Goal: Task Accomplishment & Management: Complete application form

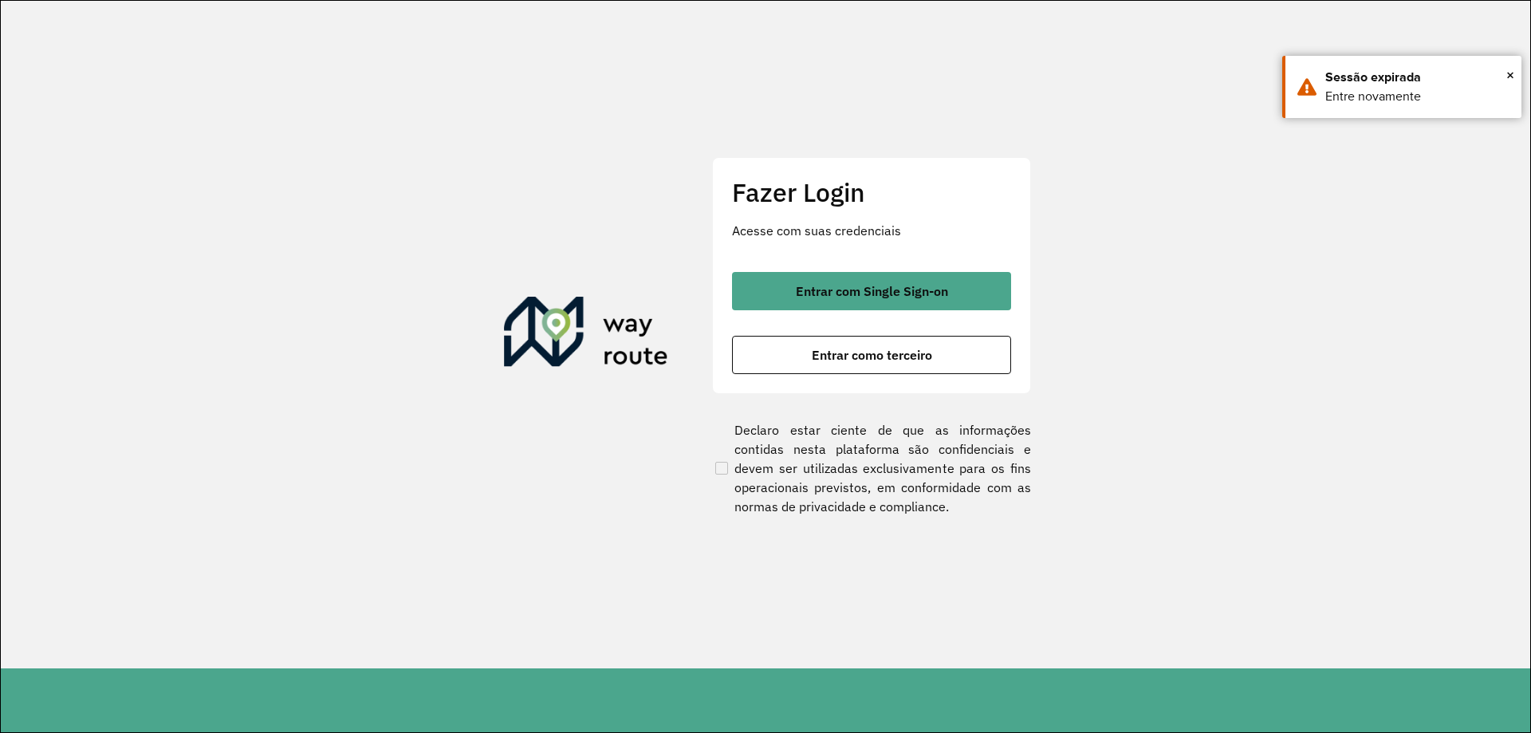
click at [879, 285] on span "Entrar com Single Sign-on" at bounding box center [872, 291] width 152 height 13
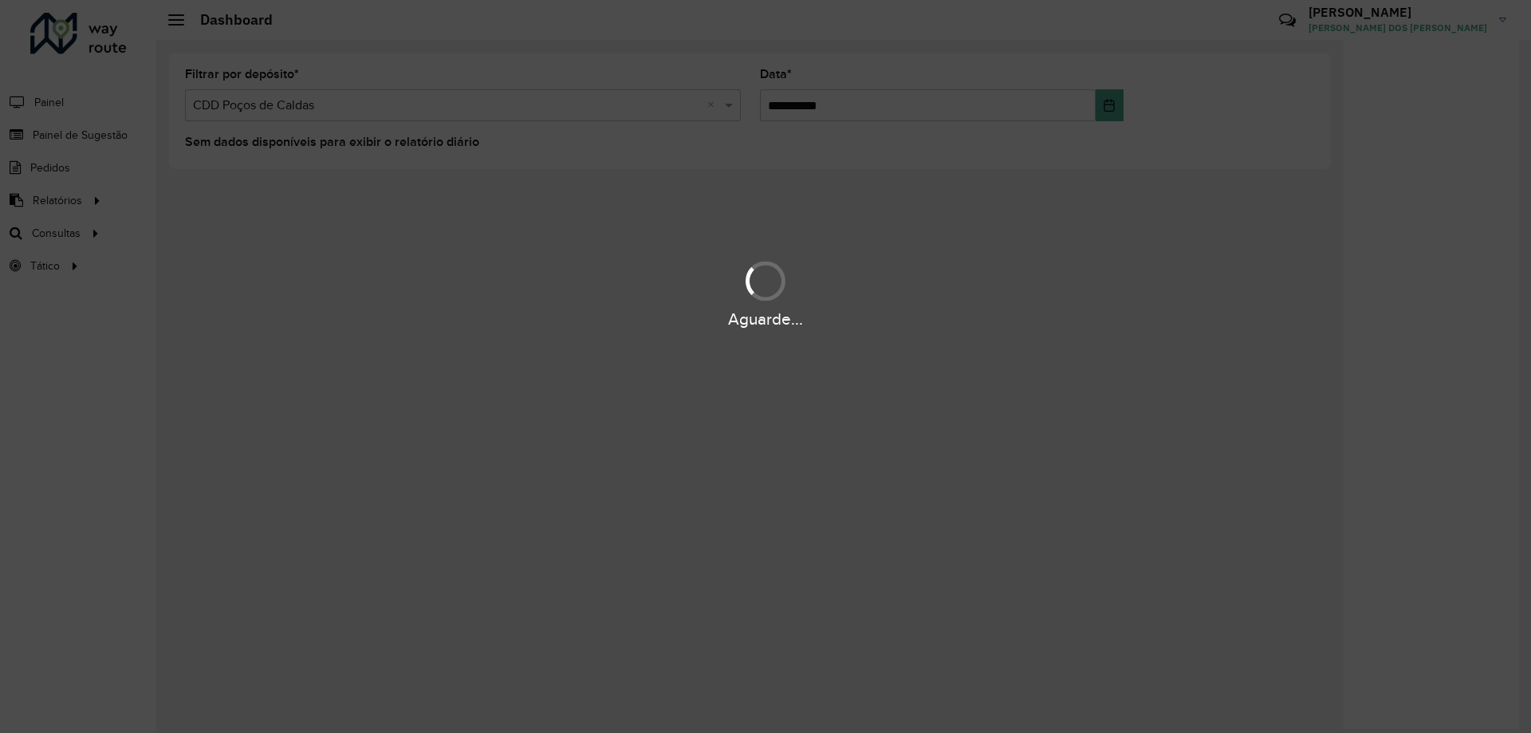
click at [71, 102] on div "Aguarde..." at bounding box center [765, 366] width 1531 height 733
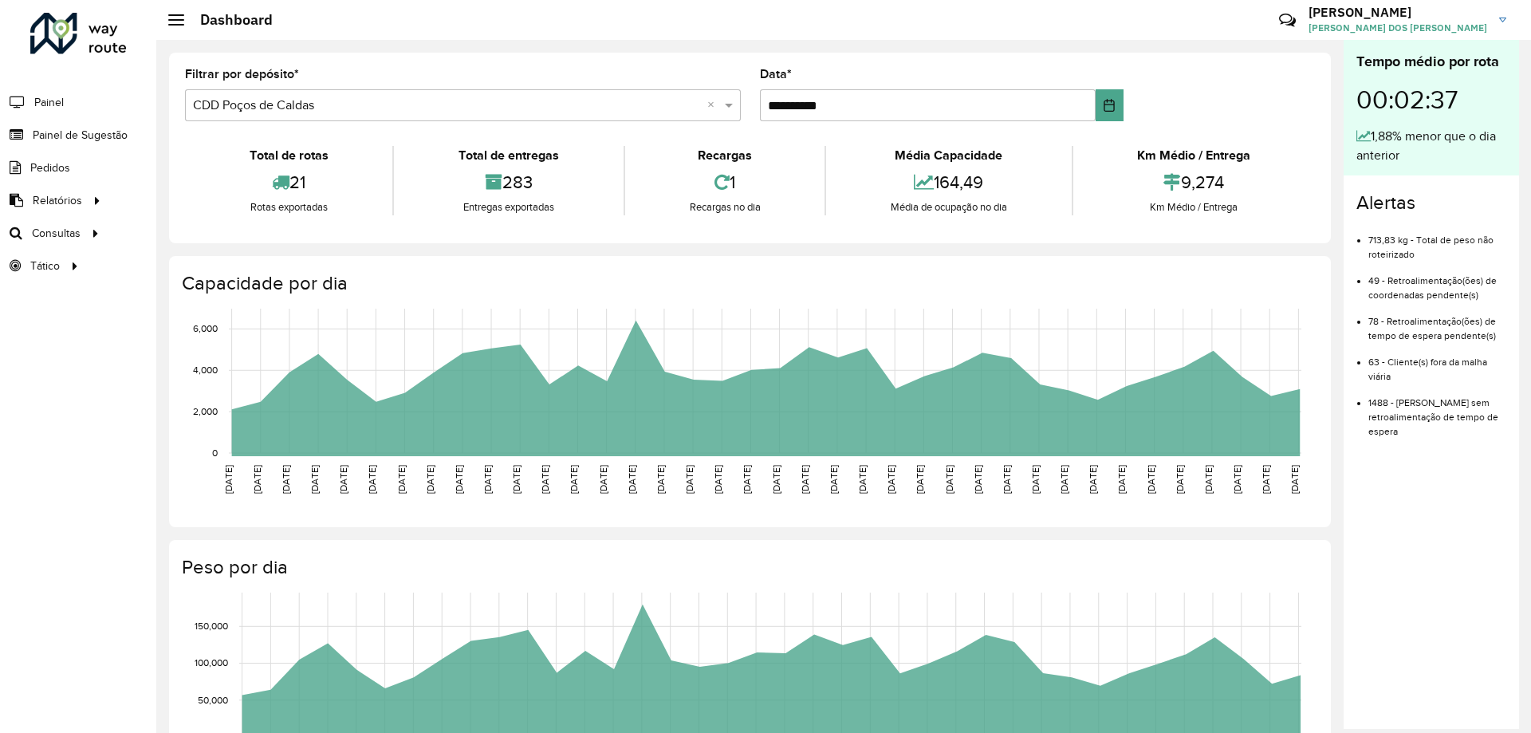
click at [73, 101] on li "Painel" at bounding box center [78, 102] width 156 height 34
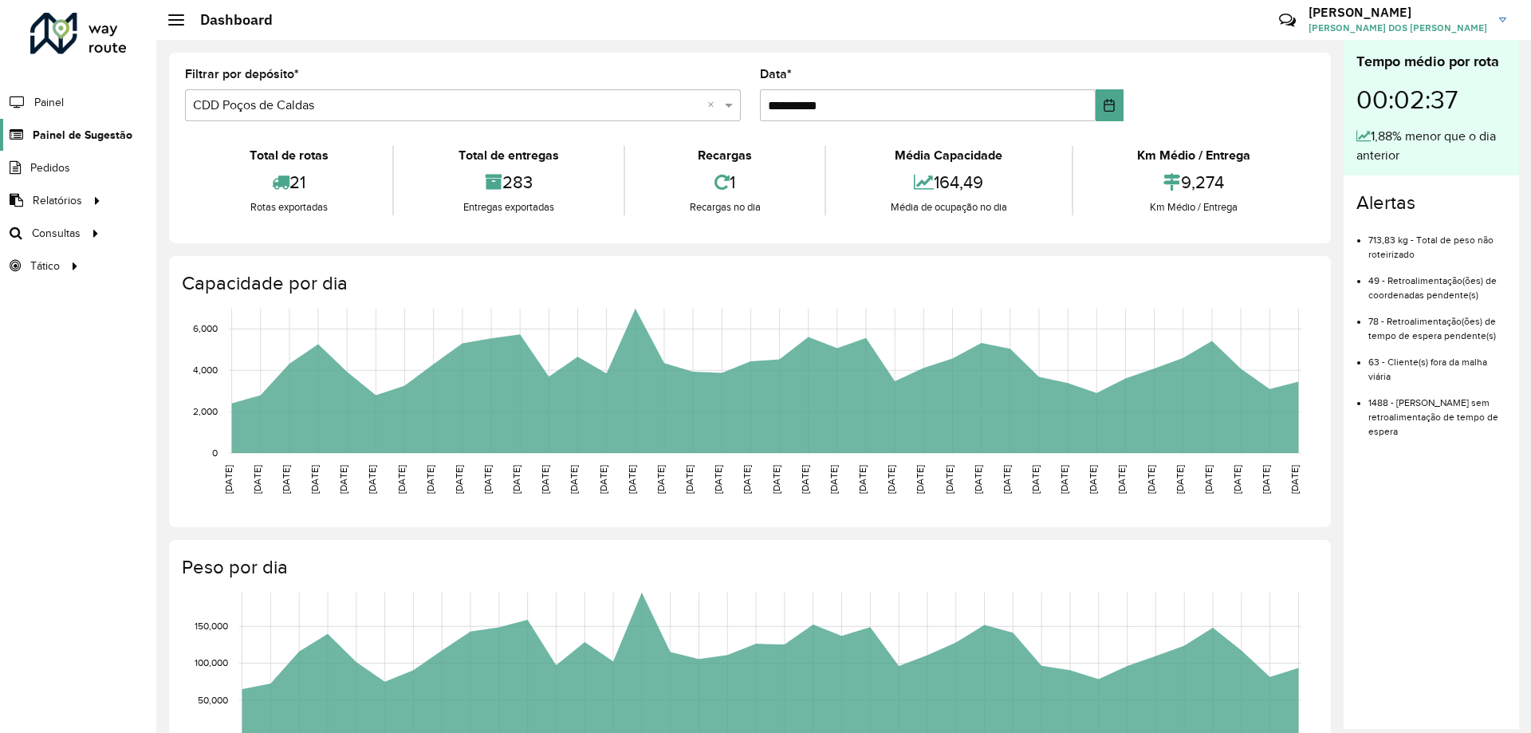
click at [105, 132] on span "Painel de Sugestão" at bounding box center [83, 135] width 100 height 17
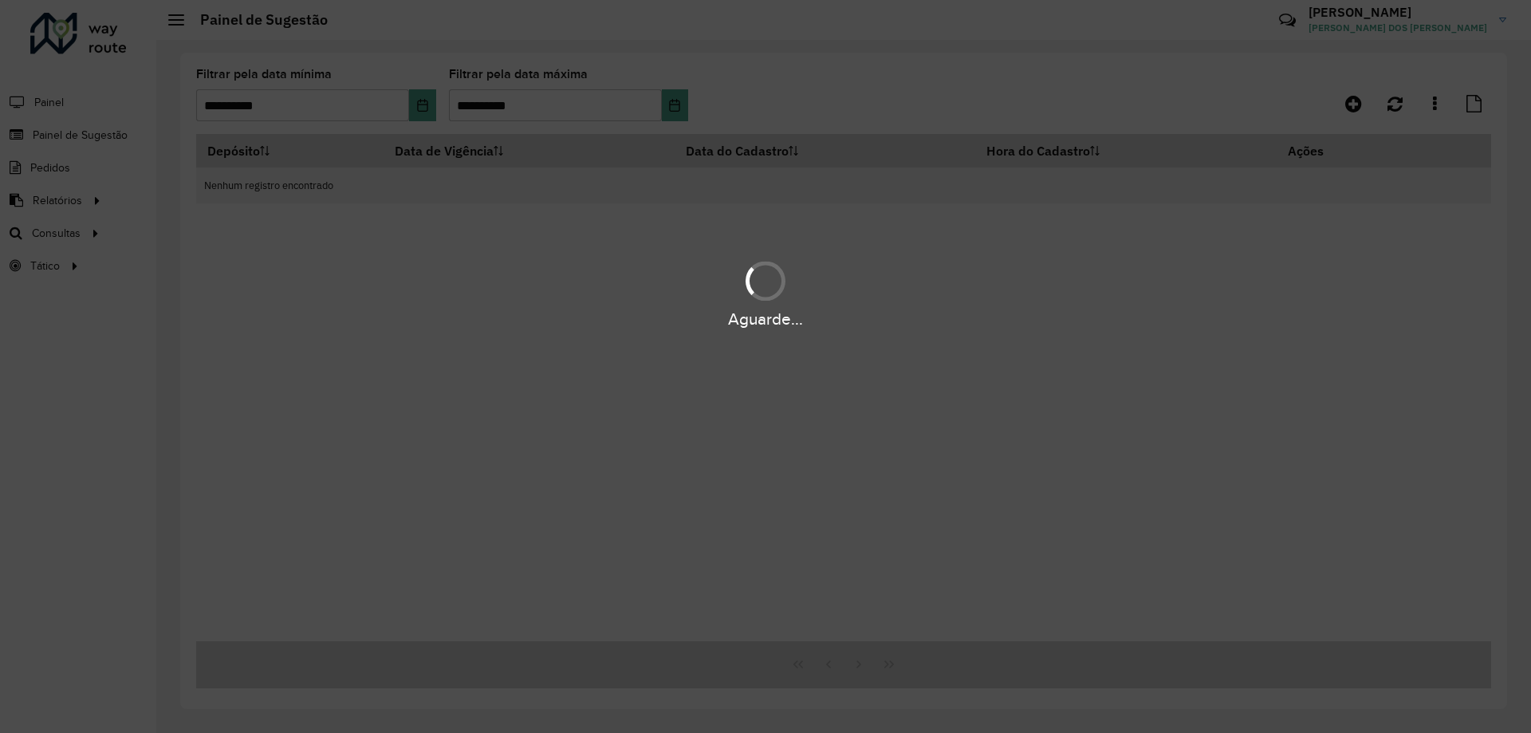
click at [1355, 103] on div "Aguarde..." at bounding box center [765, 366] width 1531 height 733
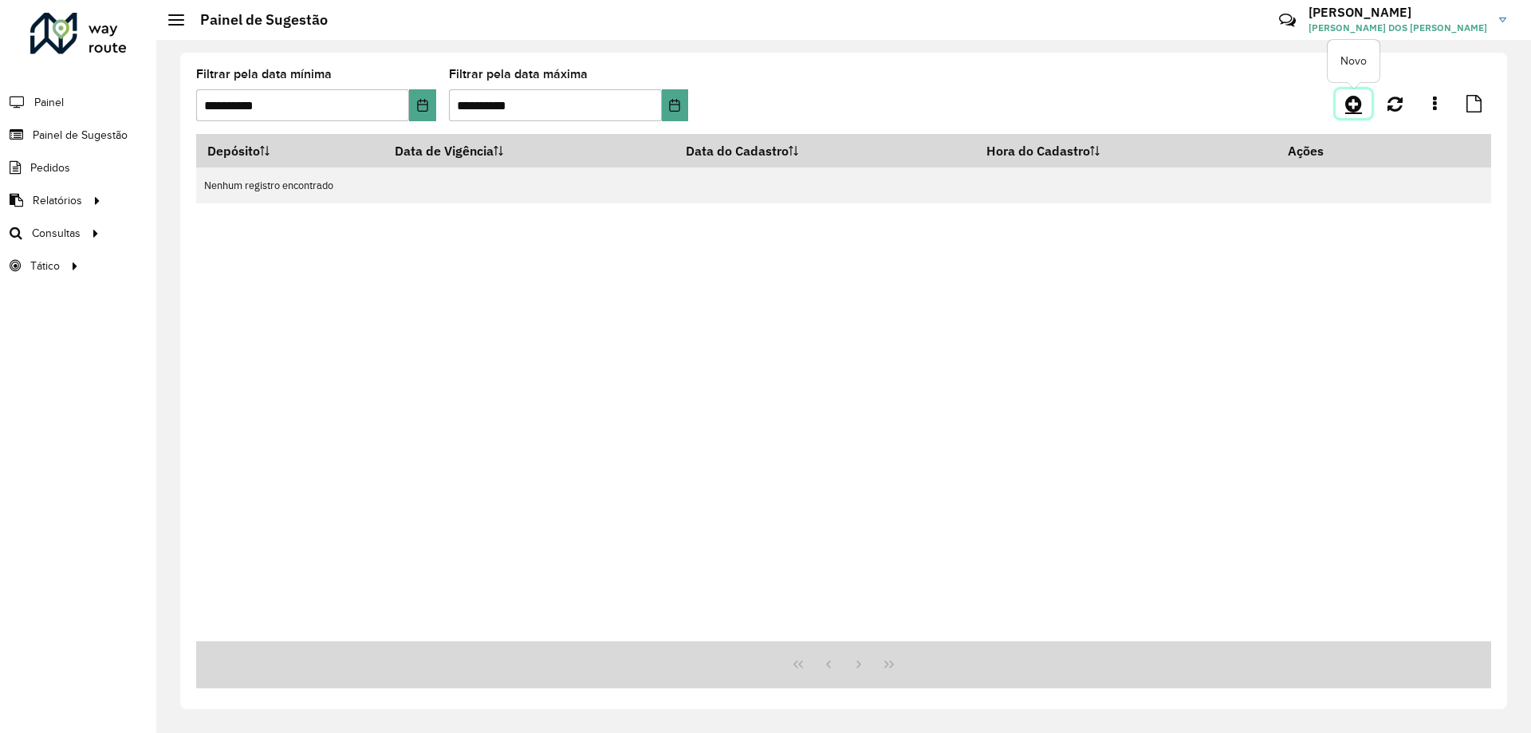
click at [1345, 104] on link at bounding box center [1354, 103] width 36 height 29
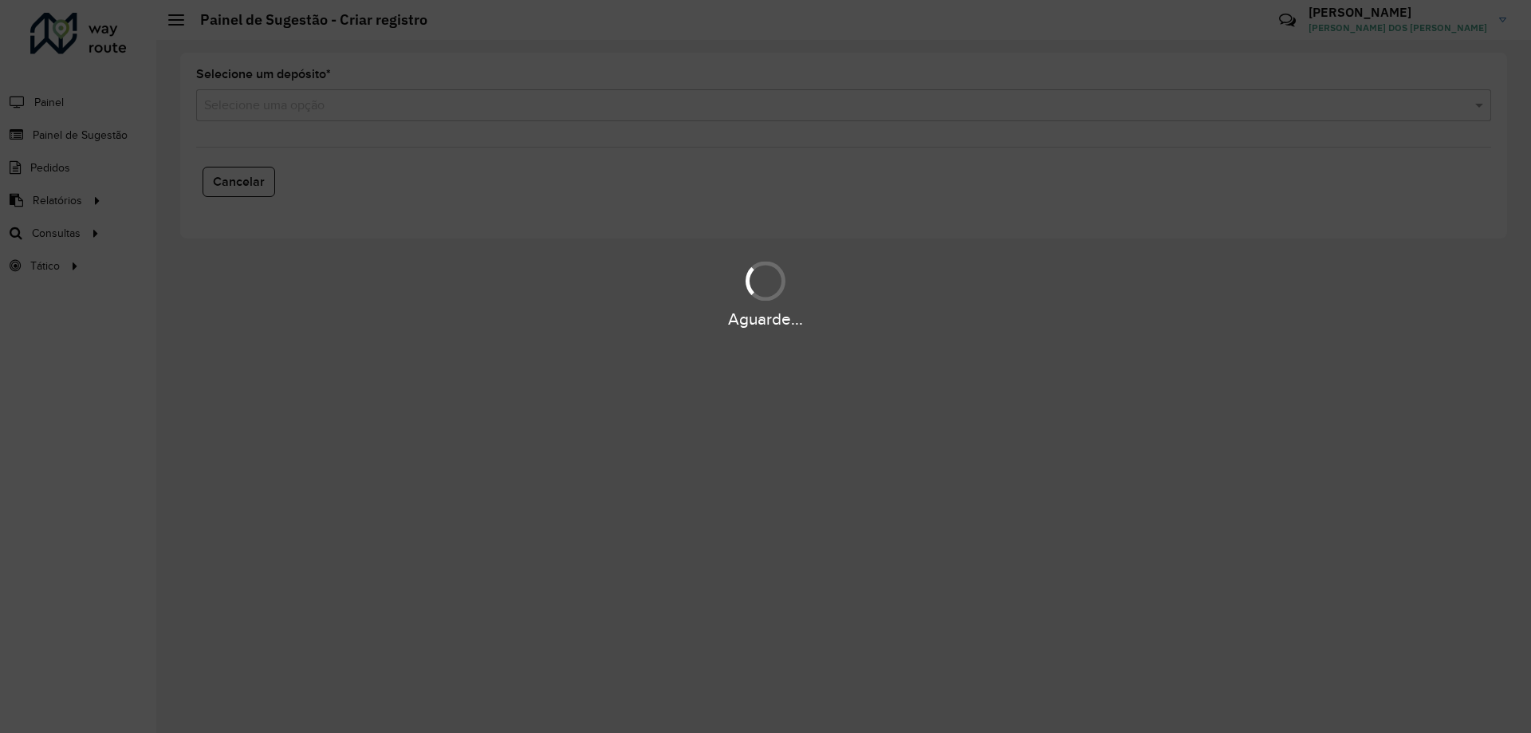
click at [584, 110] on div "Aguarde..." at bounding box center [765, 366] width 1531 height 733
click at [423, 107] on div "Aguarde..." at bounding box center [765, 366] width 1531 height 733
click at [321, 109] on div "Aguarde..." at bounding box center [765, 366] width 1531 height 733
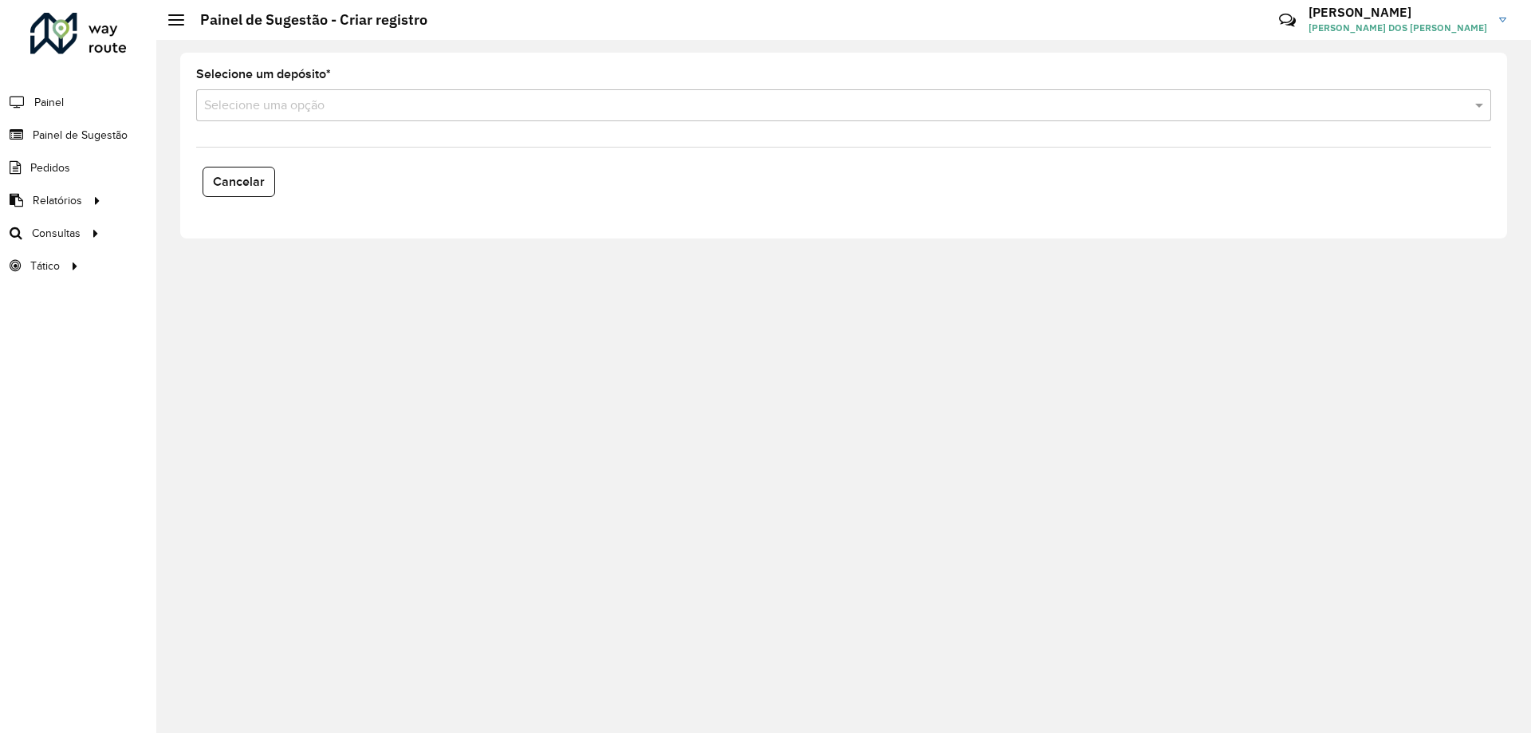
click at [352, 111] on input "text" at bounding box center [828, 106] width 1248 height 19
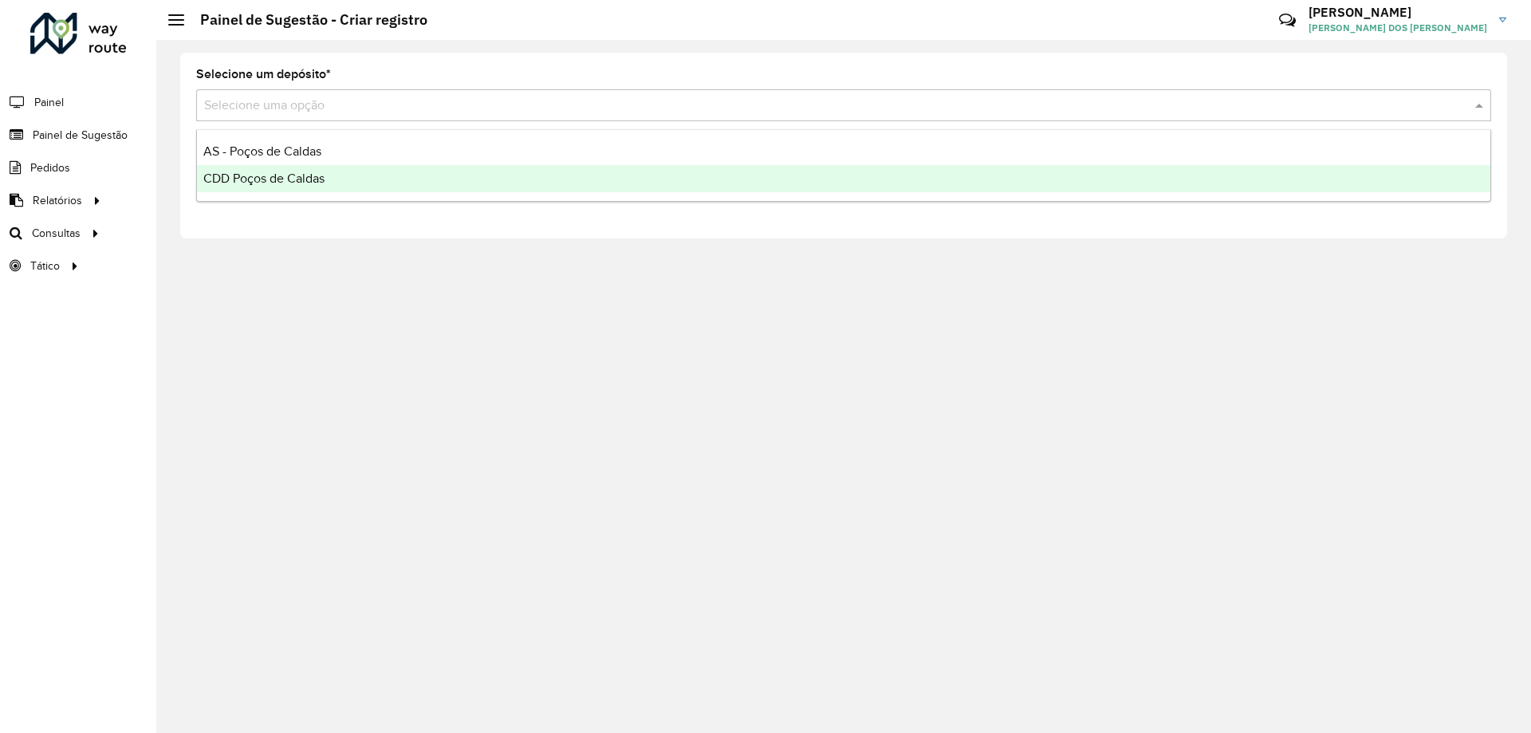
click at [316, 179] on span "CDD Poços de Caldas" at bounding box center [263, 178] width 121 height 14
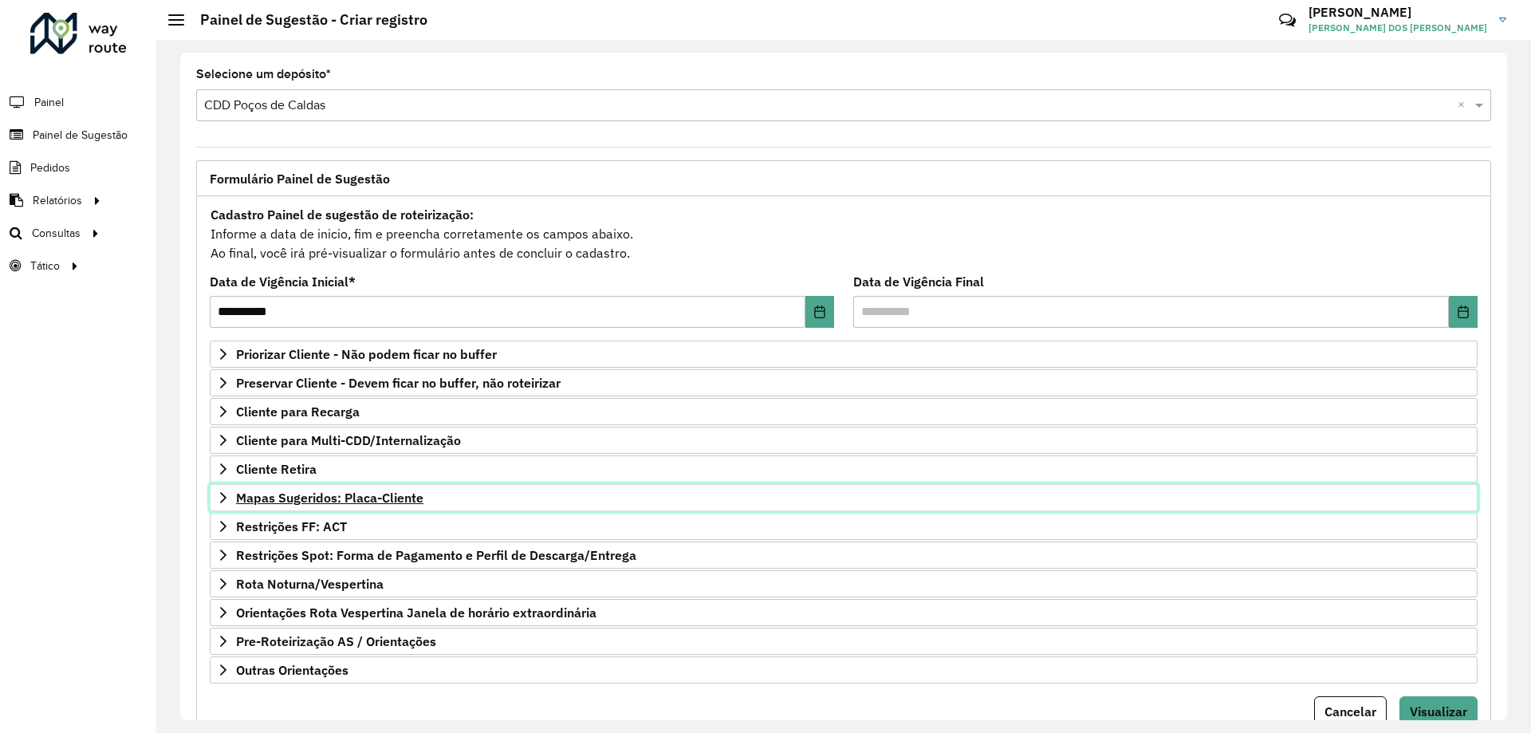
click at [386, 492] on span "Mapas Sugeridos: Placa-Cliente" at bounding box center [329, 497] width 187 height 13
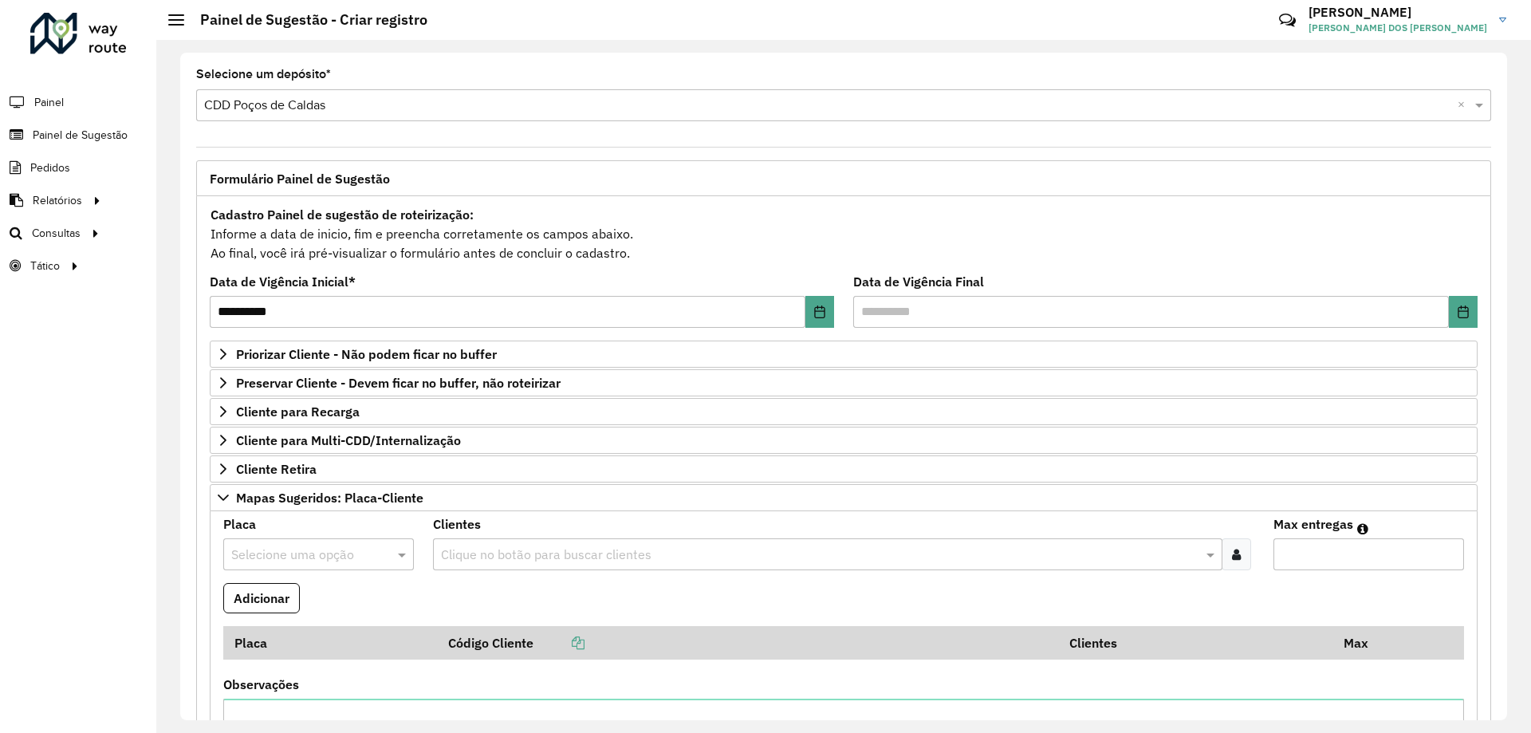
click at [321, 554] on input "text" at bounding box center [302, 555] width 143 height 19
type input "***"
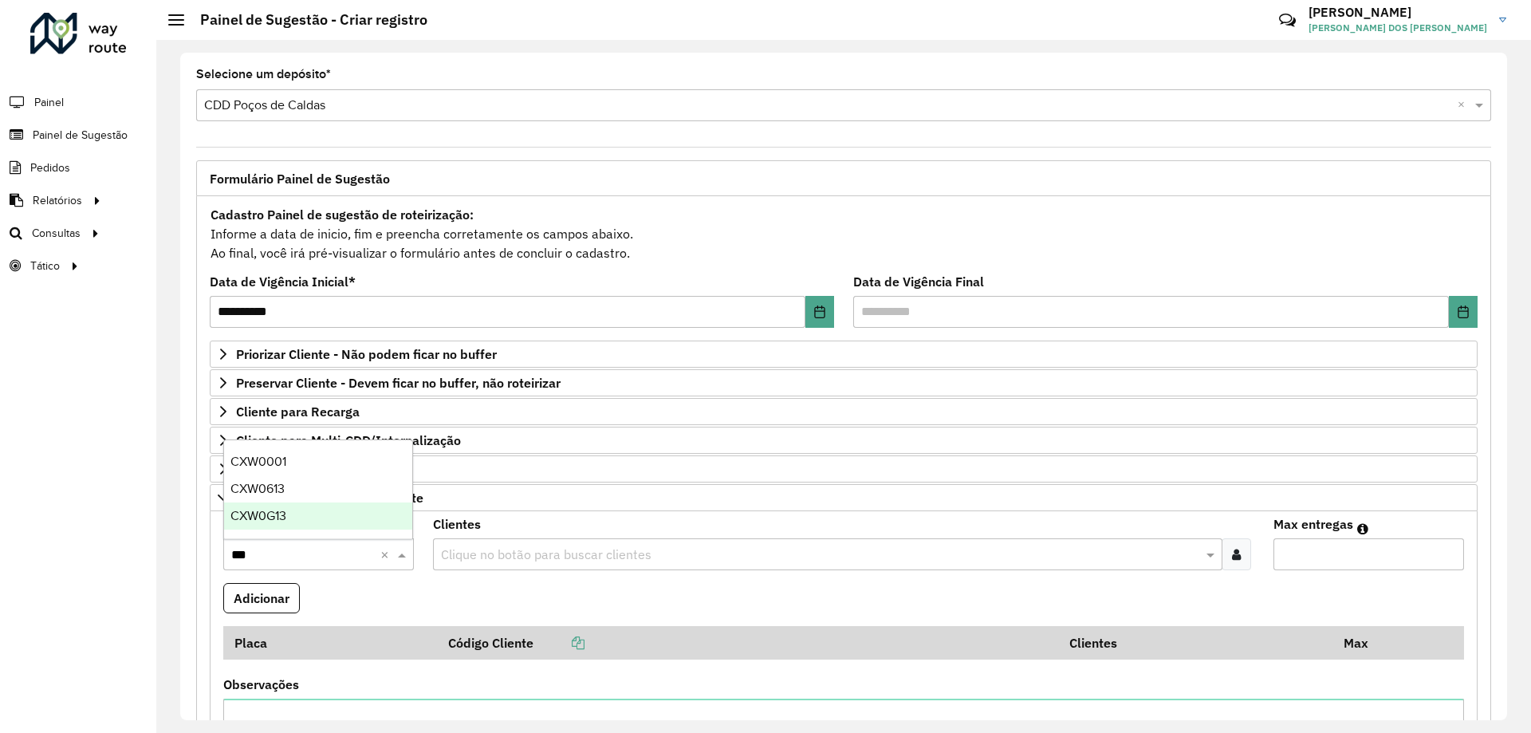
click at [310, 511] on div "CXW0G13" at bounding box center [318, 516] width 188 height 27
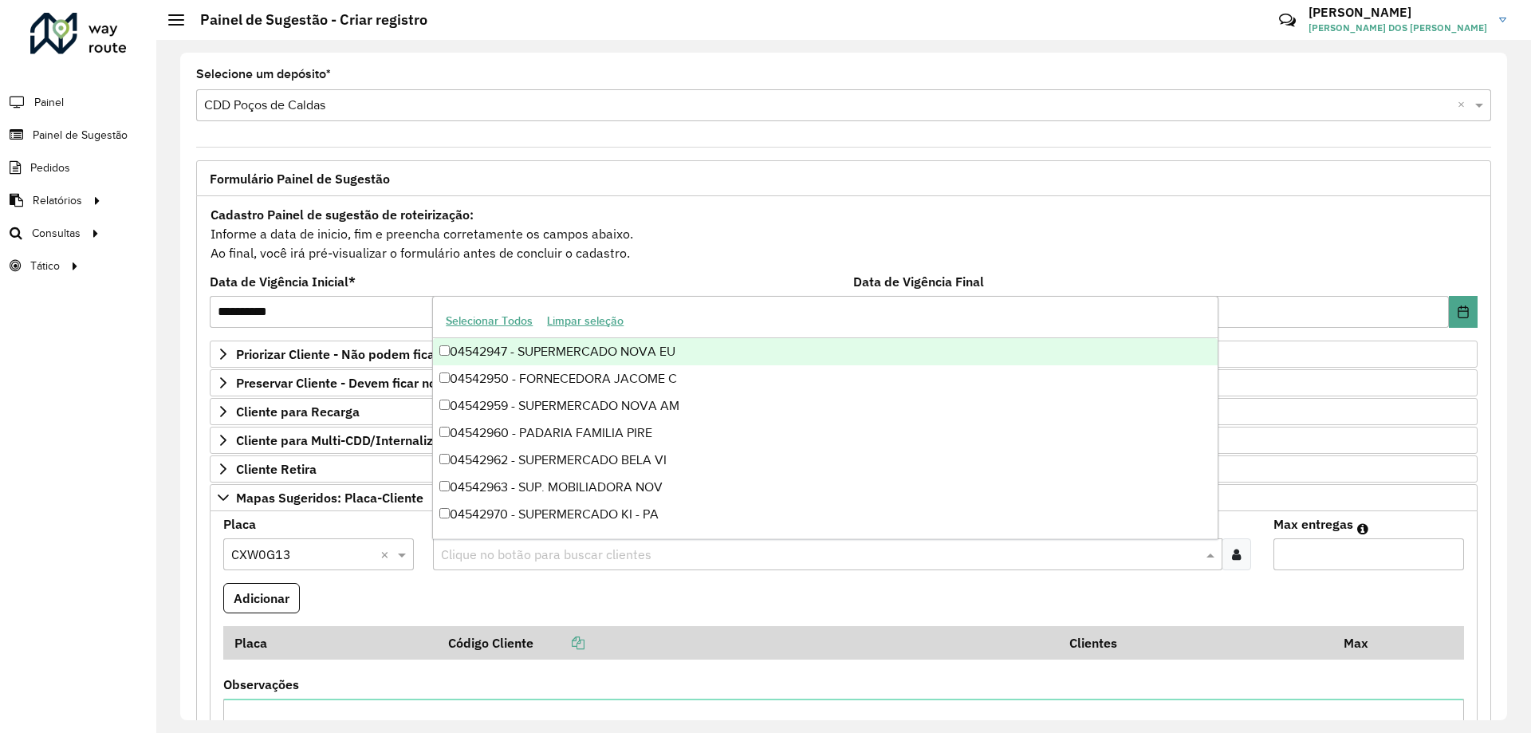
click at [530, 556] on input "text" at bounding box center [819, 555] width 765 height 19
paste input "********"
type input "********"
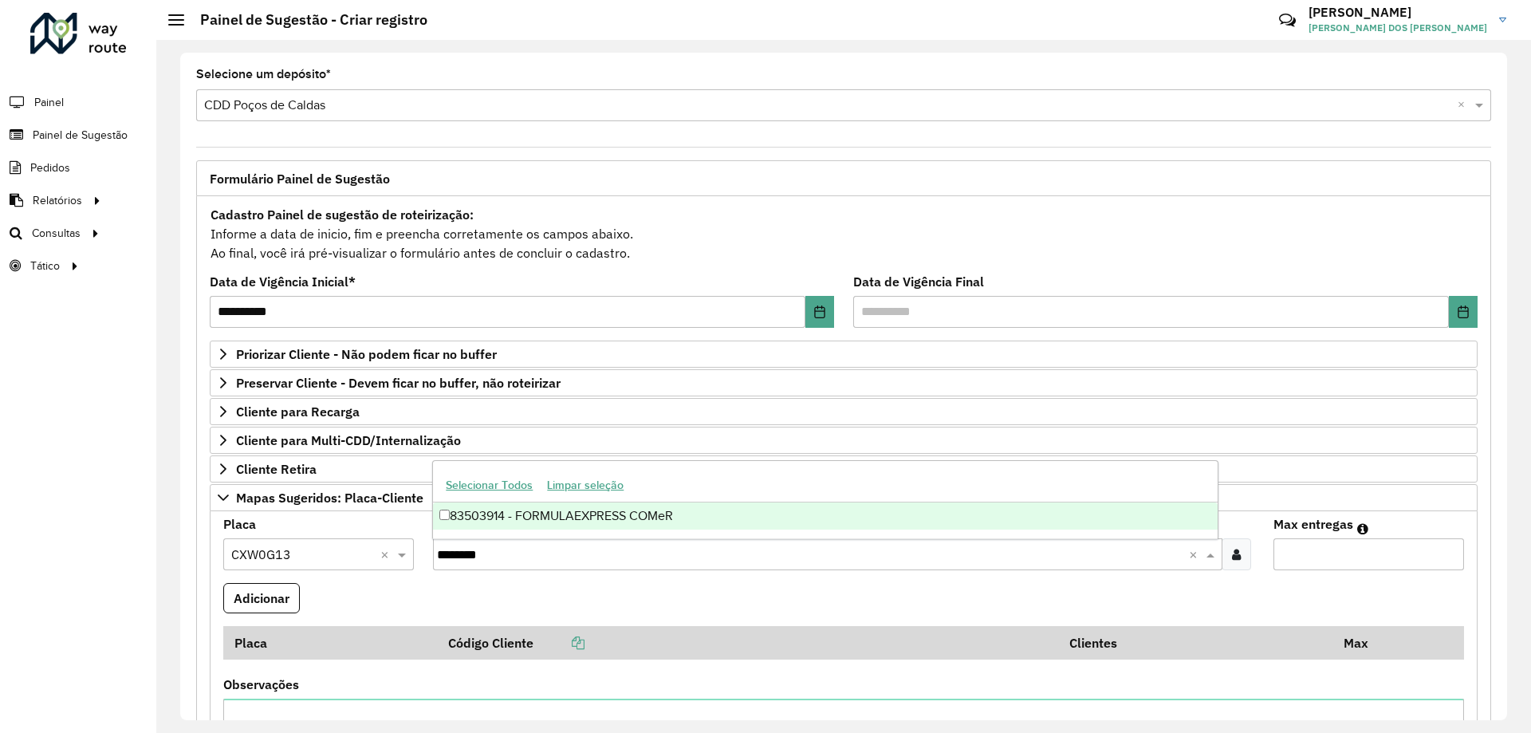
drag, startPoint x: 598, startPoint y: 507, endPoint x: 1184, endPoint y: 533, distance: 586.0
click at [600, 507] on div "83503914 - FORMULAEXPRESS COMeR" at bounding box center [825, 516] width 784 height 27
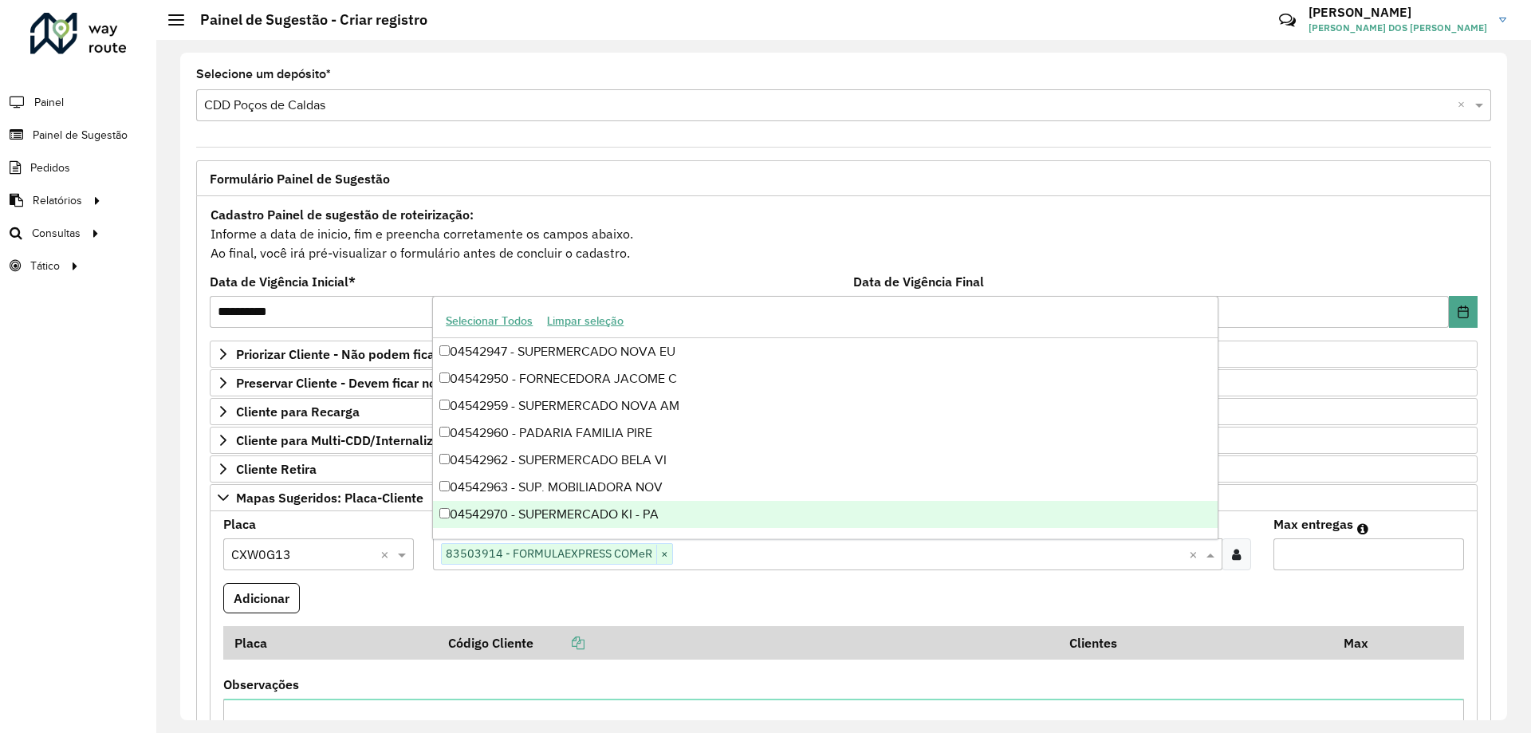
click at [1366, 557] on input "Max entregas" at bounding box center [1369, 554] width 191 height 32
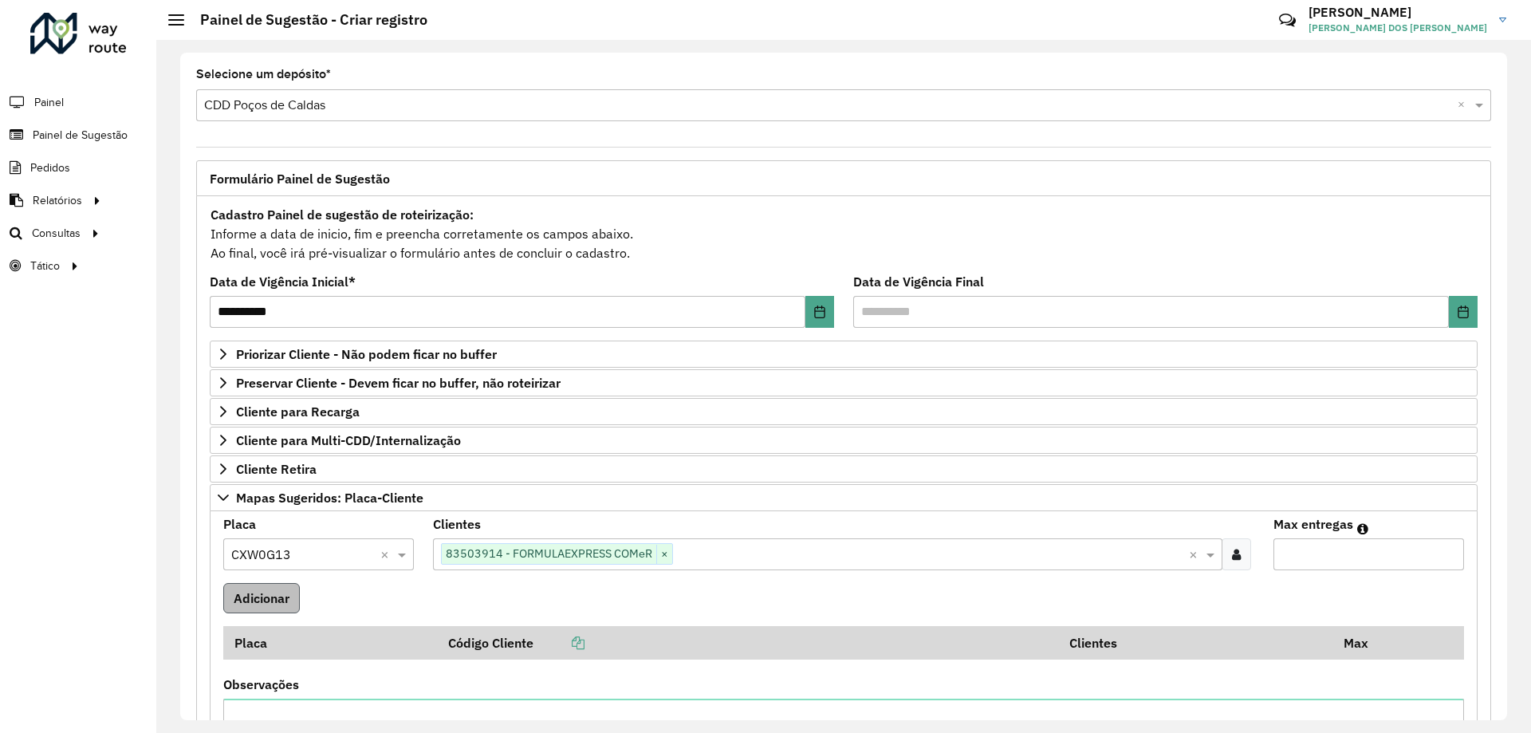
type input "*"
click at [262, 609] on button "Adicionar" at bounding box center [261, 598] width 77 height 30
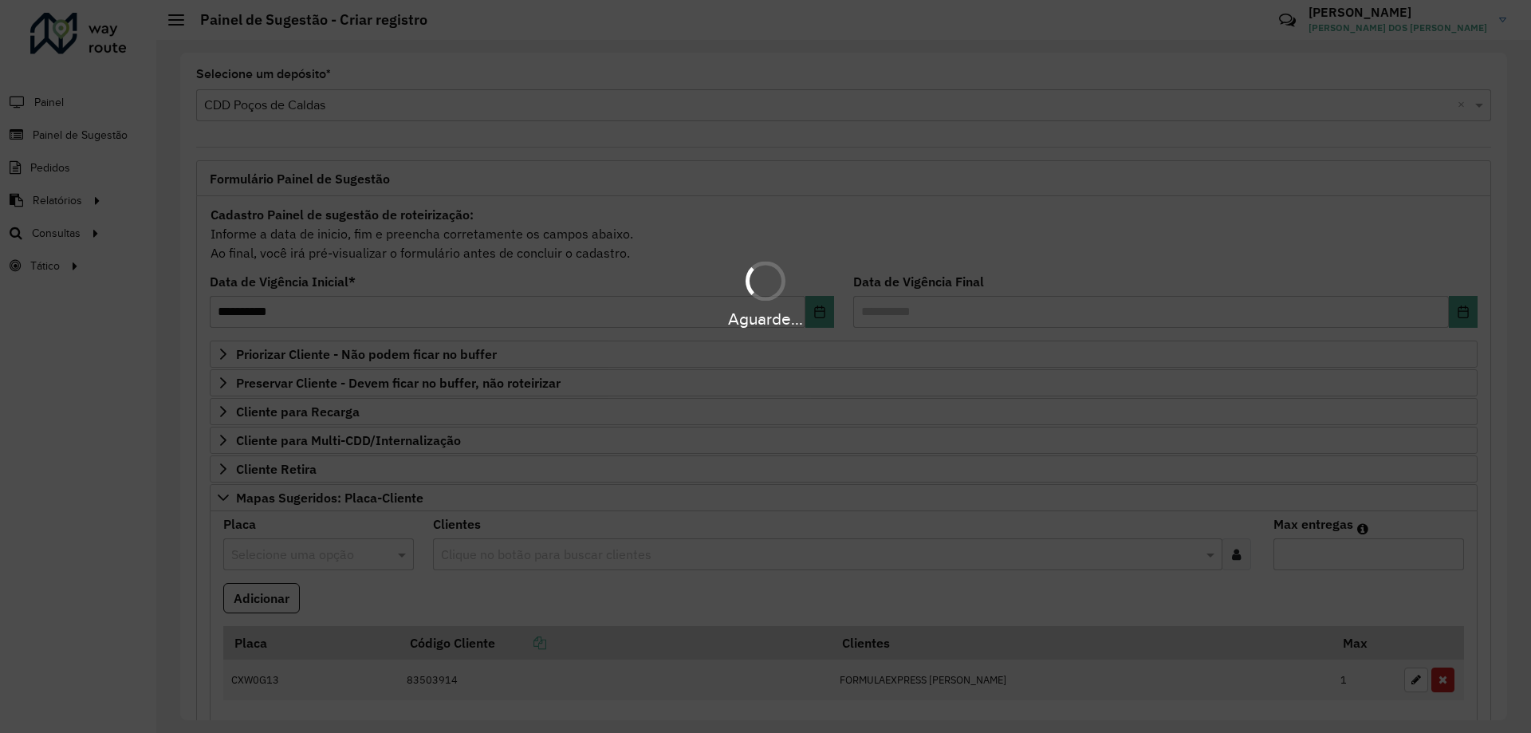
drag, startPoint x: 304, startPoint y: 550, endPoint x: 317, endPoint y: 555, distance: 14.4
click at [304, 550] on div "Aguarde..." at bounding box center [765, 366] width 1531 height 733
click at [332, 558] on div "Aguarde..." at bounding box center [765, 366] width 1531 height 733
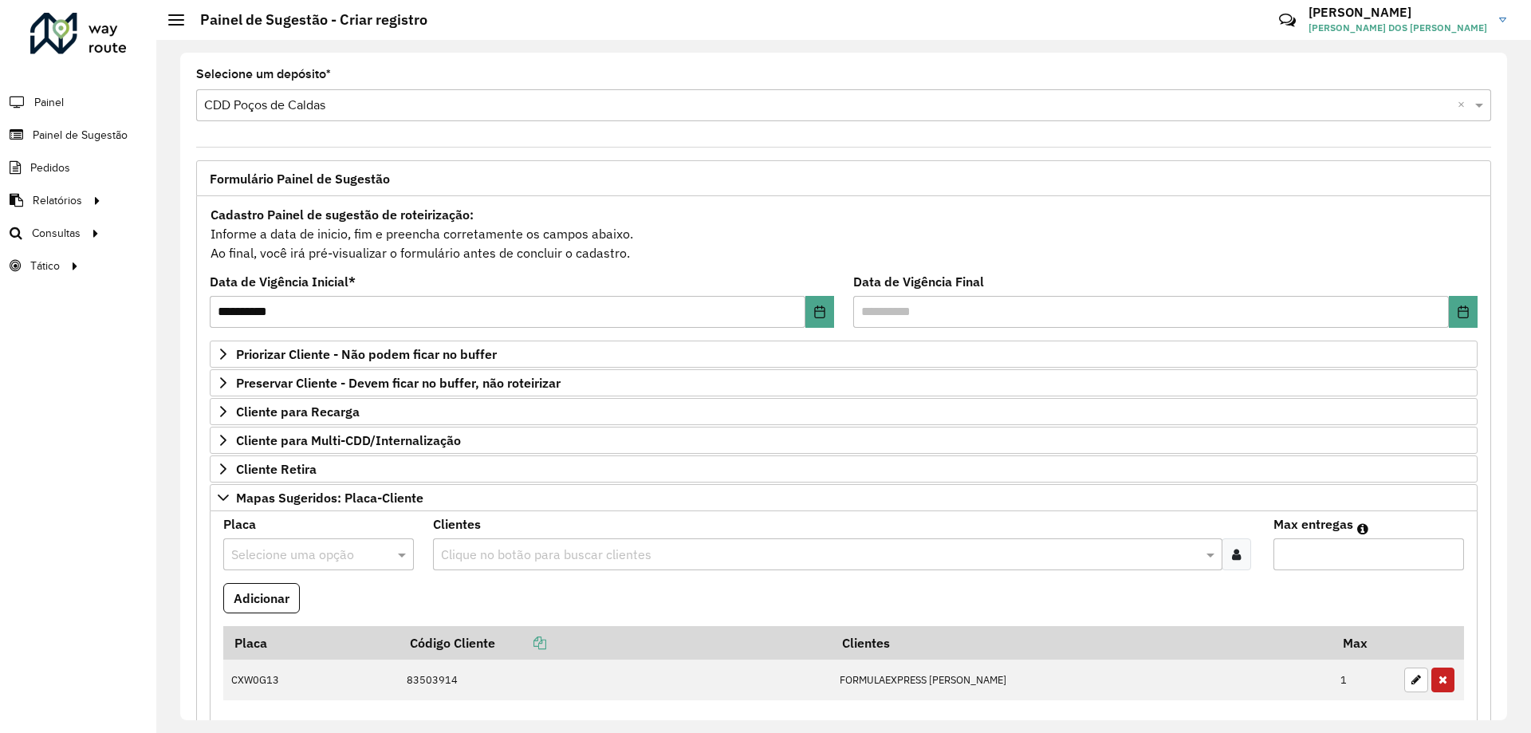
click at [278, 552] on input "text" at bounding box center [302, 555] width 143 height 19
type input "***"
click at [247, 514] on span "CPJ0140" at bounding box center [255, 516] width 49 height 14
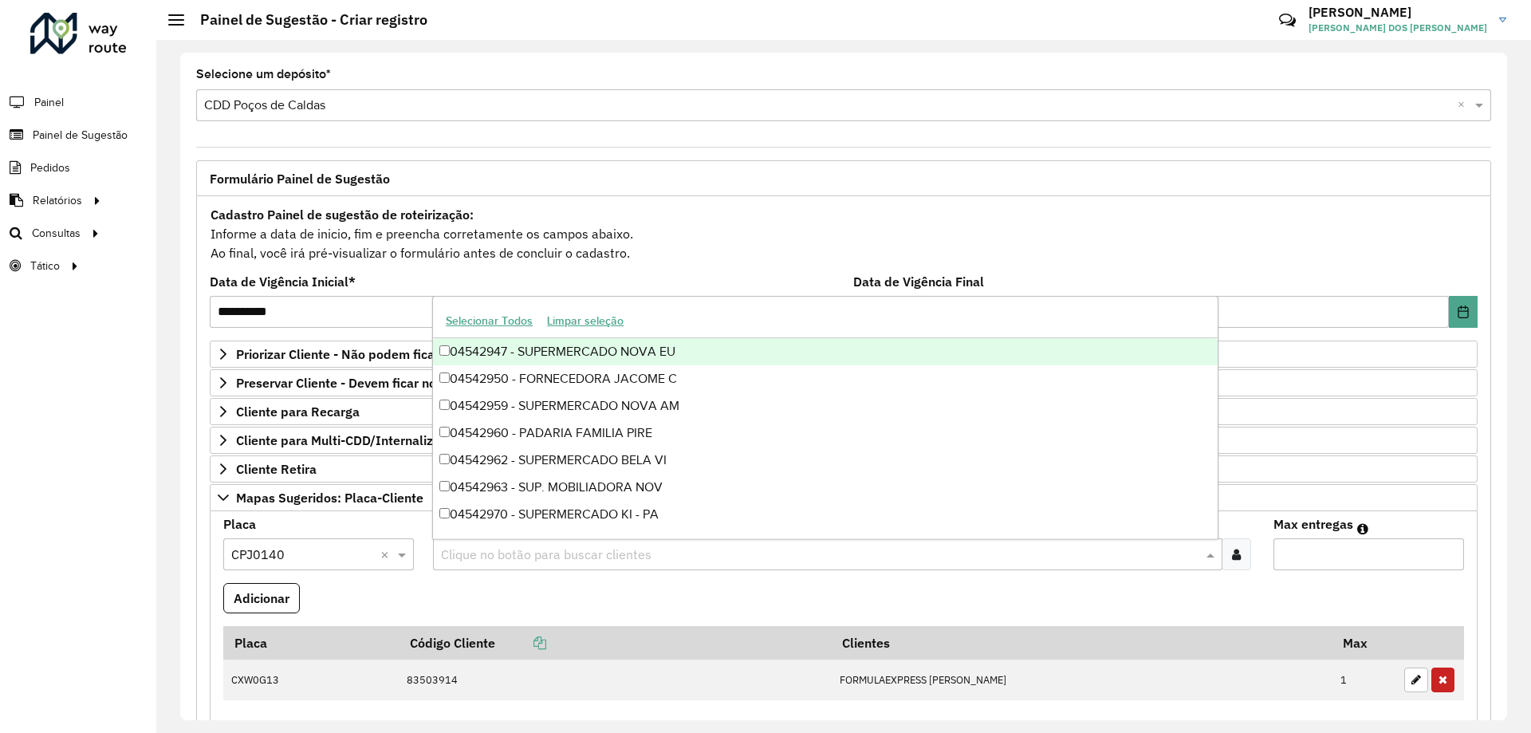
click at [466, 563] on input "text" at bounding box center [819, 555] width 765 height 19
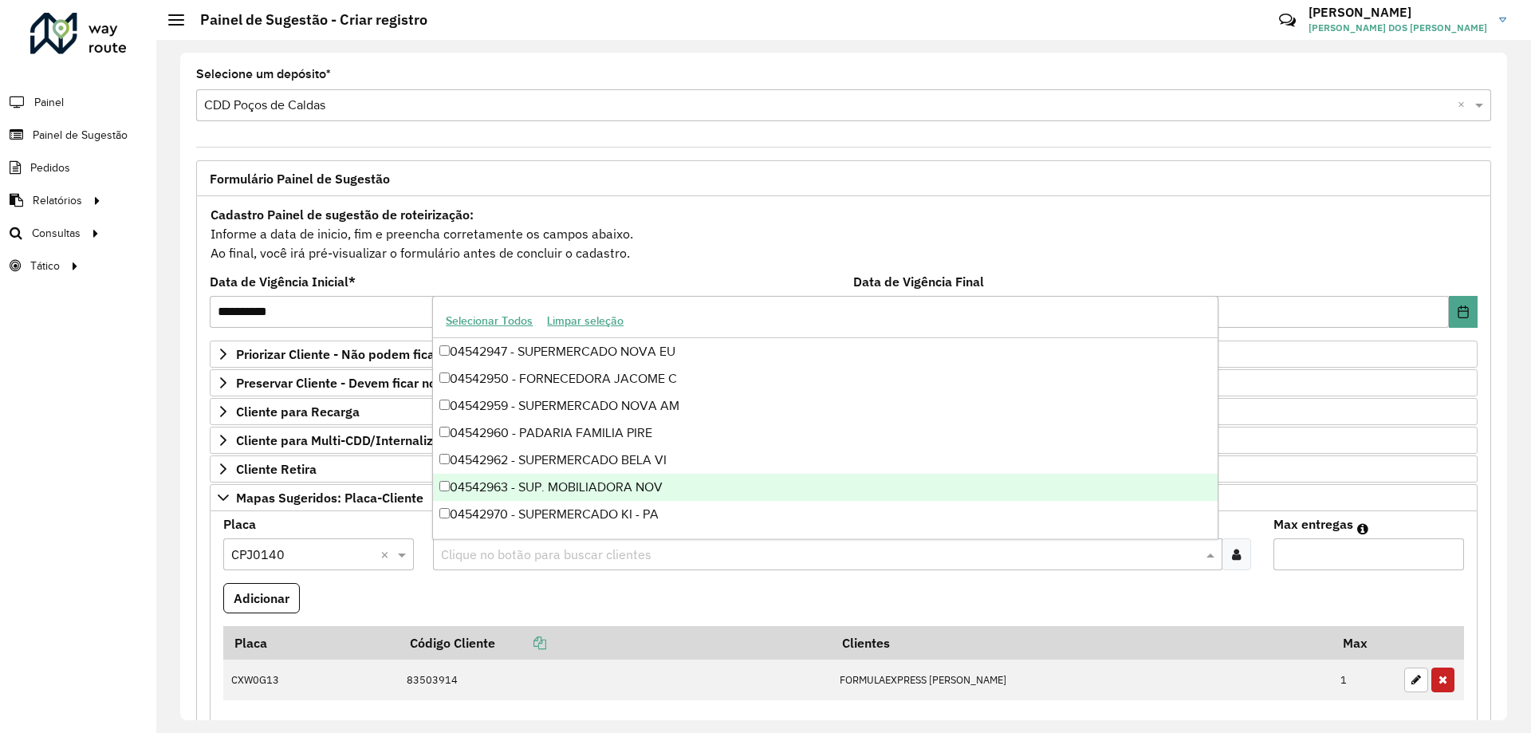
drag, startPoint x: 376, startPoint y: 609, endPoint x: 881, endPoint y: 550, distance: 509.2
click at [377, 609] on formly-field "Adicionar" at bounding box center [844, 604] width 1260 height 43
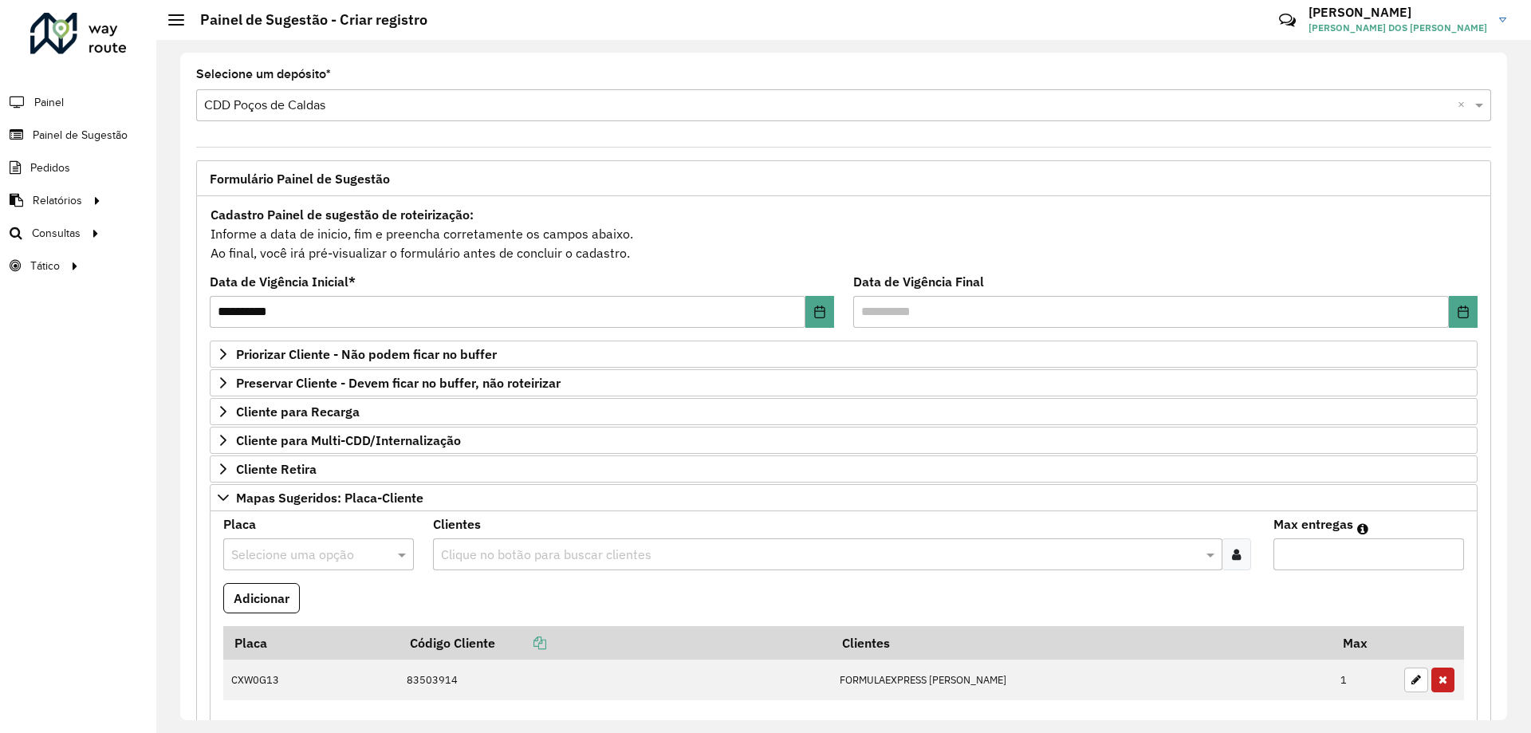
scroll to position [447, 0]
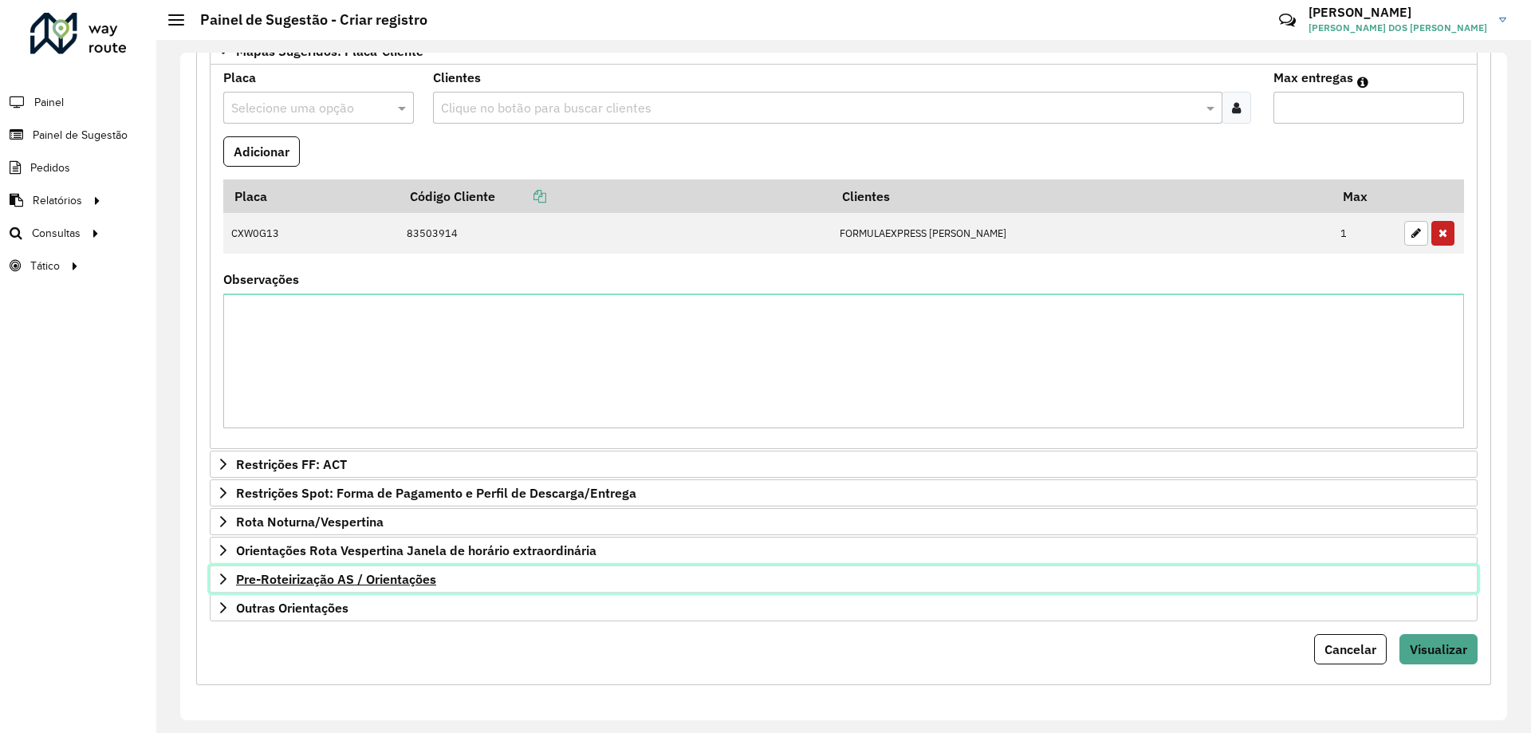
click at [368, 577] on span "Pre-Roteirização AS / Orientações" at bounding box center [336, 579] width 200 height 13
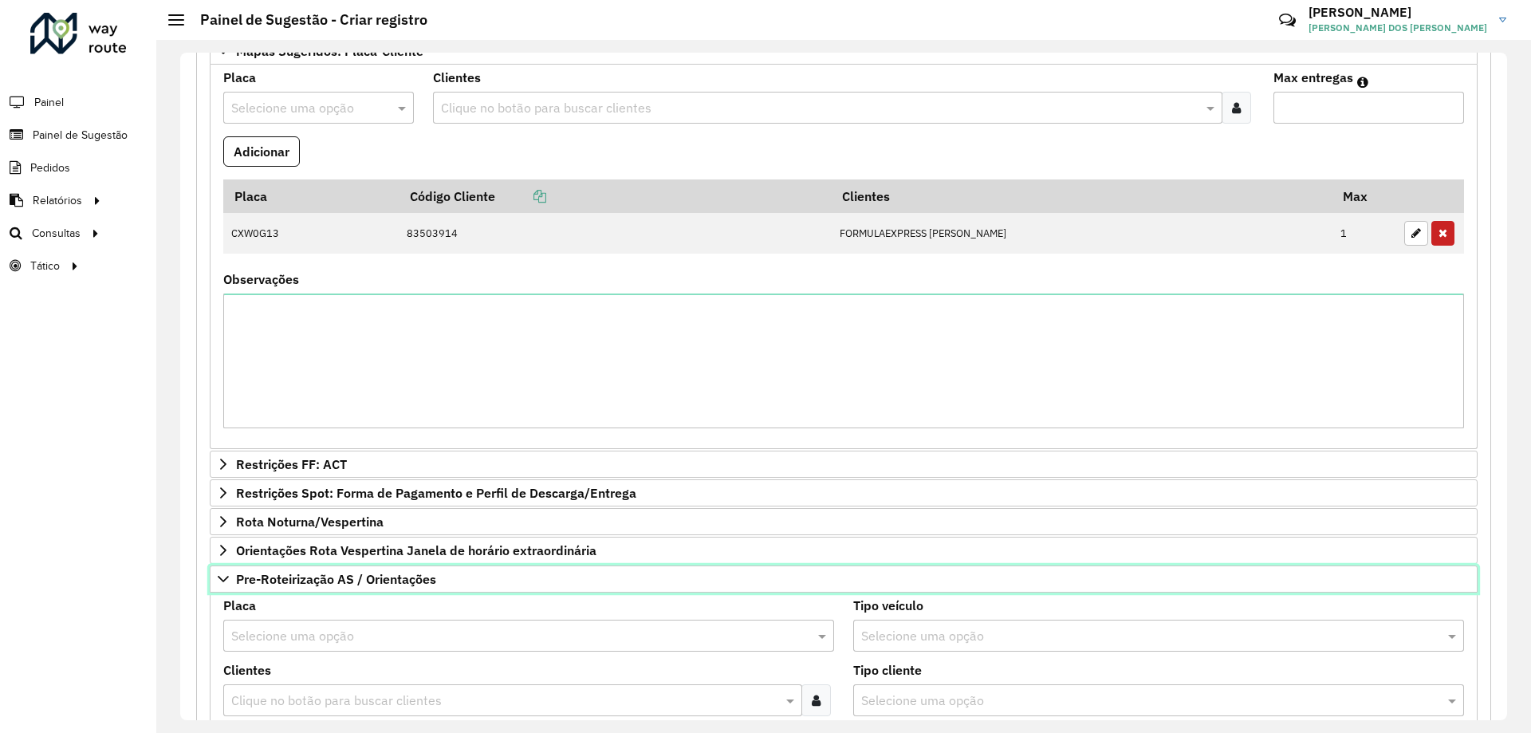
scroll to position [766, 0]
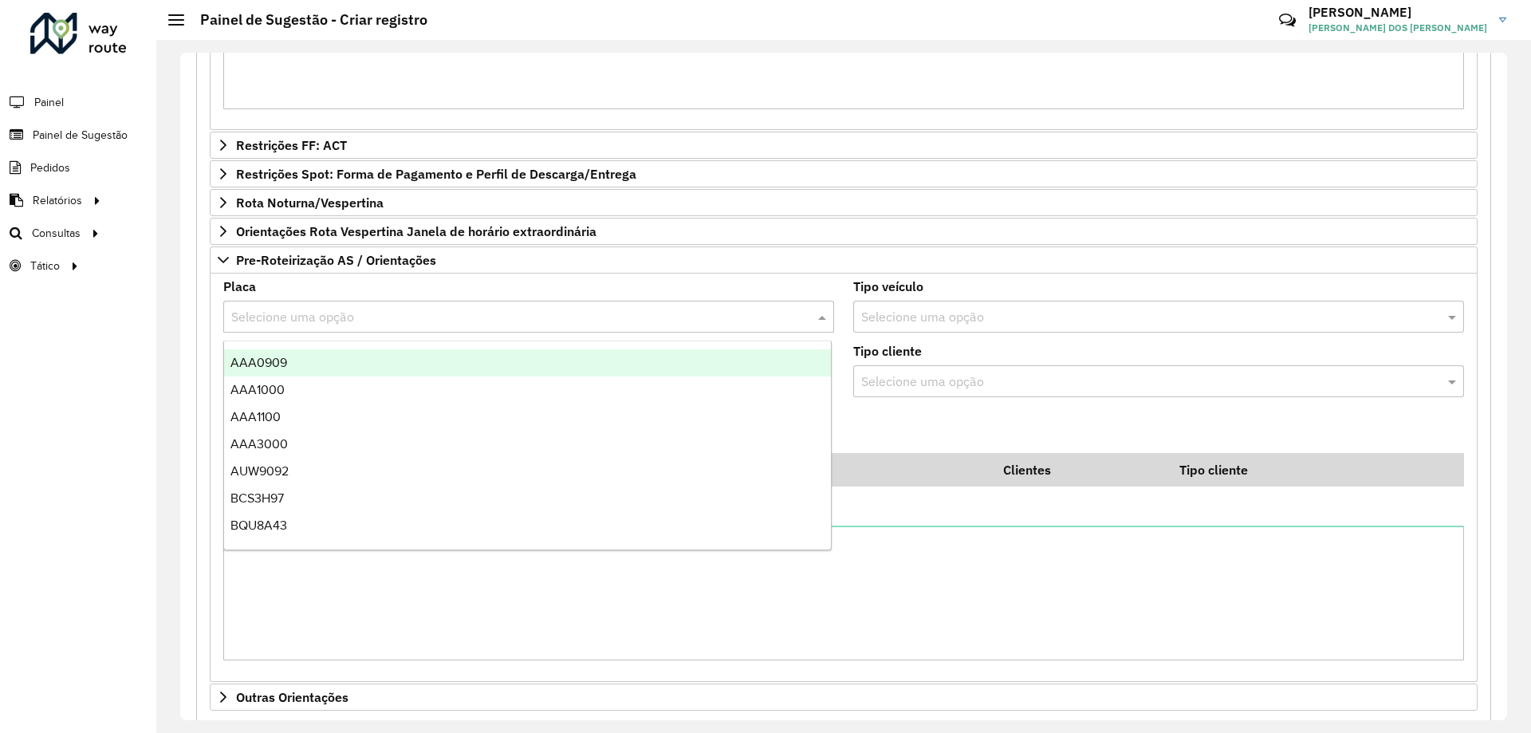
click at [362, 312] on input "text" at bounding box center [512, 317] width 563 height 19
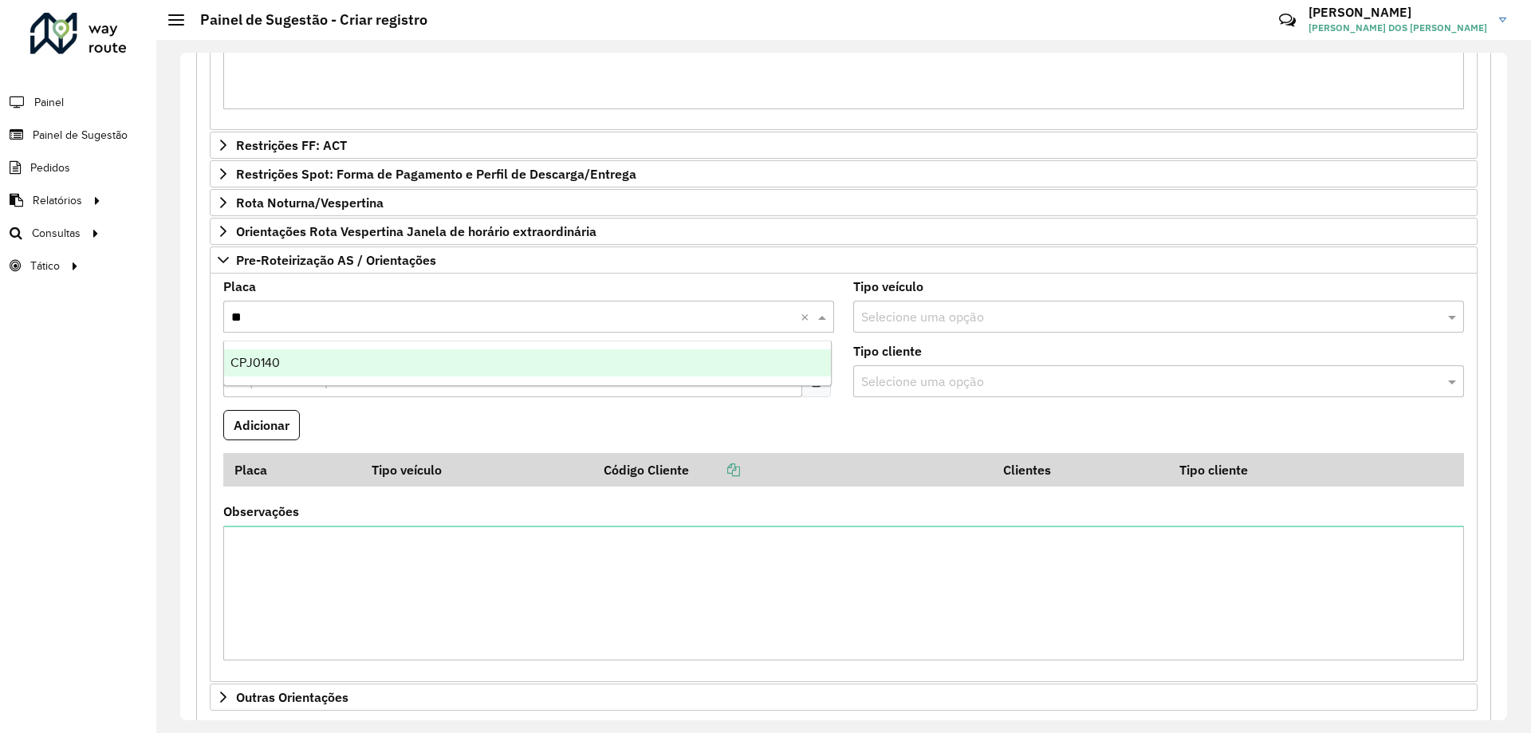
type input "***"
click at [355, 357] on div "CPJ0140" at bounding box center [527, 362] width 607 height 27
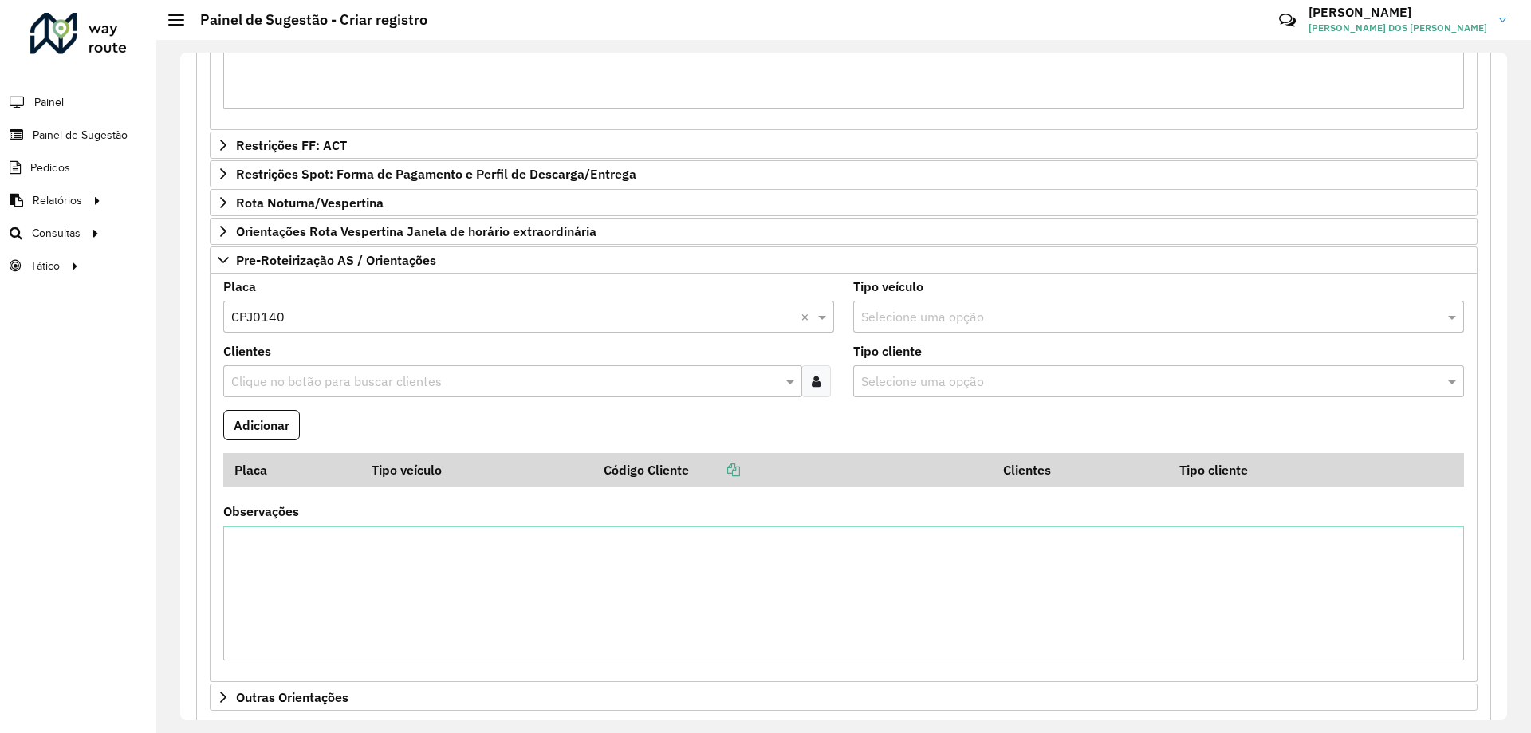
click at [376, 365] on div "Clientes Clique no botão para buscar clientes" at bounding box center [528, 371] width 611 height 52
click at [381, 375] on input "text" at bounding box center [504, 381] width 555 height 19
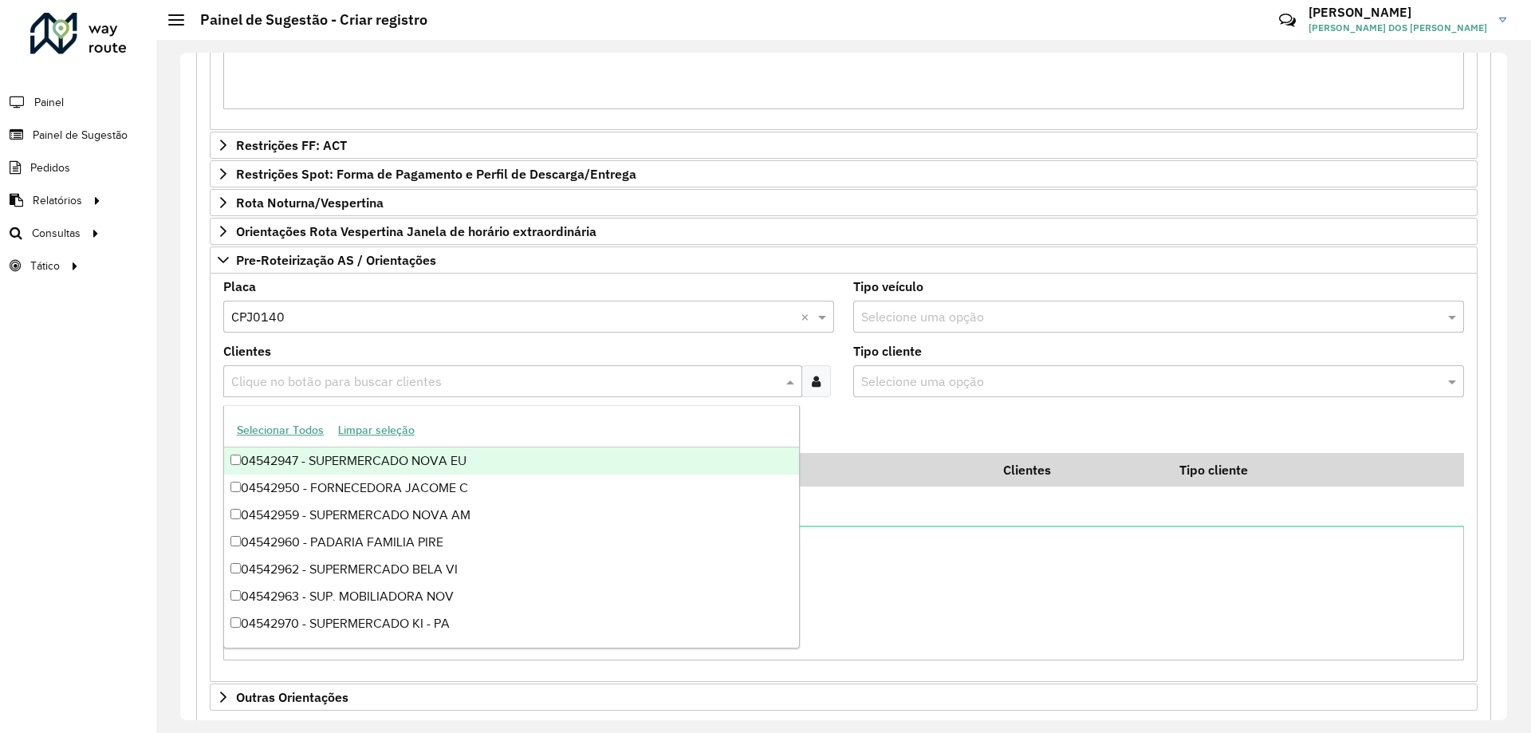
paste input "********"
type input "********"
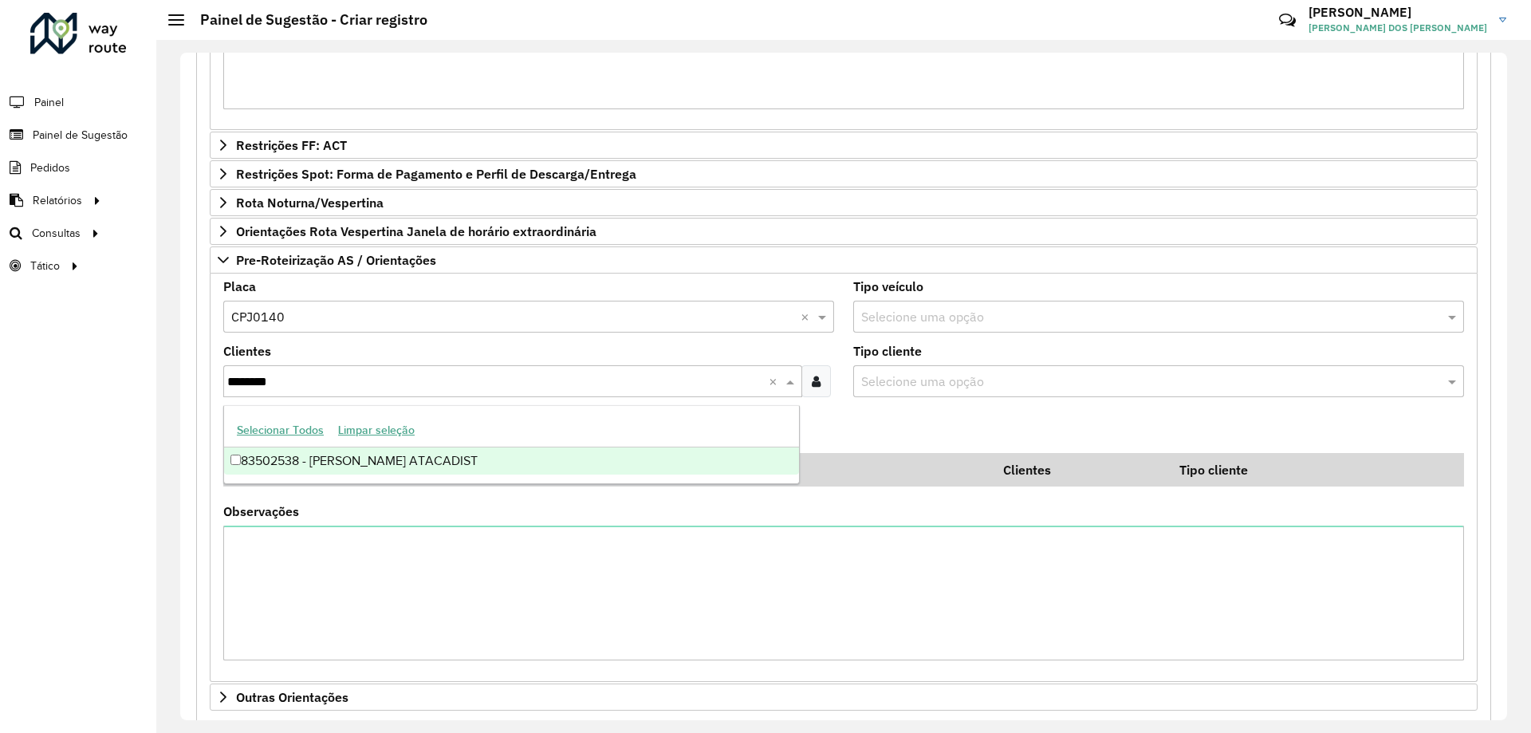
click at [375, 451] on div "83502538 - [PERSON_NAME] ATACADIST" at bounding box center [511, 460] width 575 height 27
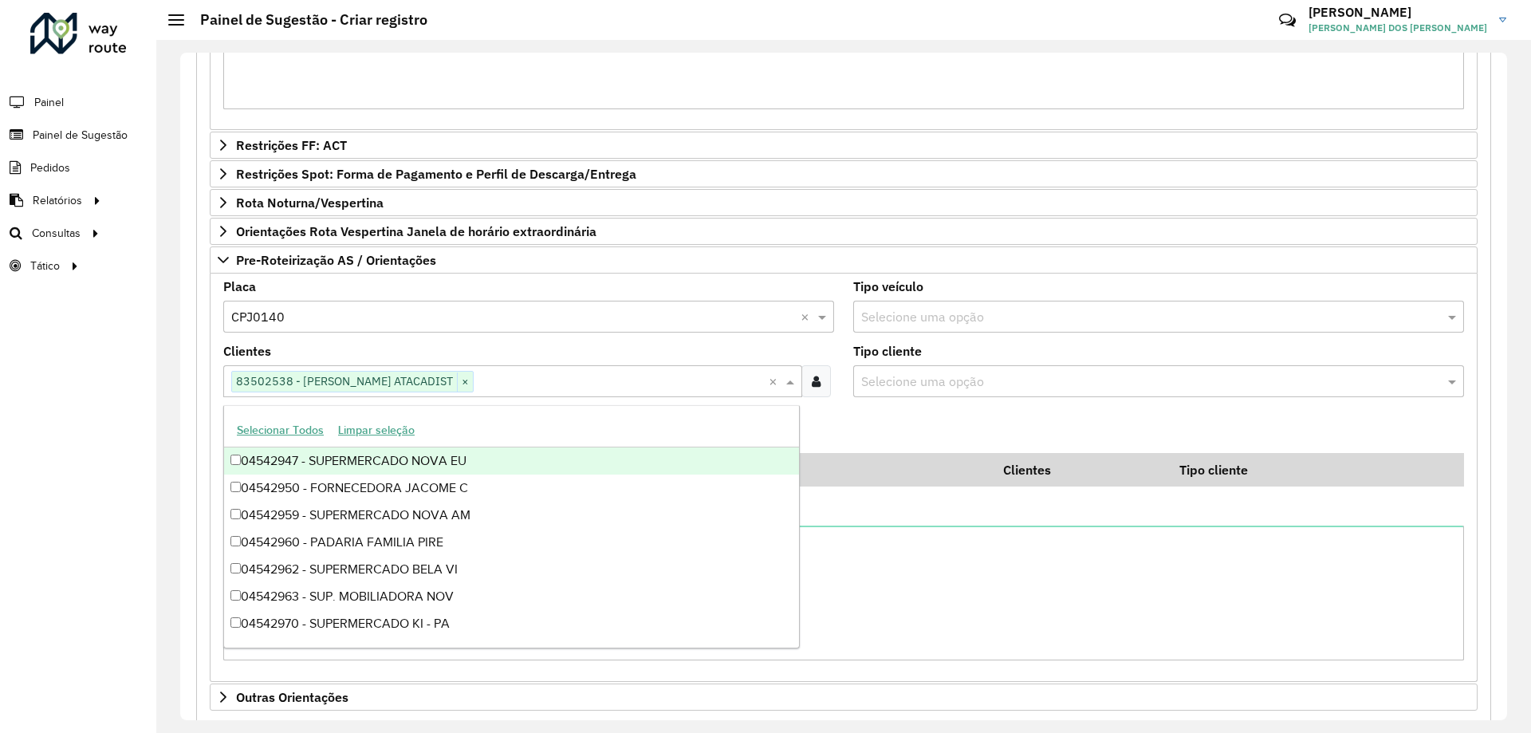
click at [935, 408] on formly-field "Tipo cliente Selecione uma opção" at bounding box center [1159, 377] width 630 height 65
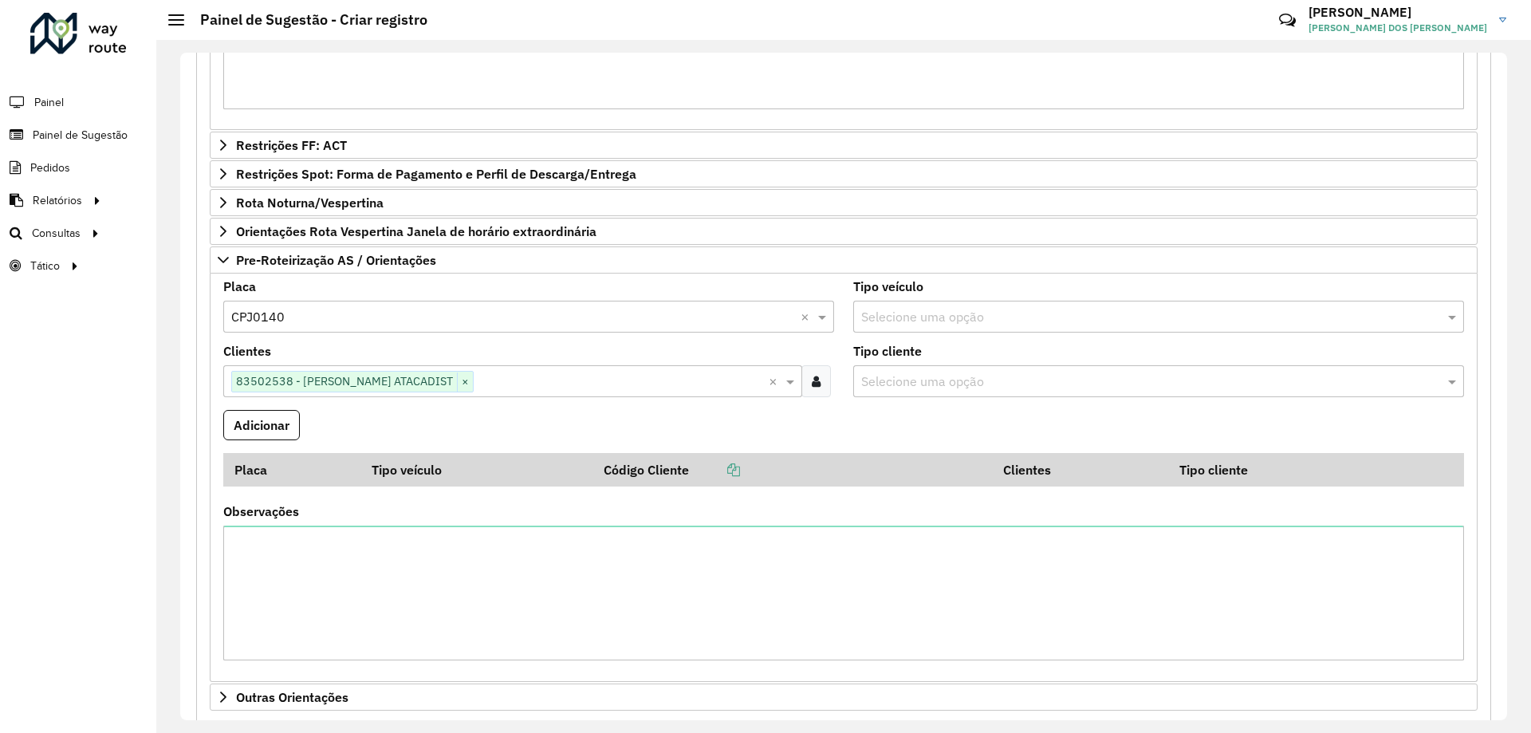
click at [244, 443] on formly-wrapper-form-field "Adicionar" at bounding box center [261, 431] width 77 height 43
click at [270, 427] on button "Adicionar" at bounding box center [261, 425] width 77 height 30
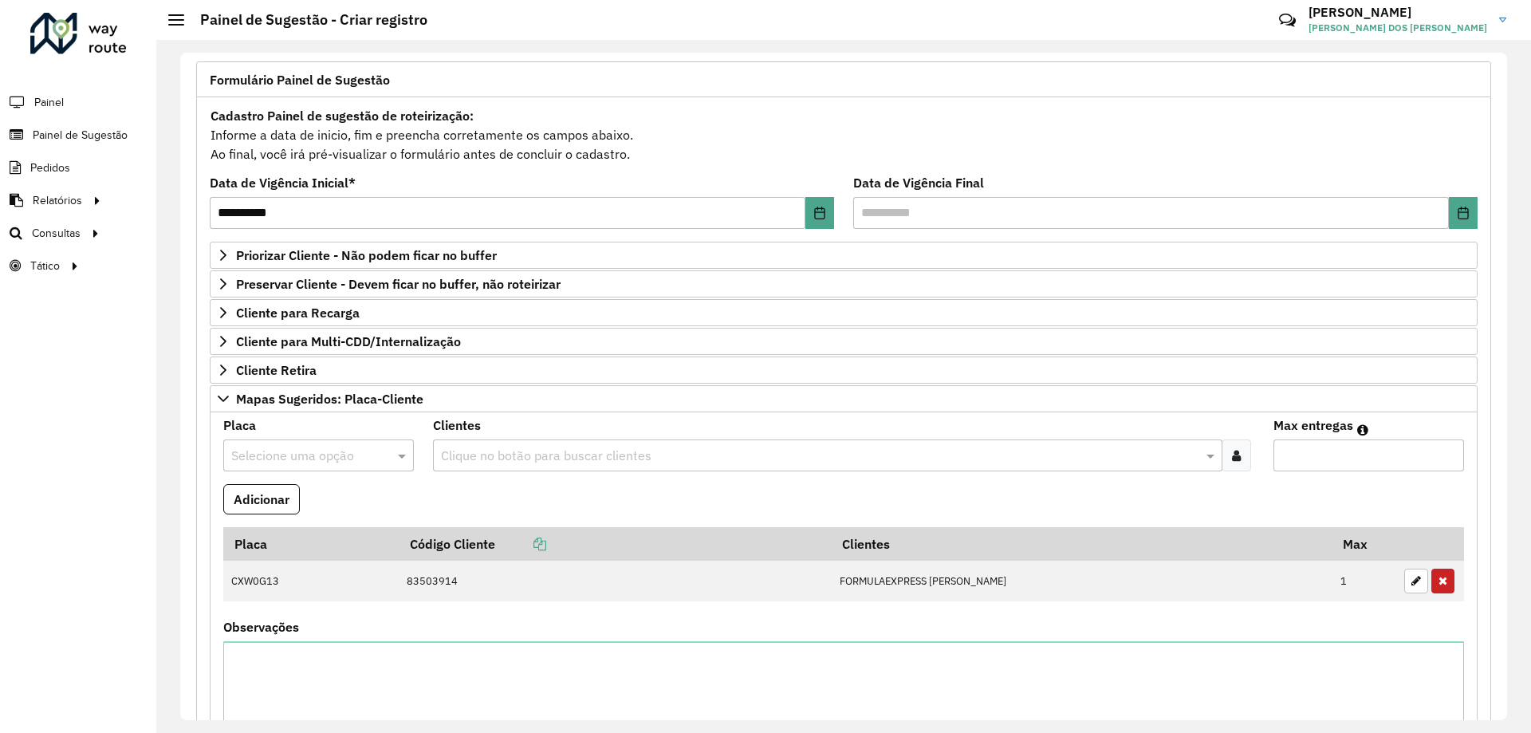
scroll to position [0, 0]
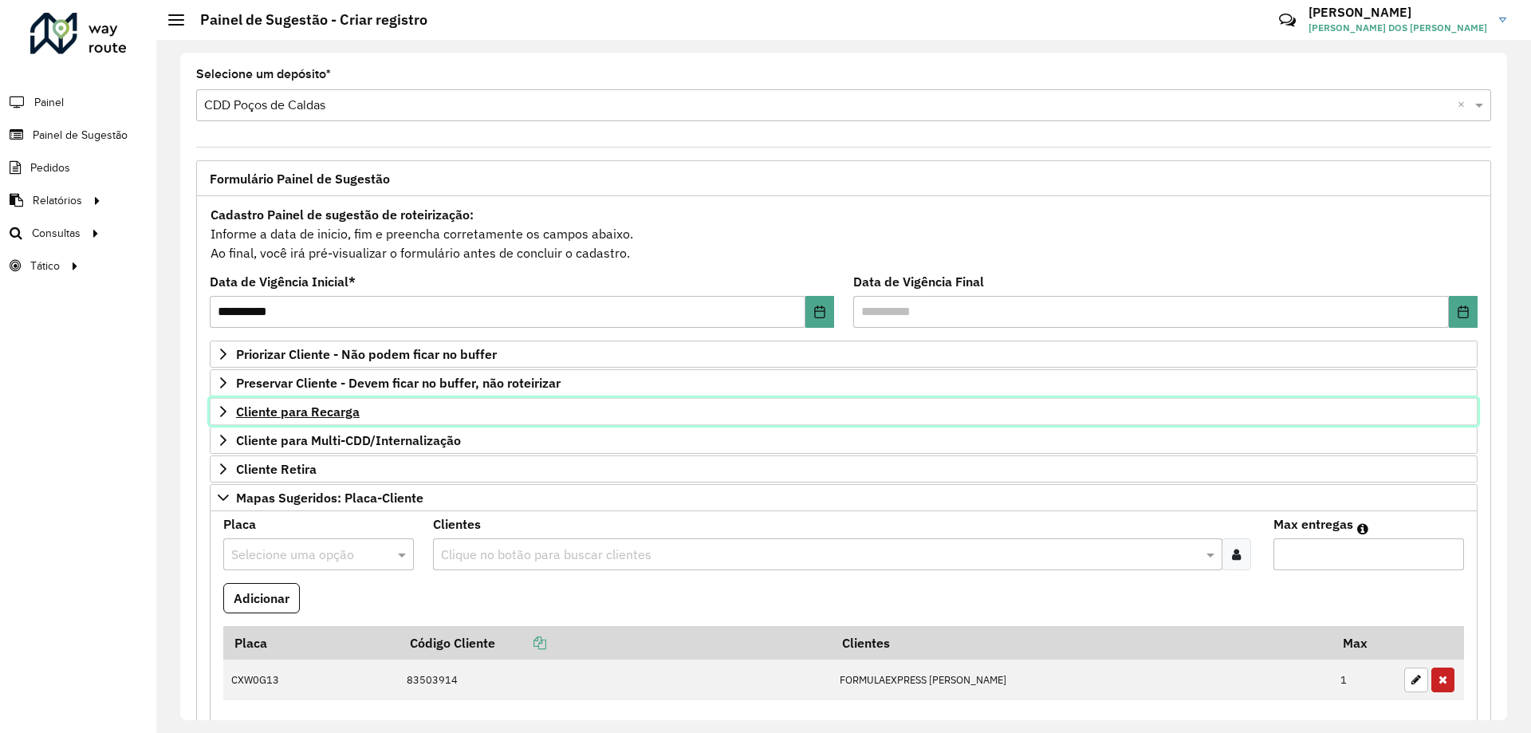
click at [340, 412] on span "Cliente para Recarga" at bounding box center [298, 411] width 124 height 13
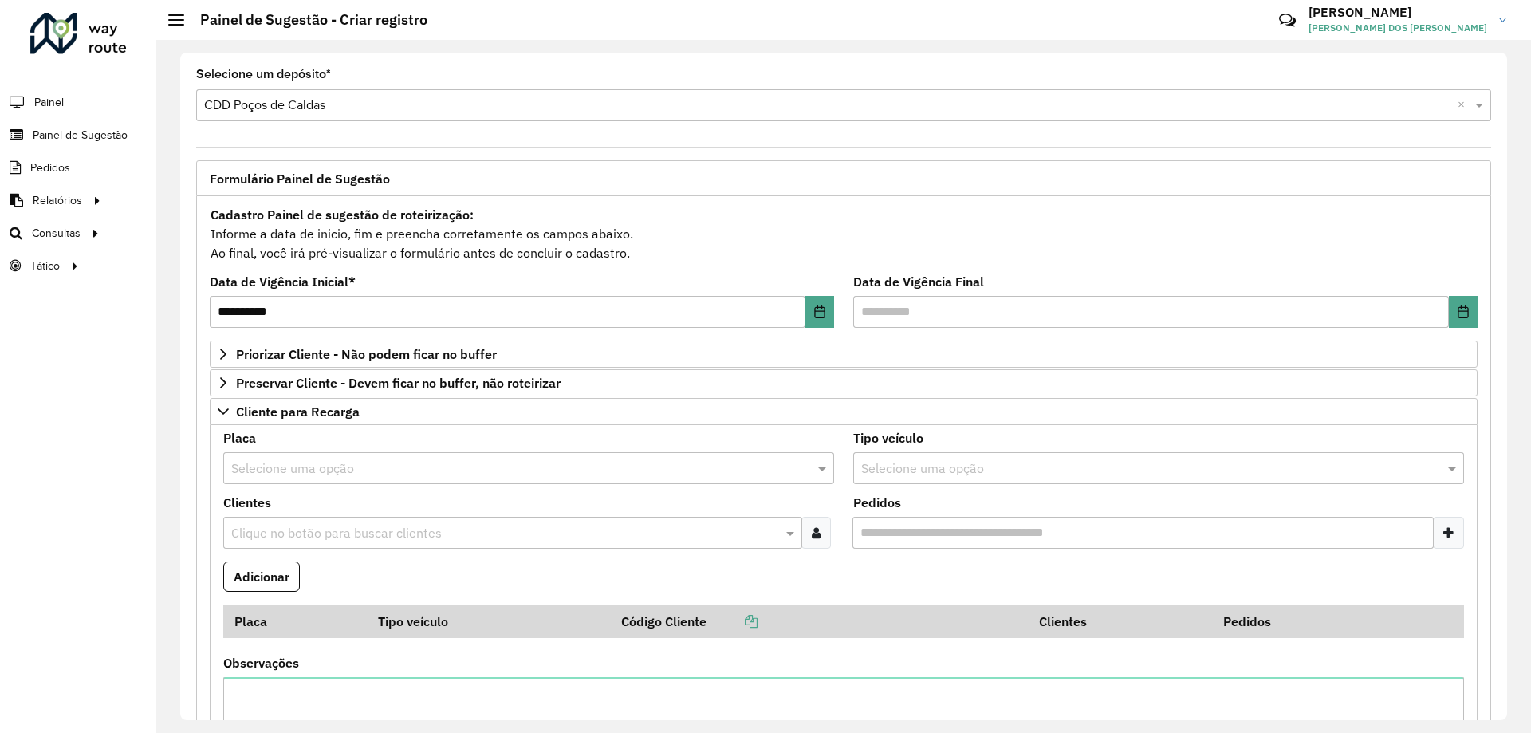
click at [284, 459] on input "text" at bounding box center [512, 468] width 563 height 19
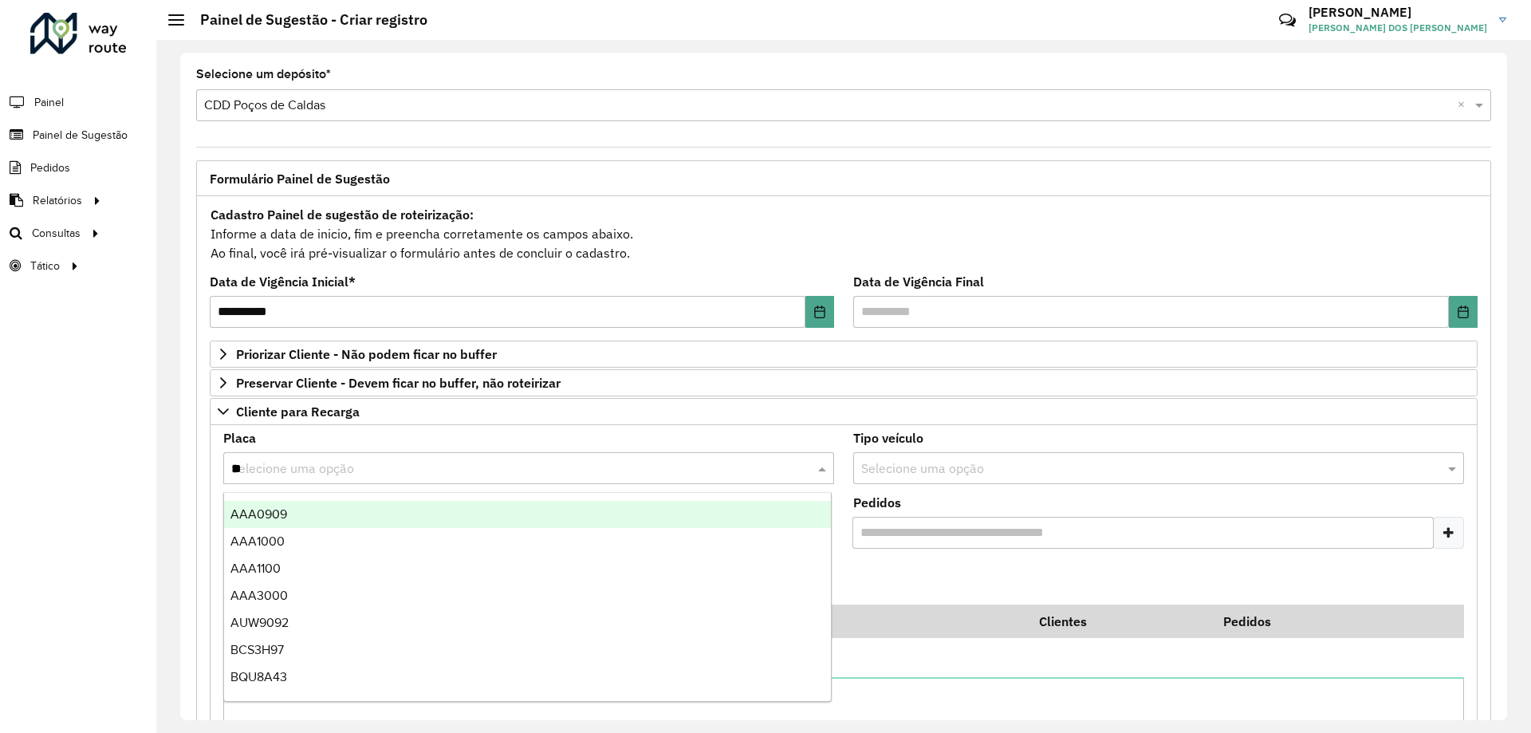
type input "***"
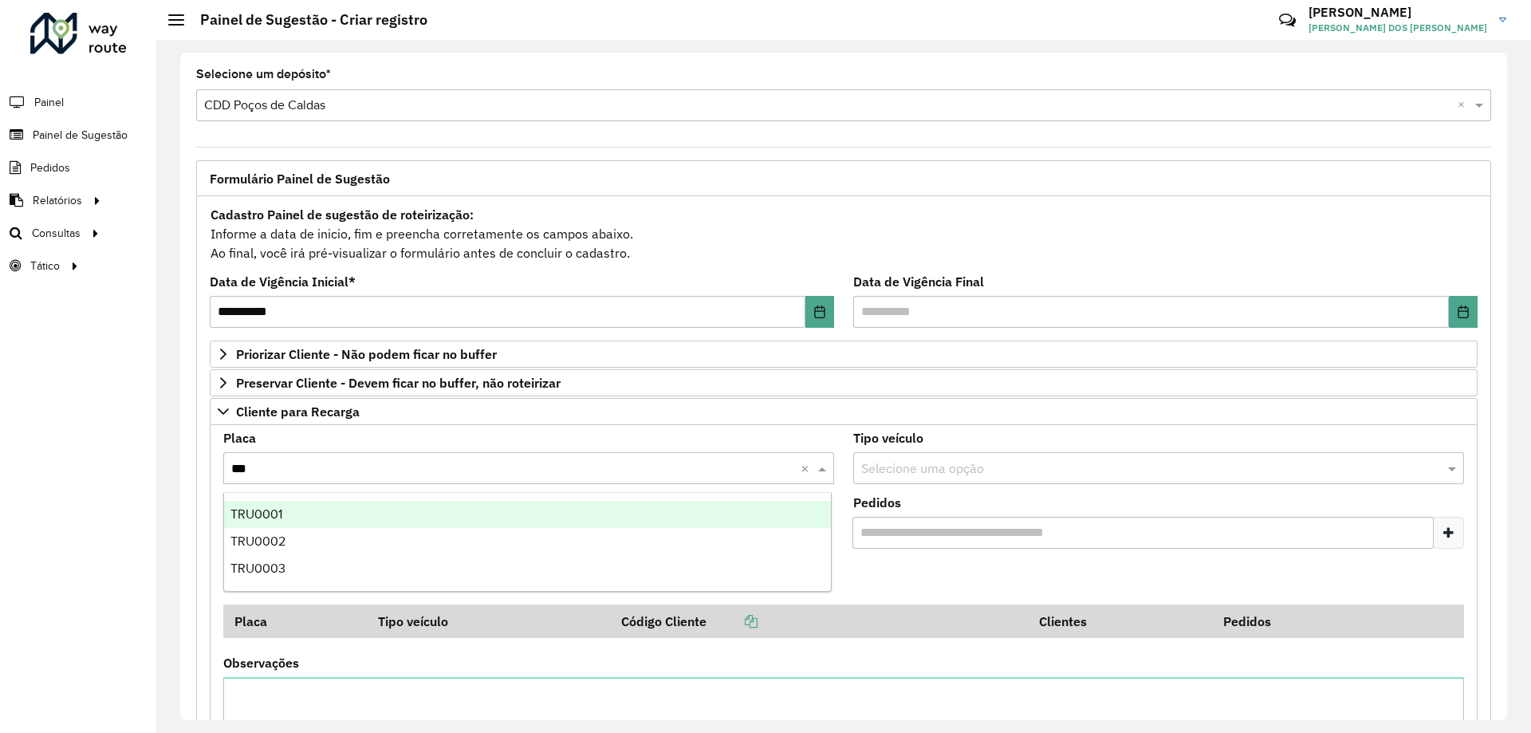
click at [330, 514] on div "TRU0001" at bounding box center [527, 514] width 607 height 27
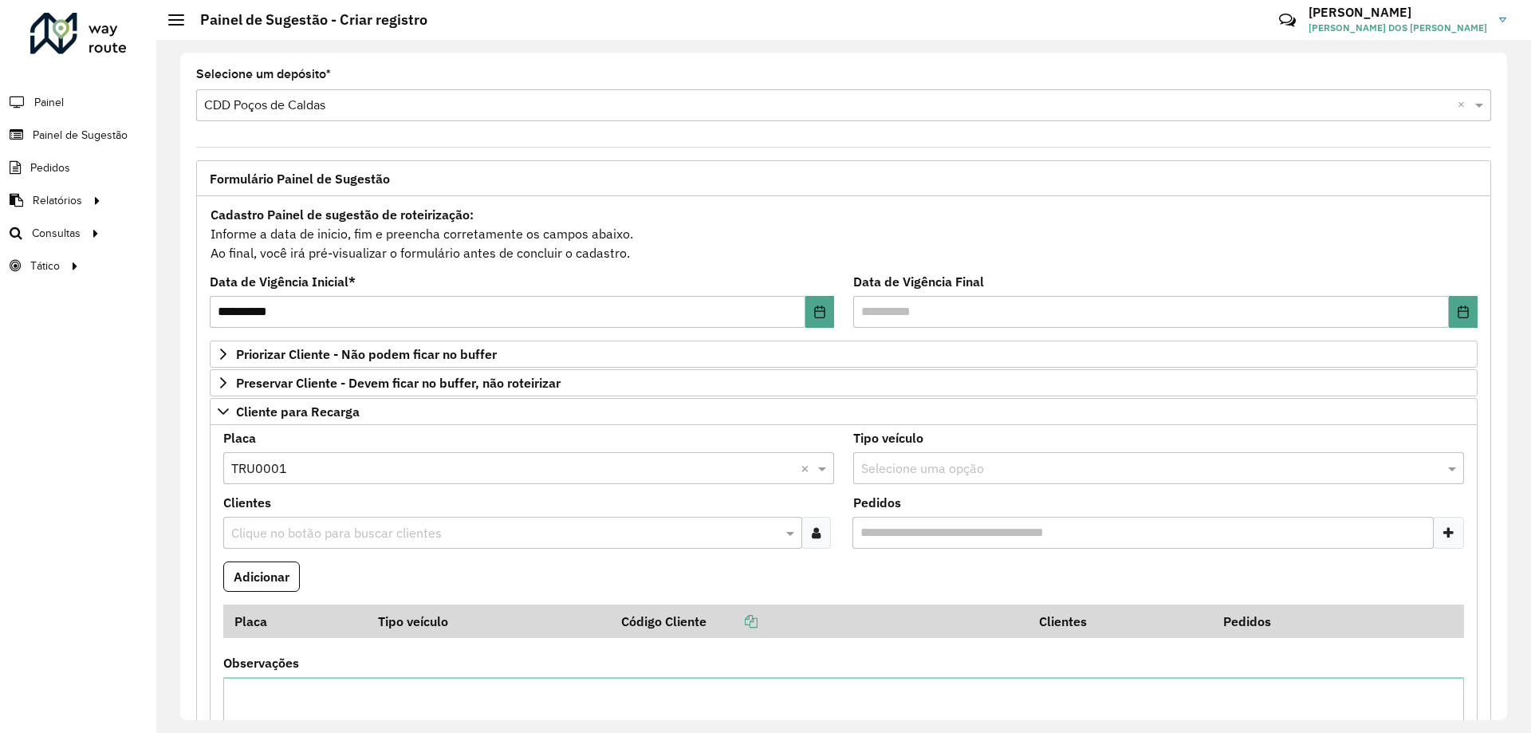
click at [387, 528] on input "text" at bounding box center [504, 533] width 555 height 19
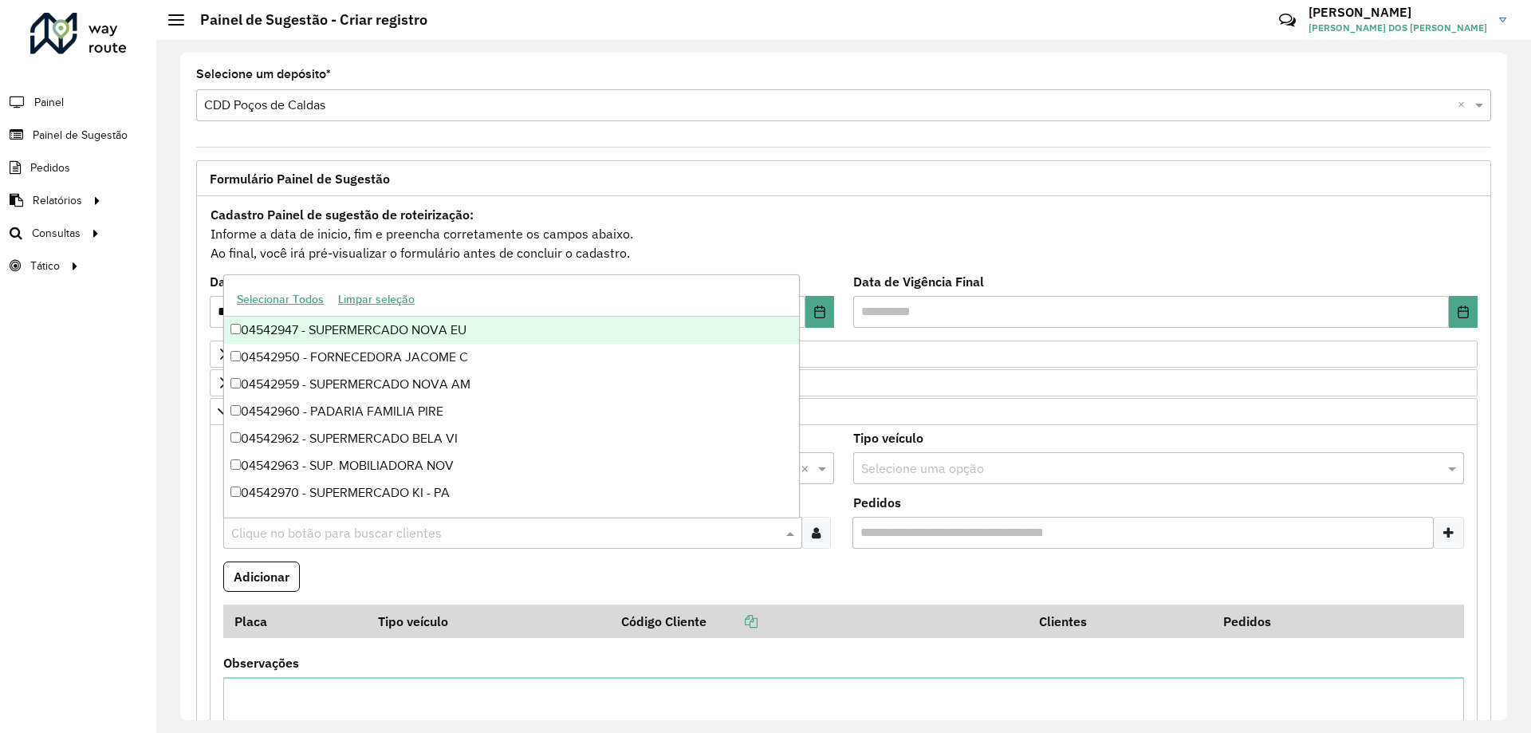
paste input "*****"
type input "*****"
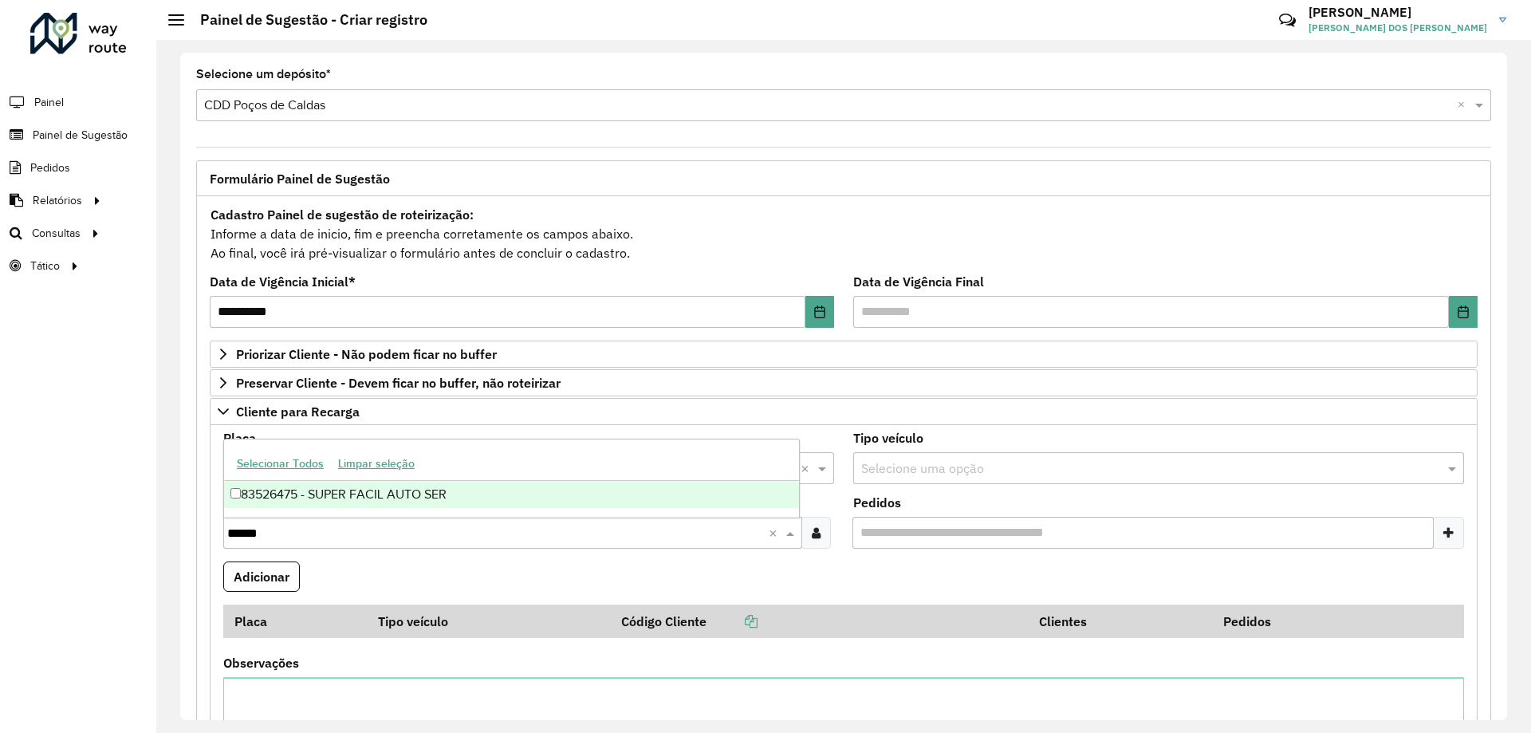
click at [409, 492] on div "83526475 - SUPER FACIL AUTO SER" at bounding box center [511, 494] width 575 height 27
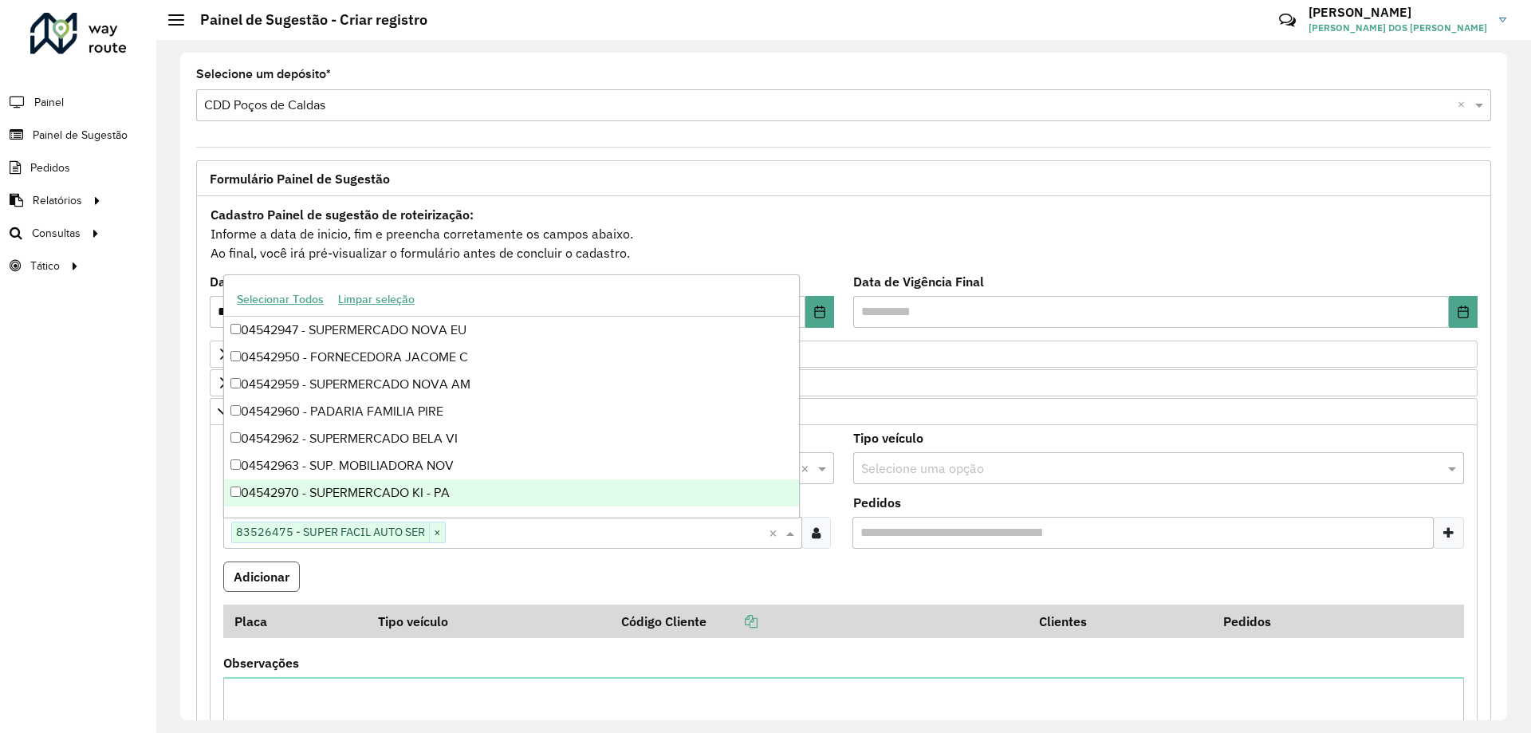
click at [276, 576] on button "Adicionar" at bounding box center [261, 577] width 77 height 30
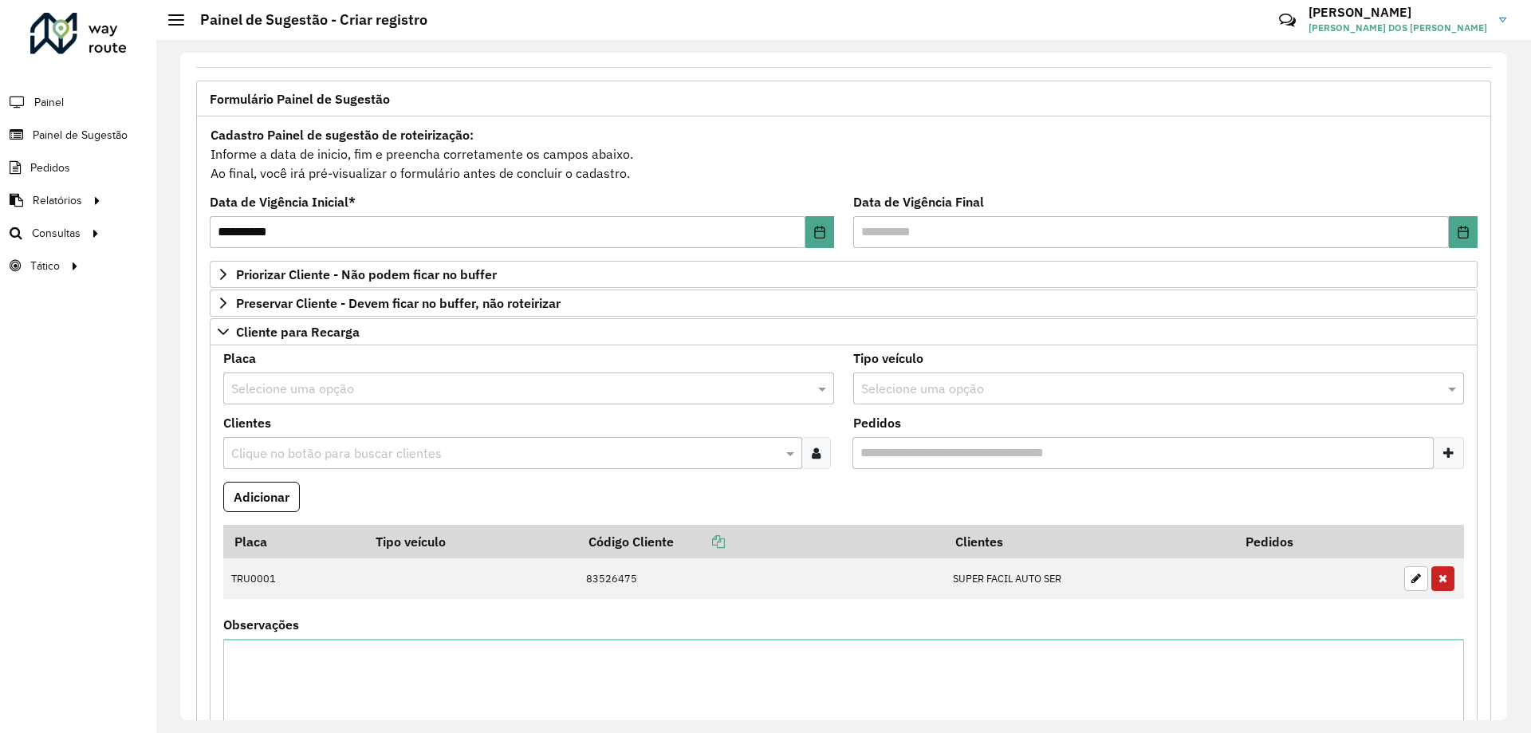
scroll to position [160, 0]
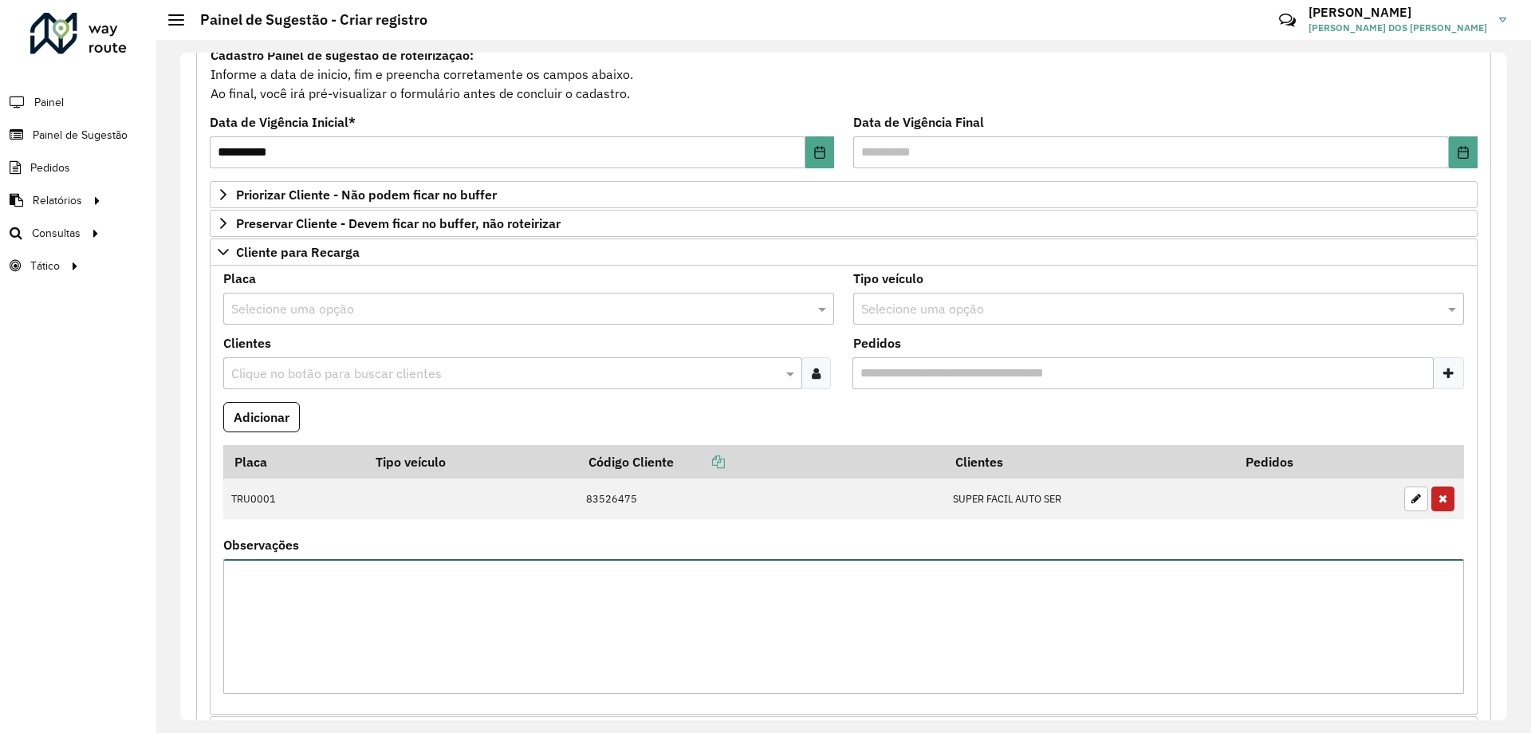
click at [392, 577] on textarea "Observações" at bounding box center [843, 626] width 1241 height 135
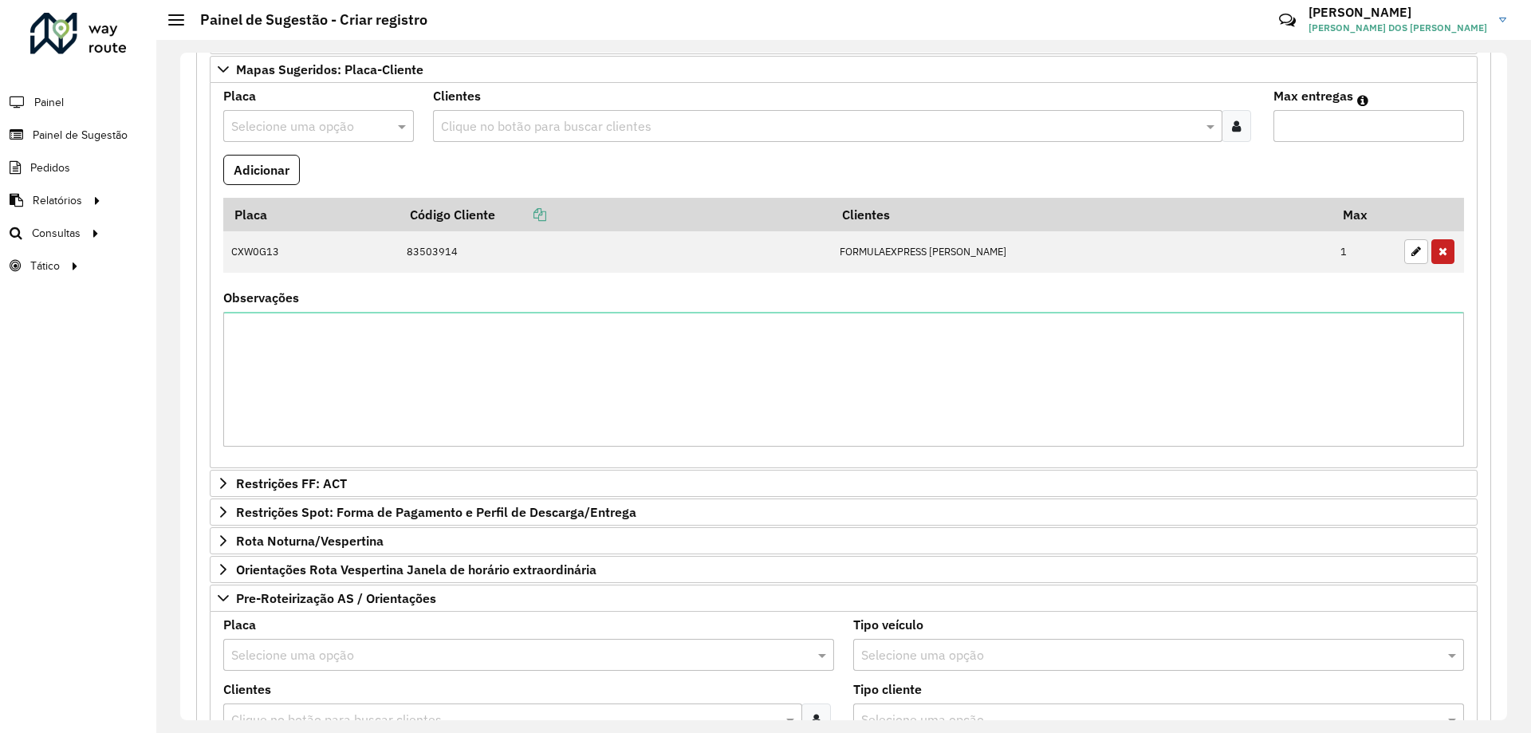
scroll to position [1346, 0]
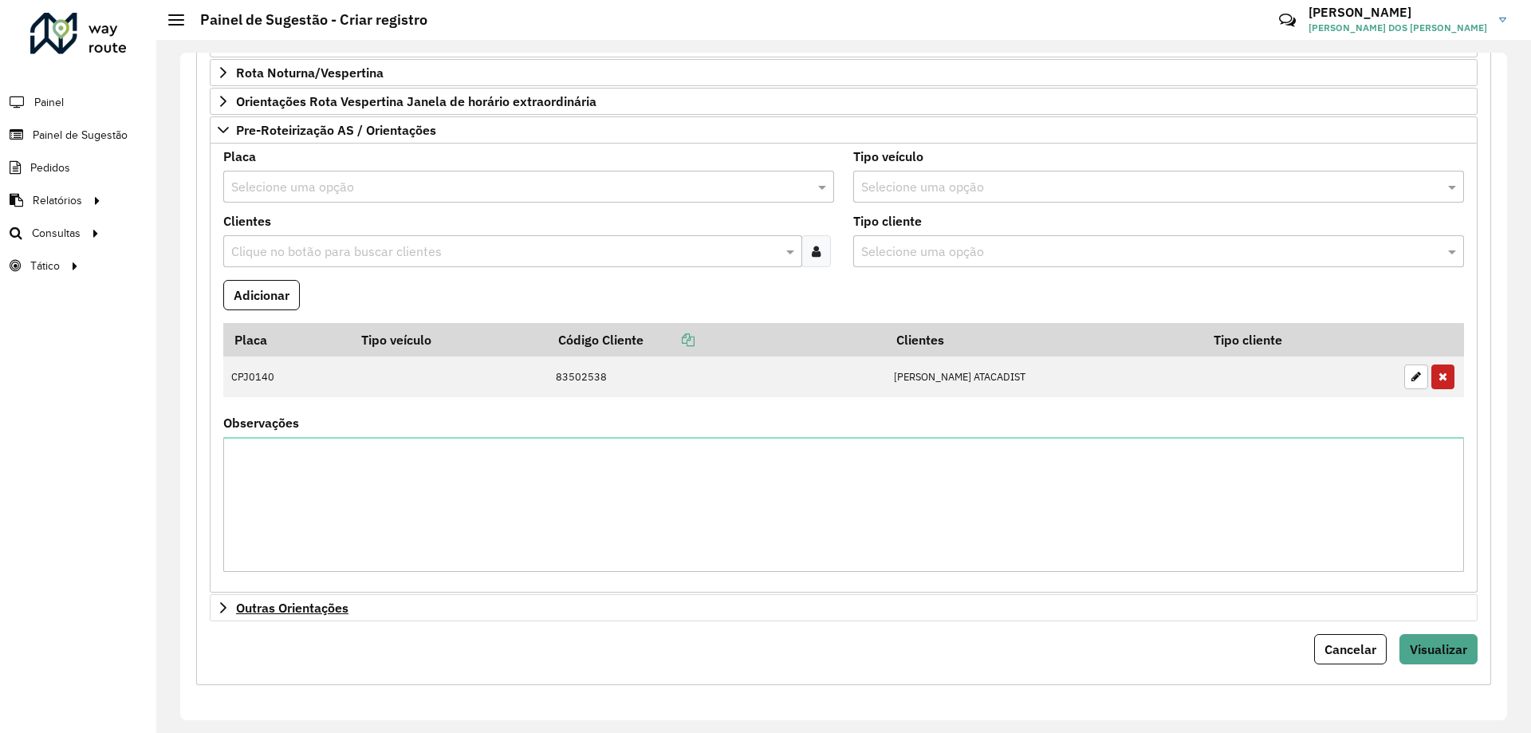
type textarea "**********"
click at [387, 612] on link "Outras Orientações" at bounding box center [844, 607] width 1268 height 27
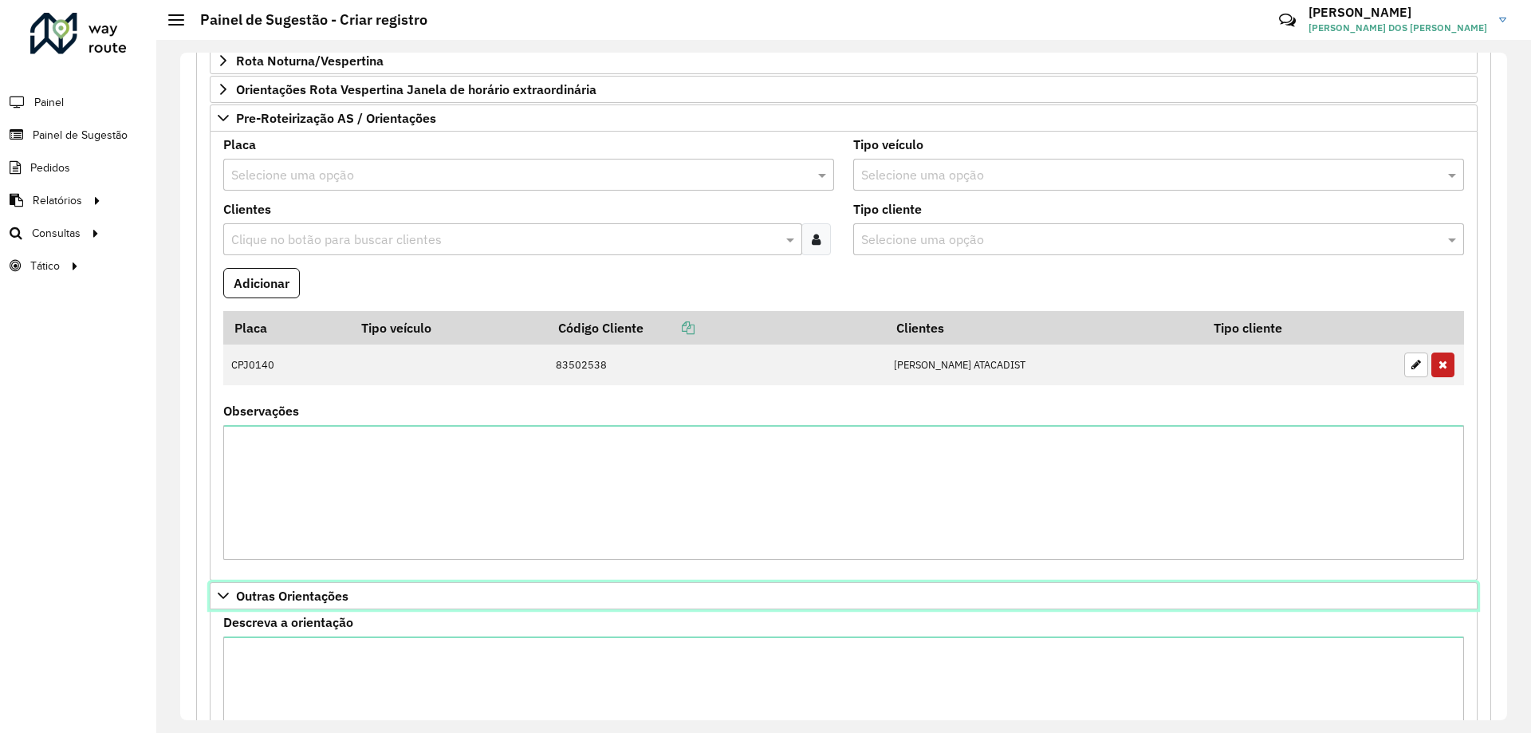
scroll to position [1528, 0]
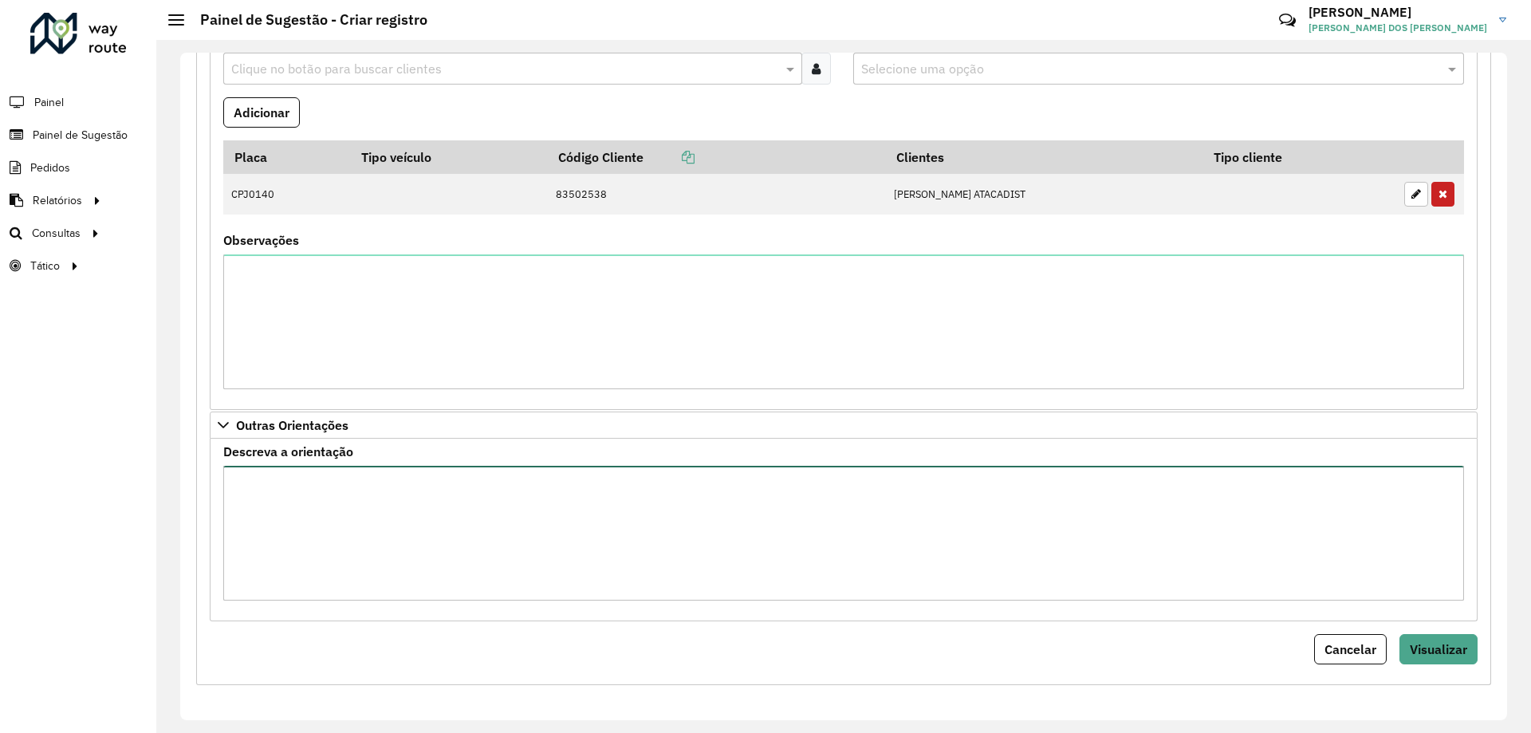
click at [468, 570] on textarea "Descreva a orientação" at bounding box center [843, 533] width 1241 height 135
type textarea "**********"
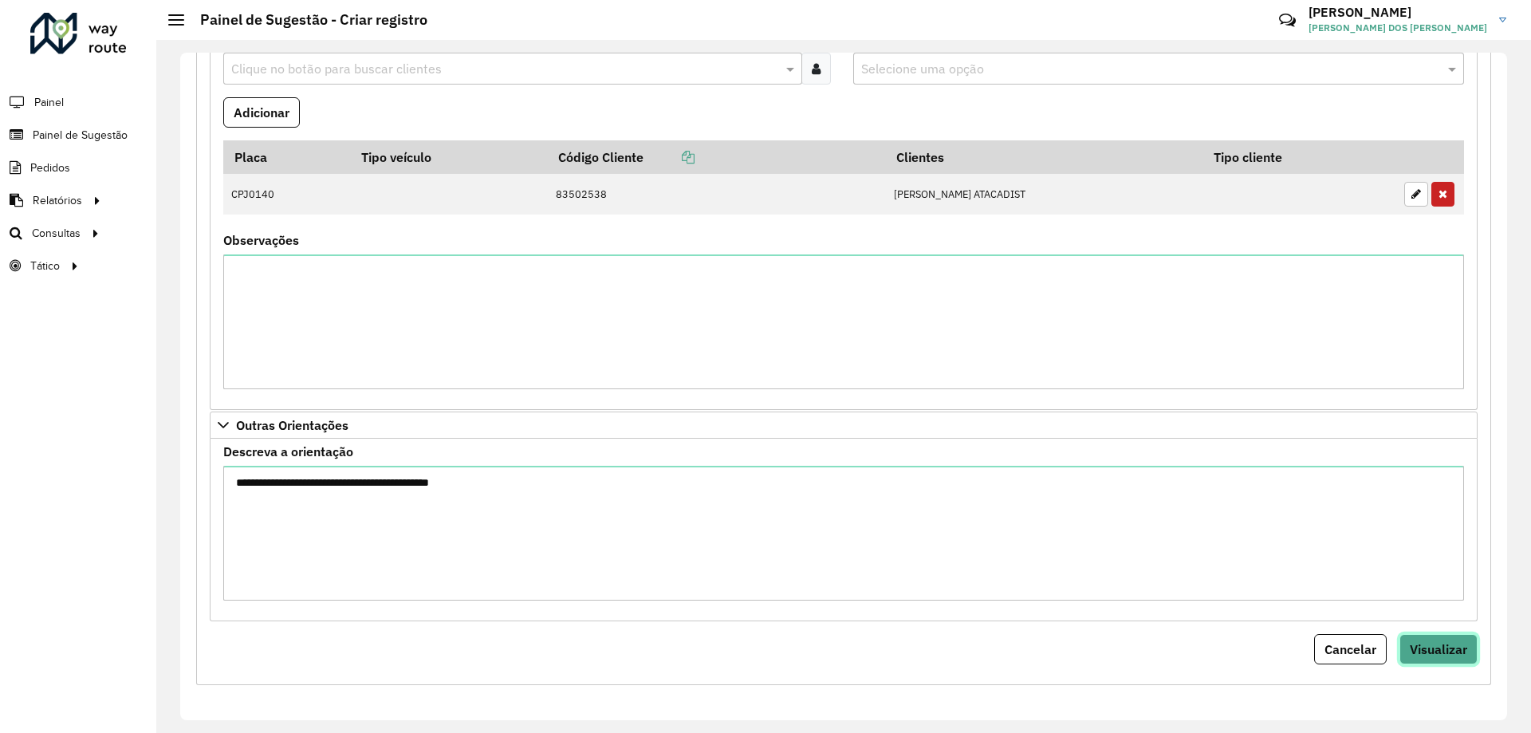
click at [1449, 657] on span "Visualizar" at bounding box center [1438, 649] width 57 height 16
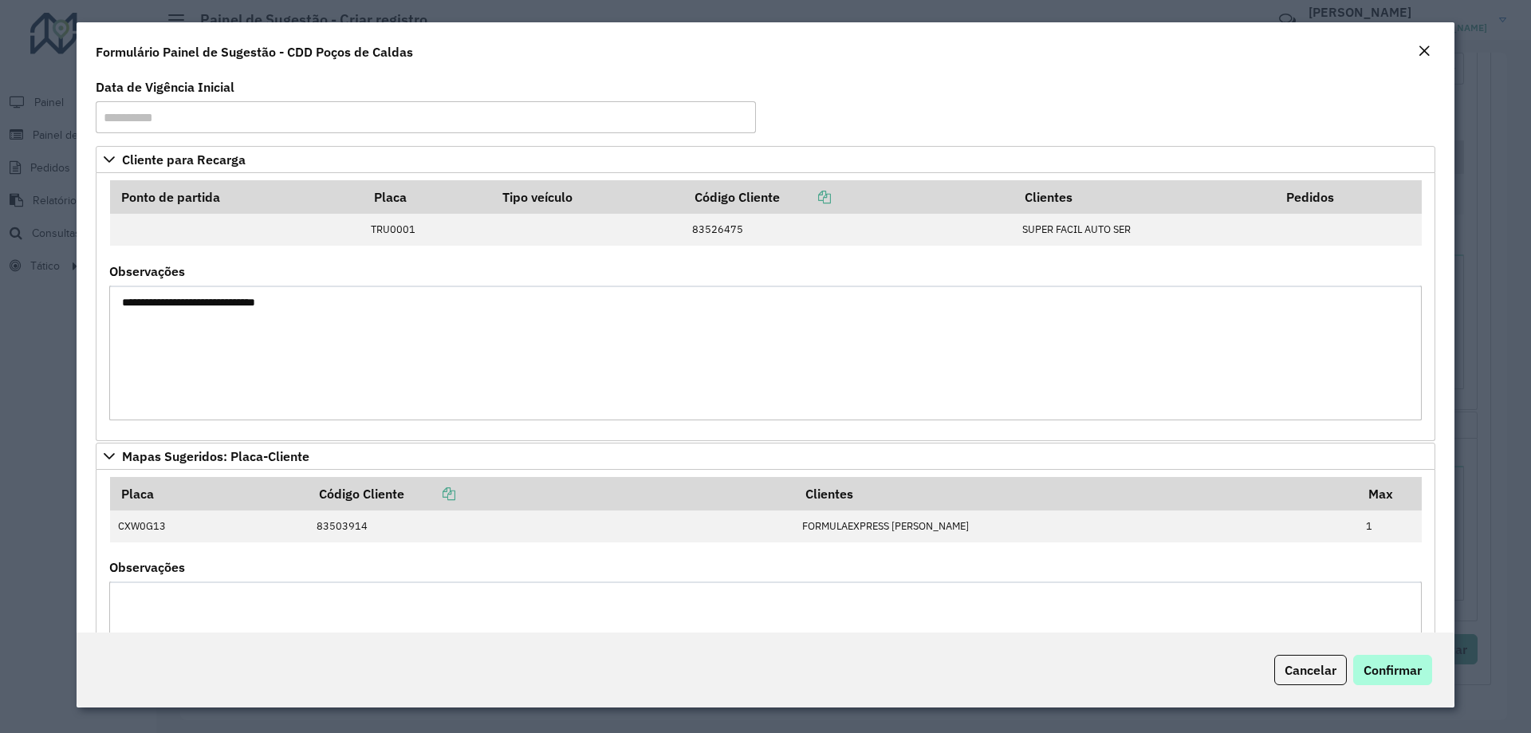
scroll to position [399, 0]
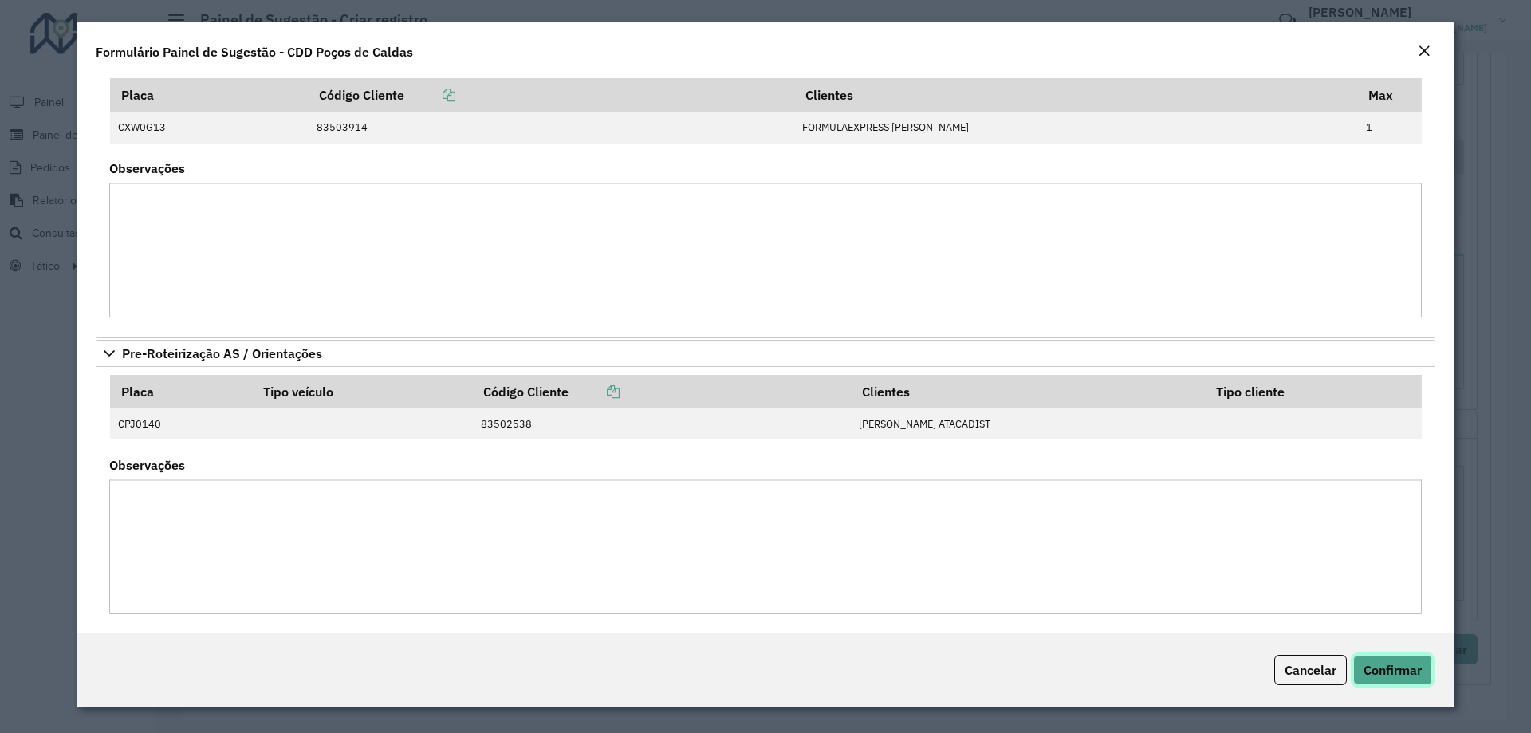
drag, startPoint x: 1381, startPoint y: 668, endPoint x: 768, endPoint y: 474, distance: 642.5
click at [1380, 668] on span "Confirmar" at bounding box center [1393, 670] width 58 height 16
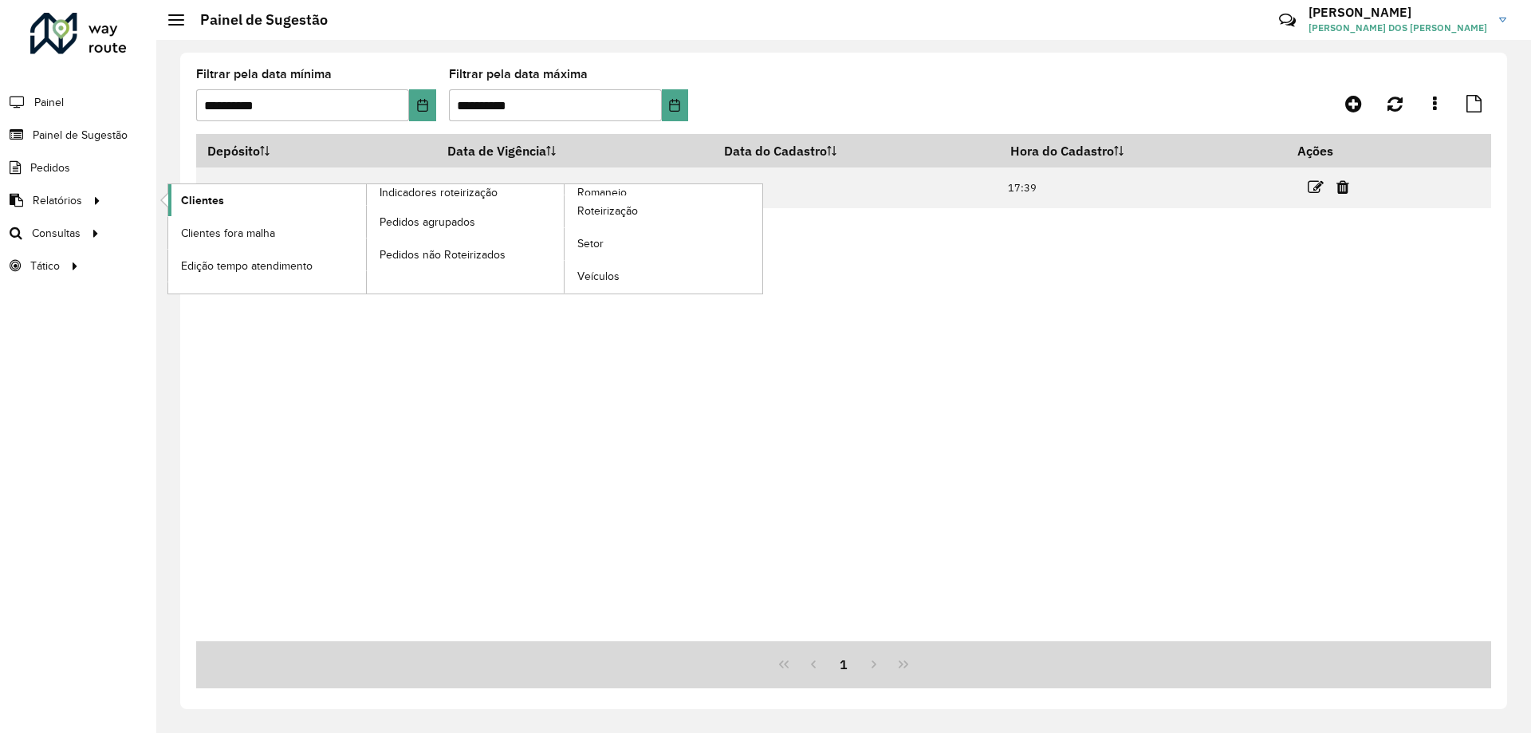
click at [200, 195] on span "Clientes" at bounding box center [202, 200] width 43 height 17
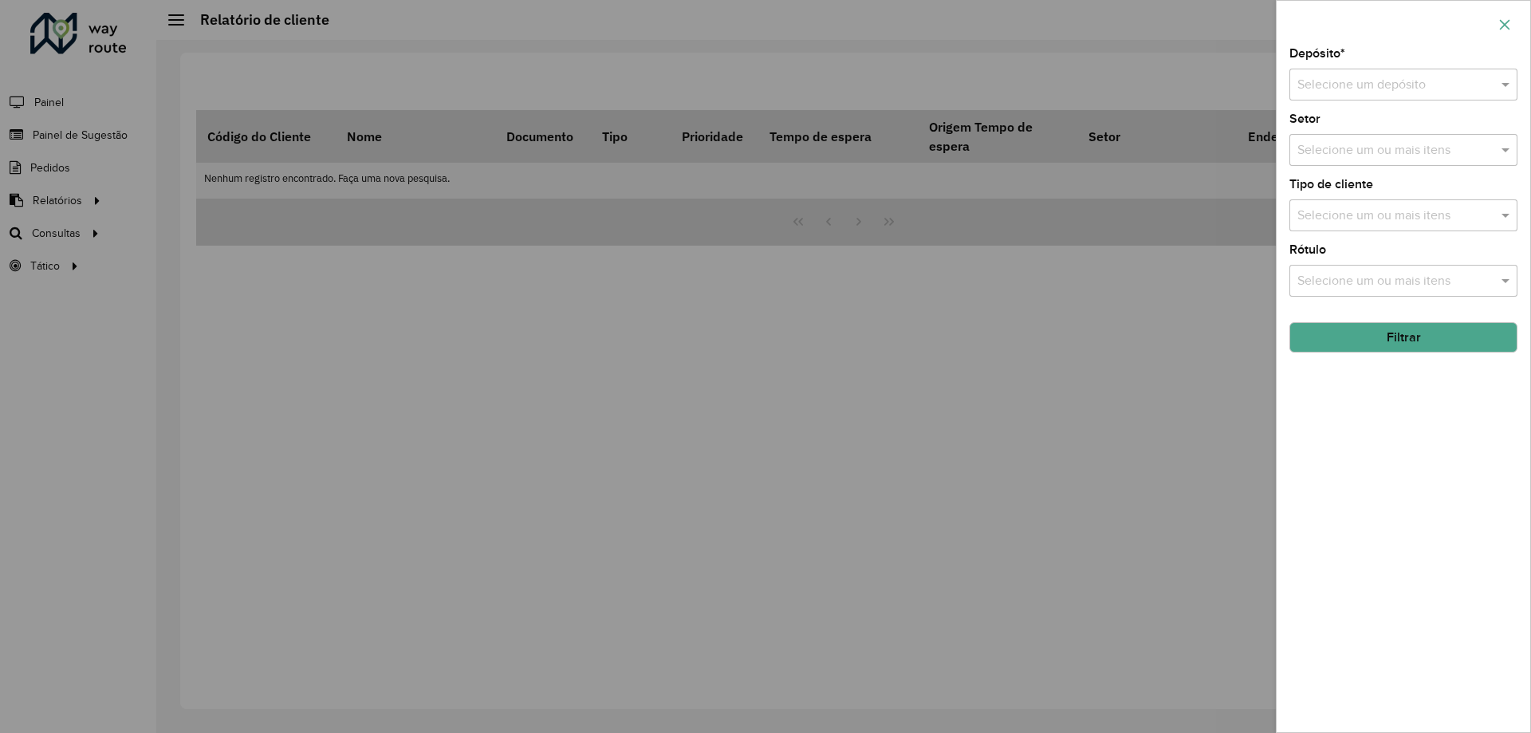
click at [1511, 14] on button "button" at bounding box center [1505, 25] width 26 height 26
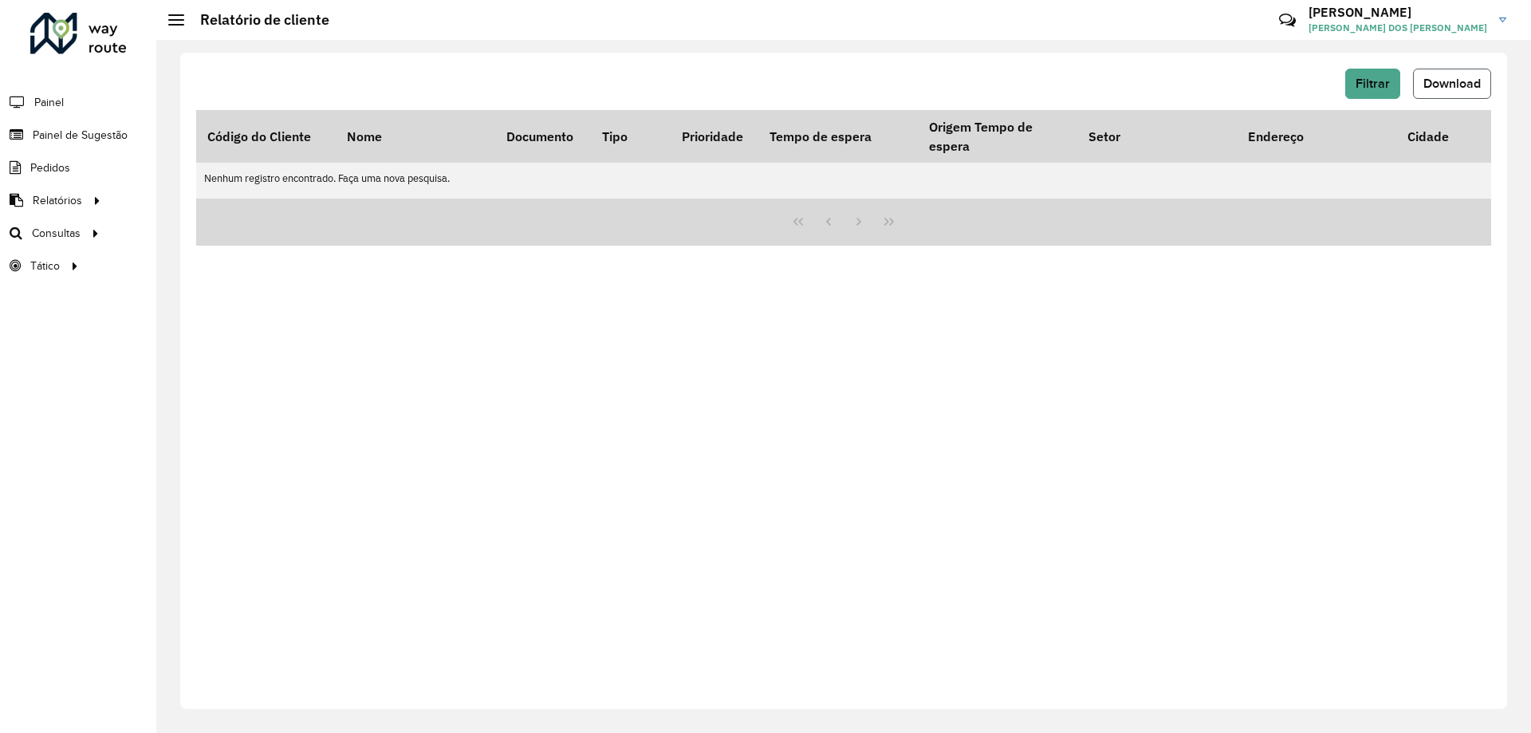
click at [1436, 83] on span "Download" at bounding box center [1452, 84] width 57 height 14
click at [1445, 81] on span "Download" at bounding box center [1452, 84] width 57 height 14
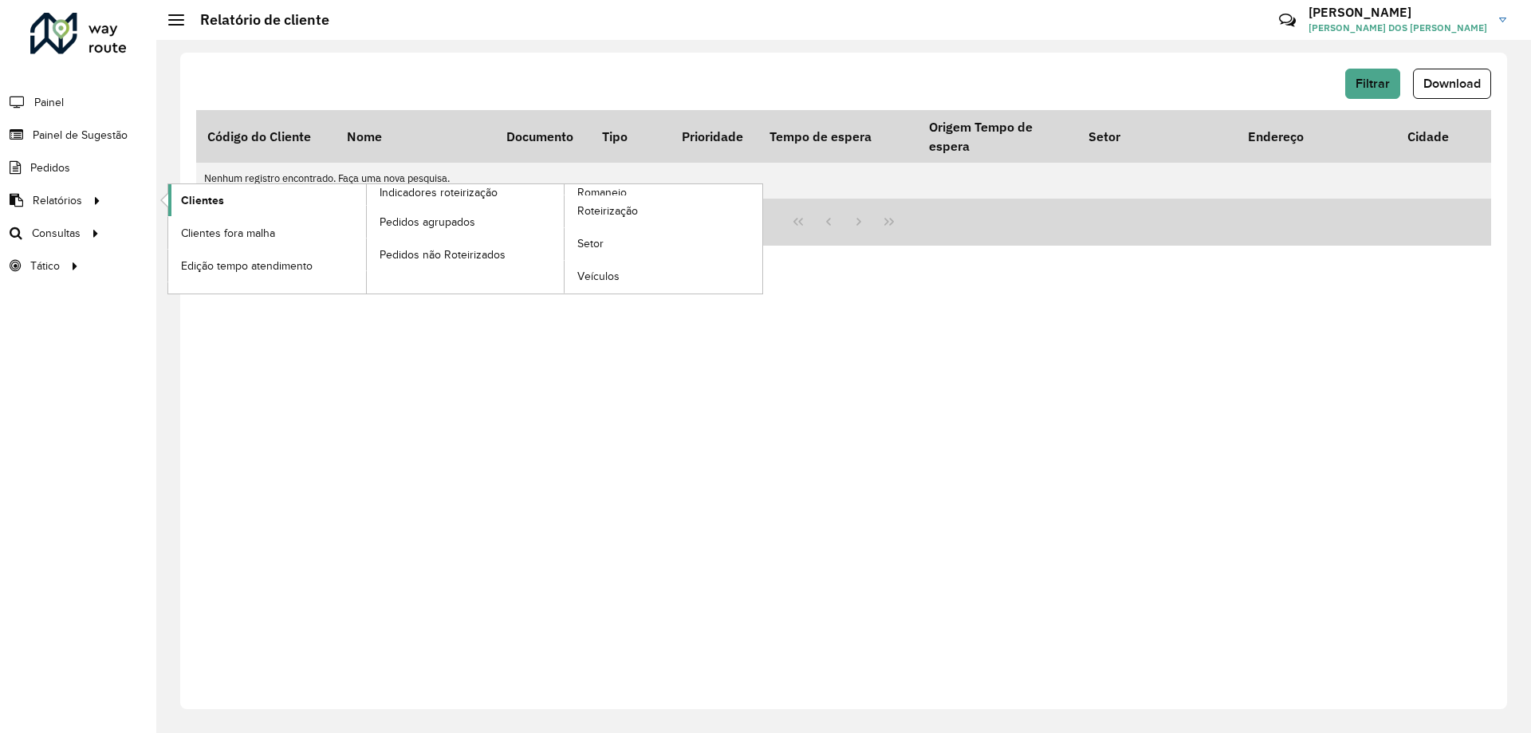
click at [228, 201] on link "Clientes" at bounding box center [267, 200] width 198 height 32
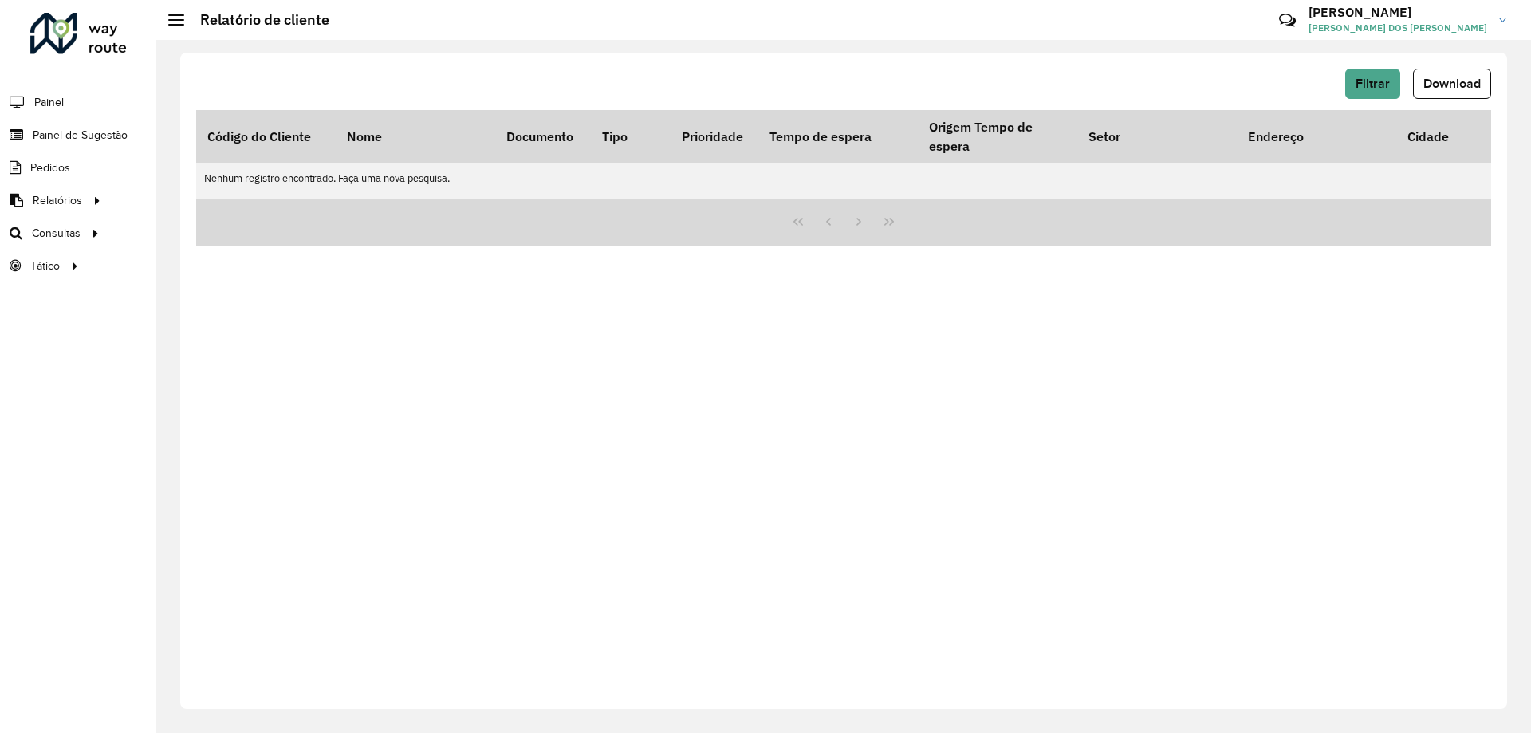
drag, startPoint x: 1473, startPoint y: 81, endPoint x: 1452, endPoint y: 104, distance: 31.0
click at [1473, 81] on span "Download" at bounding box center [1452, 84] width 57 height 14
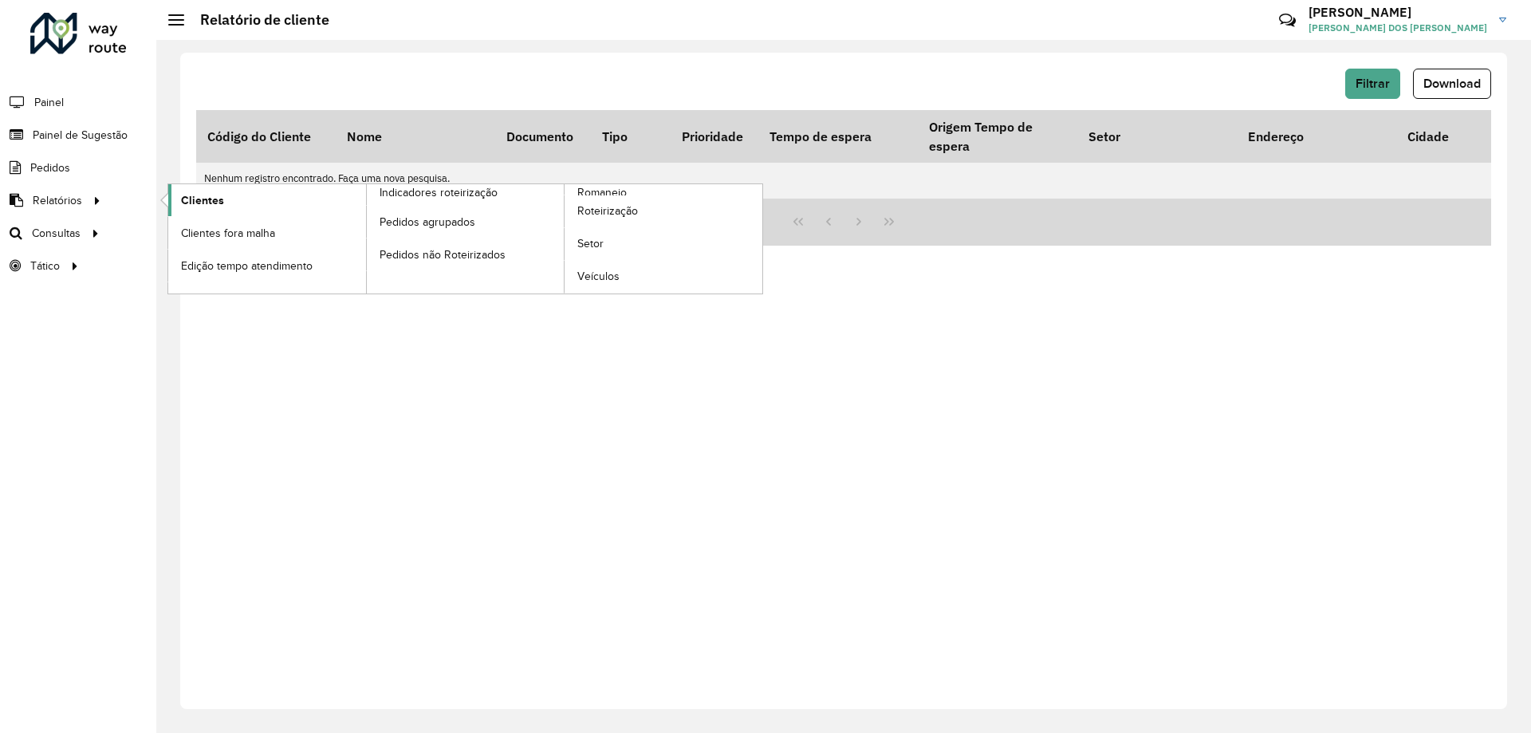
click at [223, 197] on link "Clientes" at bounding box center [267, 200] width 198 height 32
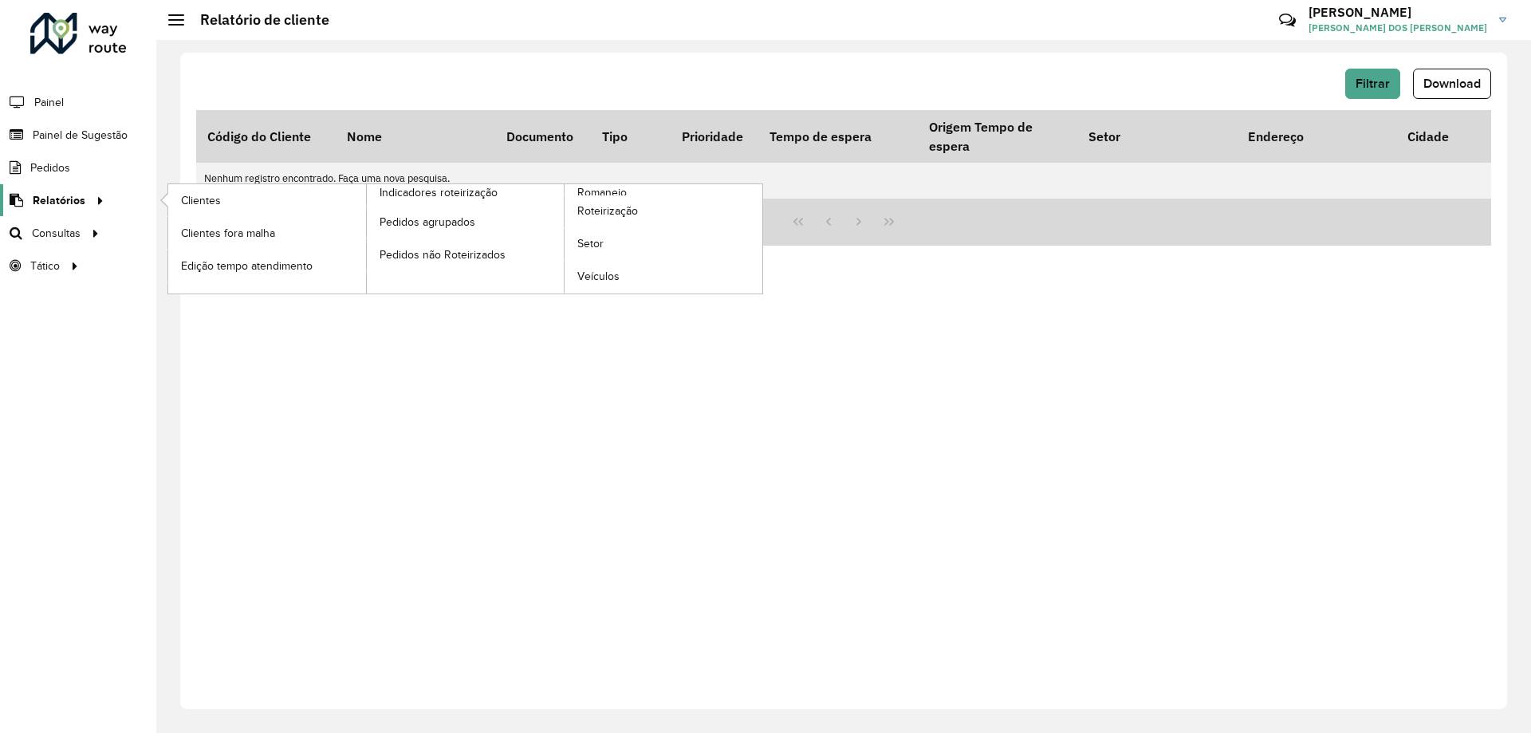
click at [55, 199] on span "Relatórios" at bounding box center [59, 200] width 53 height 17
click at [269, 240] on span "Clientes fora malha" at bounding box center [232, 233] width 102 height 17
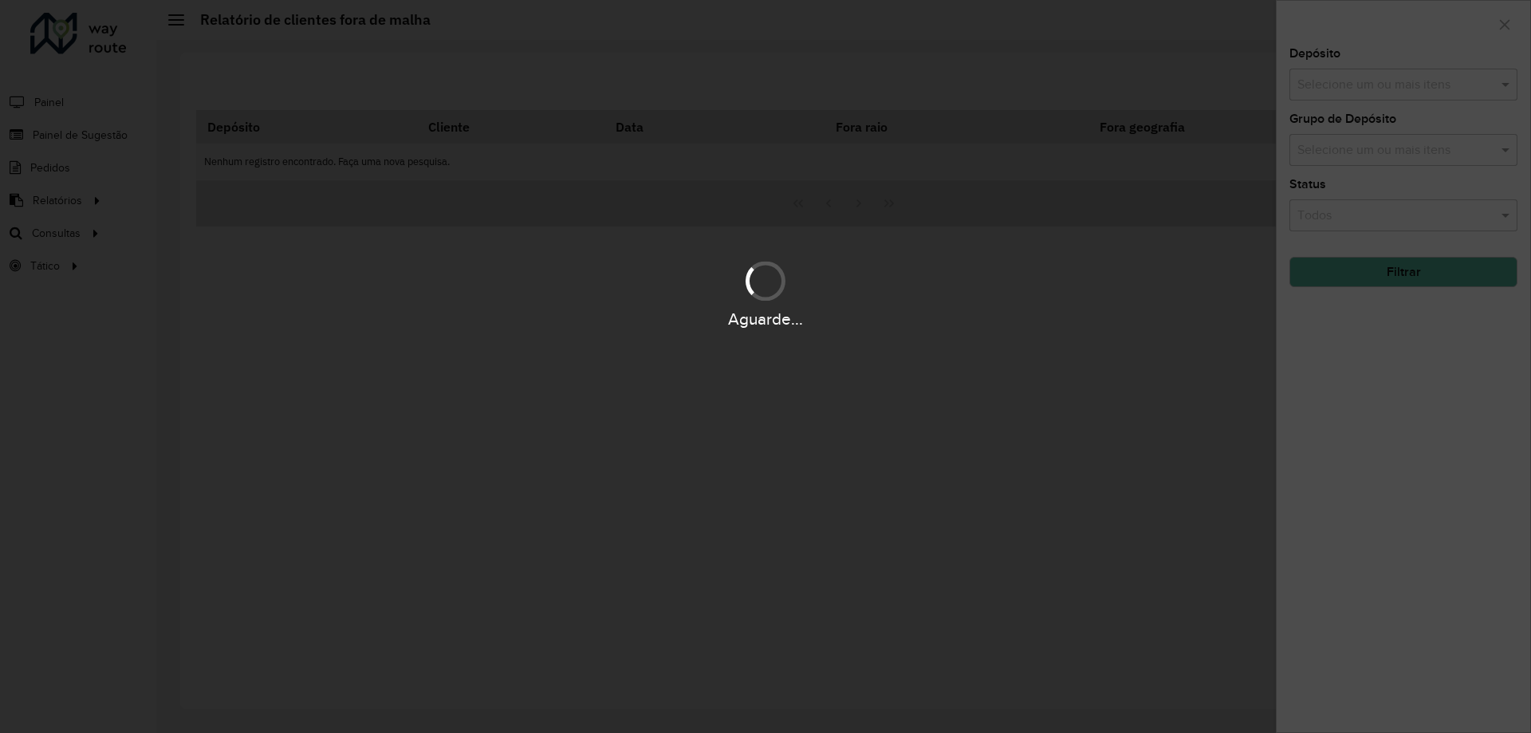
click at [402, 285] on div "Aguarde..." at bounding box center [765, 293] width 1531 height 76
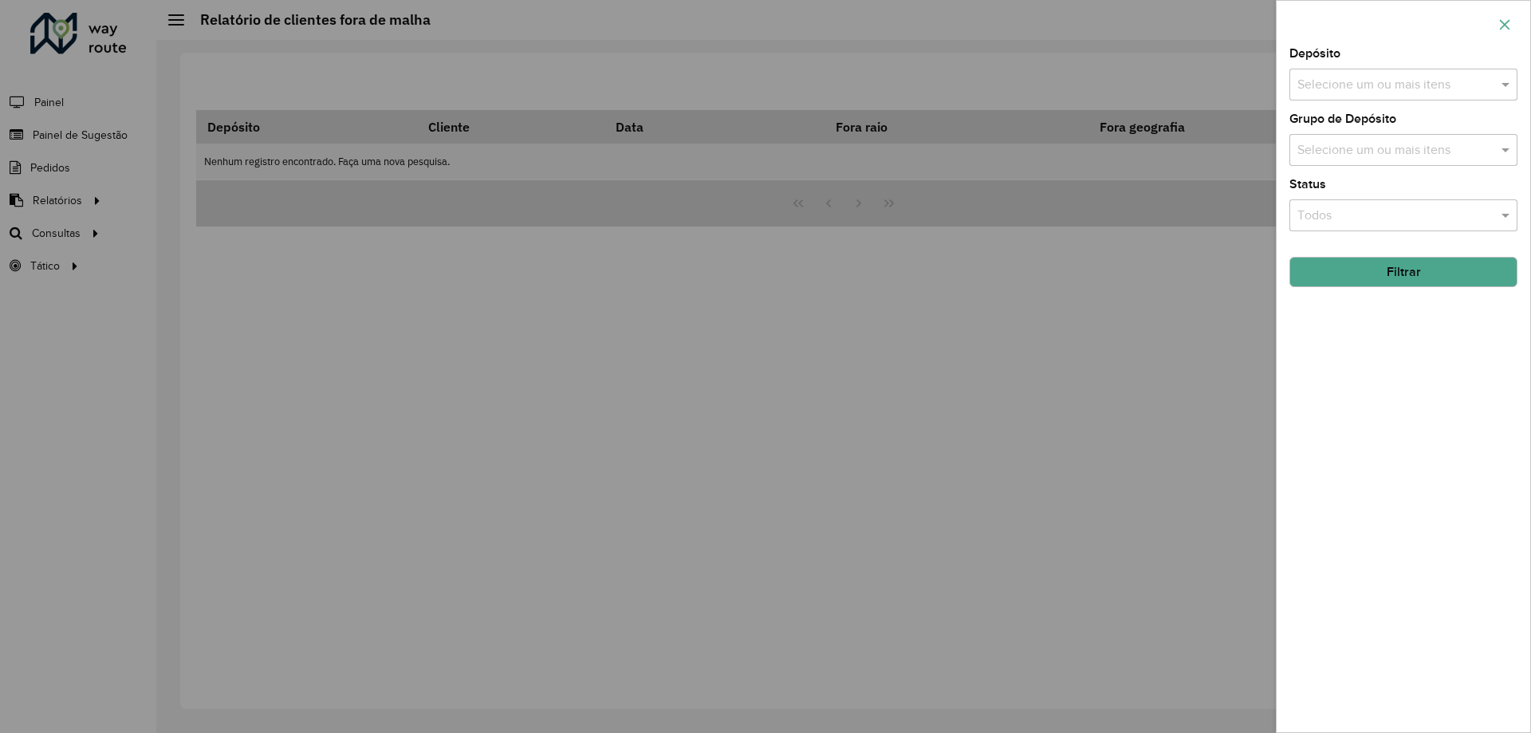
click at [1503, 28] on icon "button" at bounding box center [1505, 24] width 13 height 13
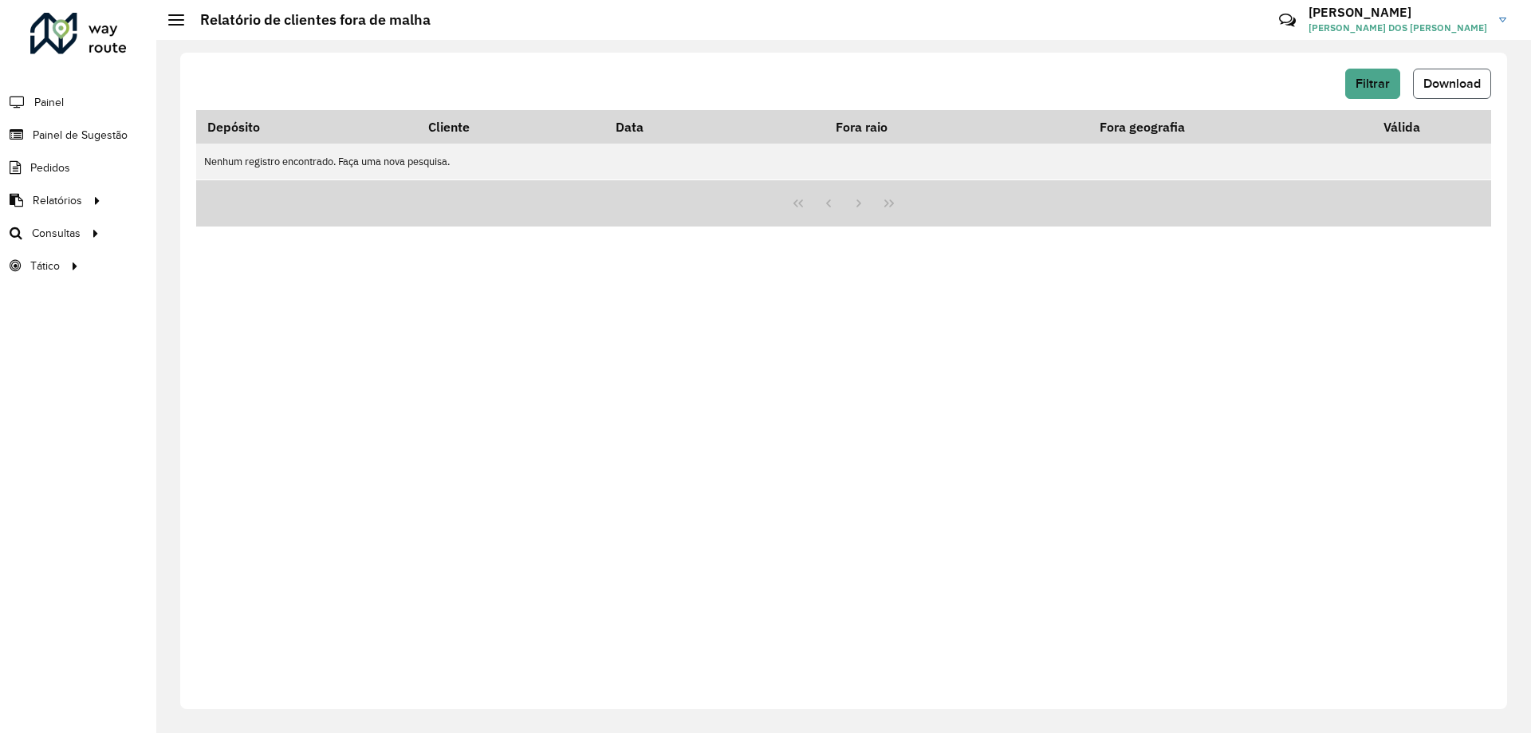
click at [1469, 88] on span "Download" at bounding box center [1452, 84] width 57 height 14
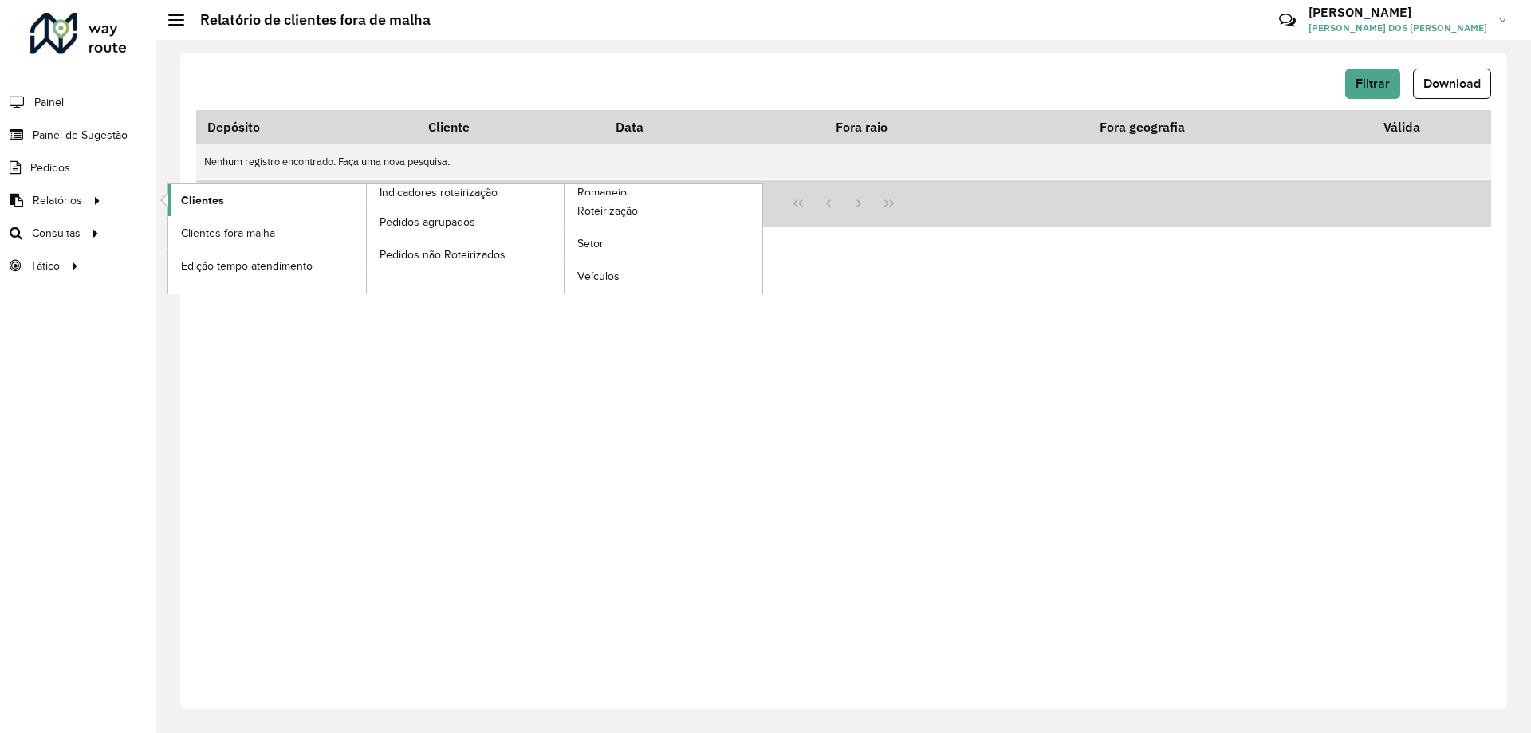
click at [233, 211] on link "Clientes" at bounding box center [267, 200] width 198 height 32
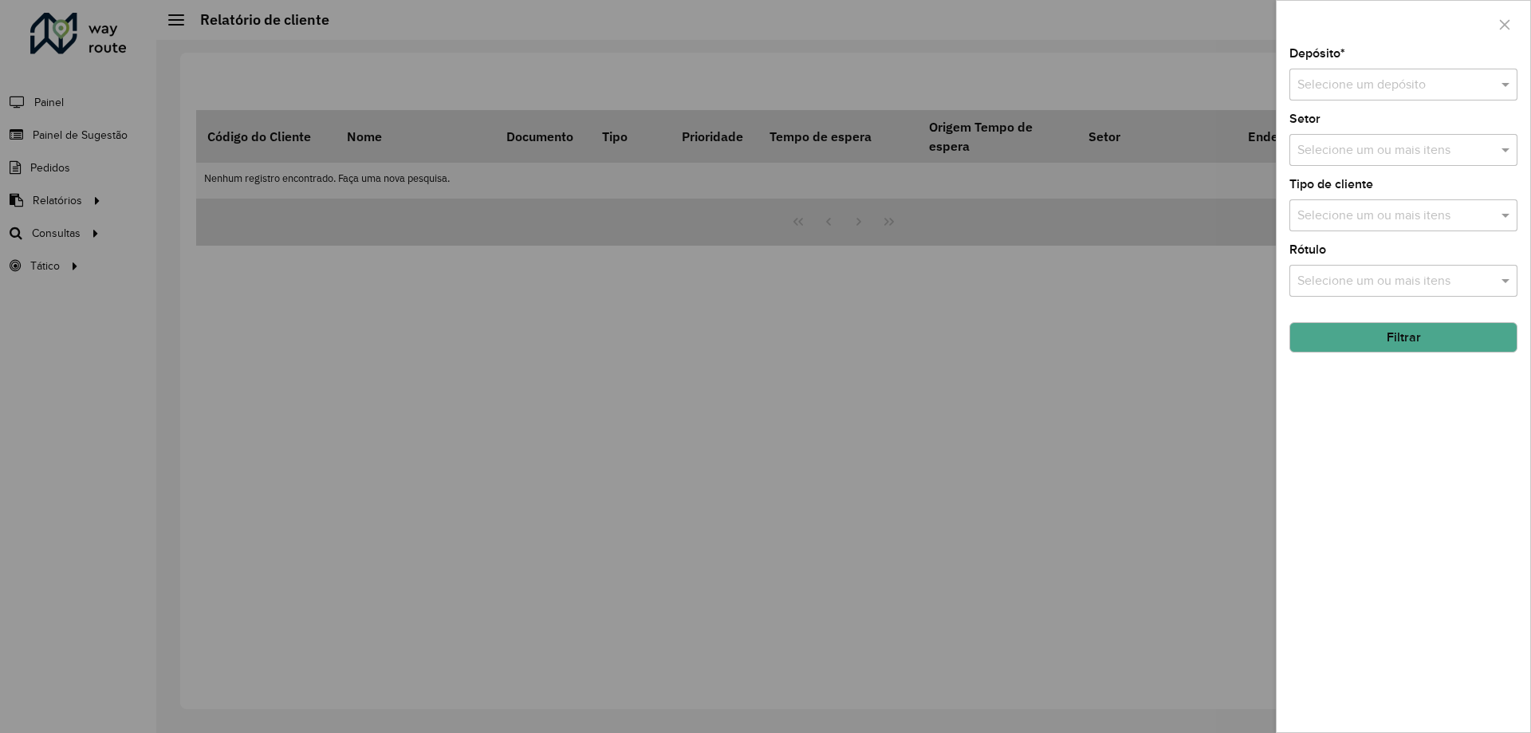
click at [1391, 81] on input "text" at bounding box center [1388, 85] width 180 height 19
click at [1365, 164] on span "CDD Poços de Caldas" at bounding box center [1357, 158] width 121 height 14
click at [1407, 345] on button "Filtrar" at bounding box center [1404, 337] width 228 height 30
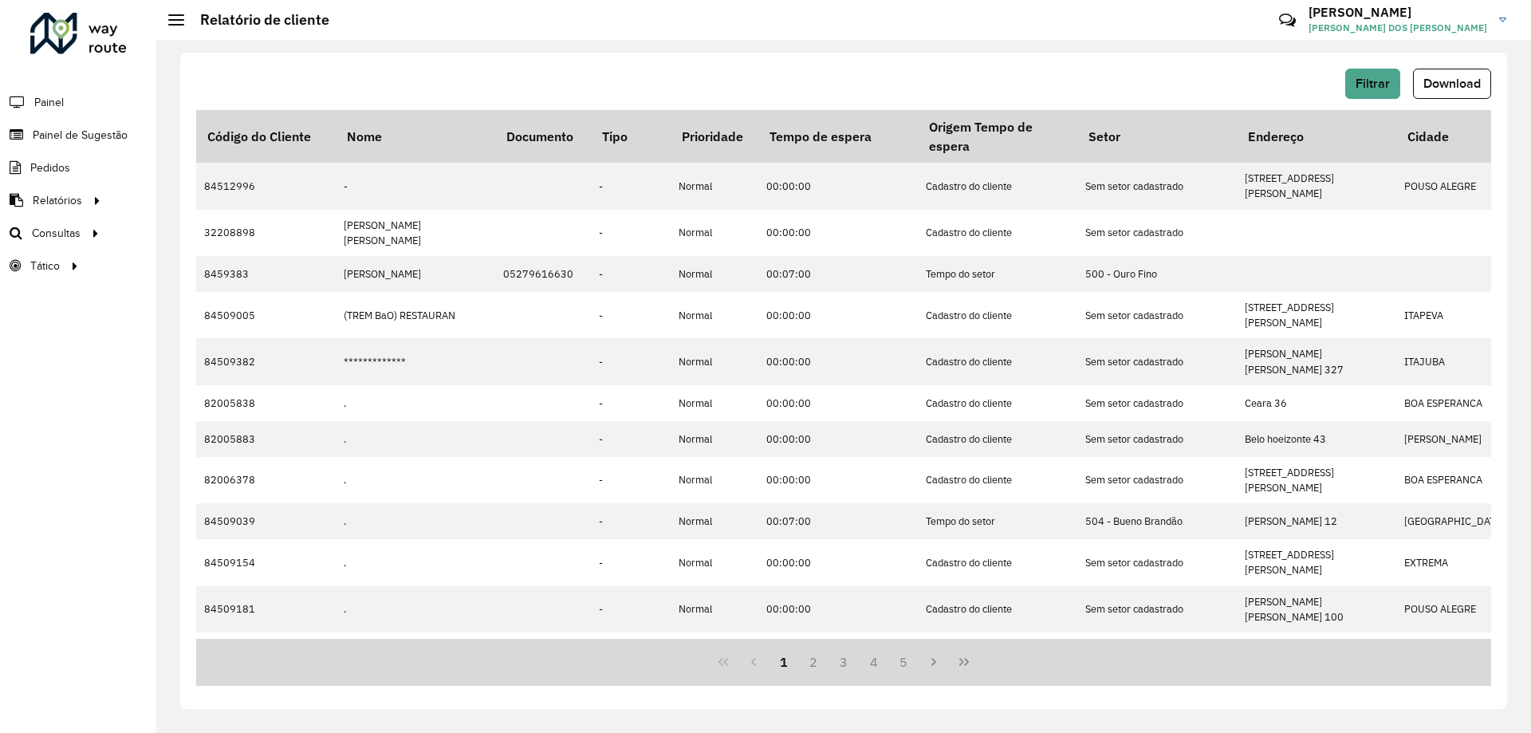
click at [1445, 93] on button "Download" at bounding box center [1452, 84] width 78 height 30
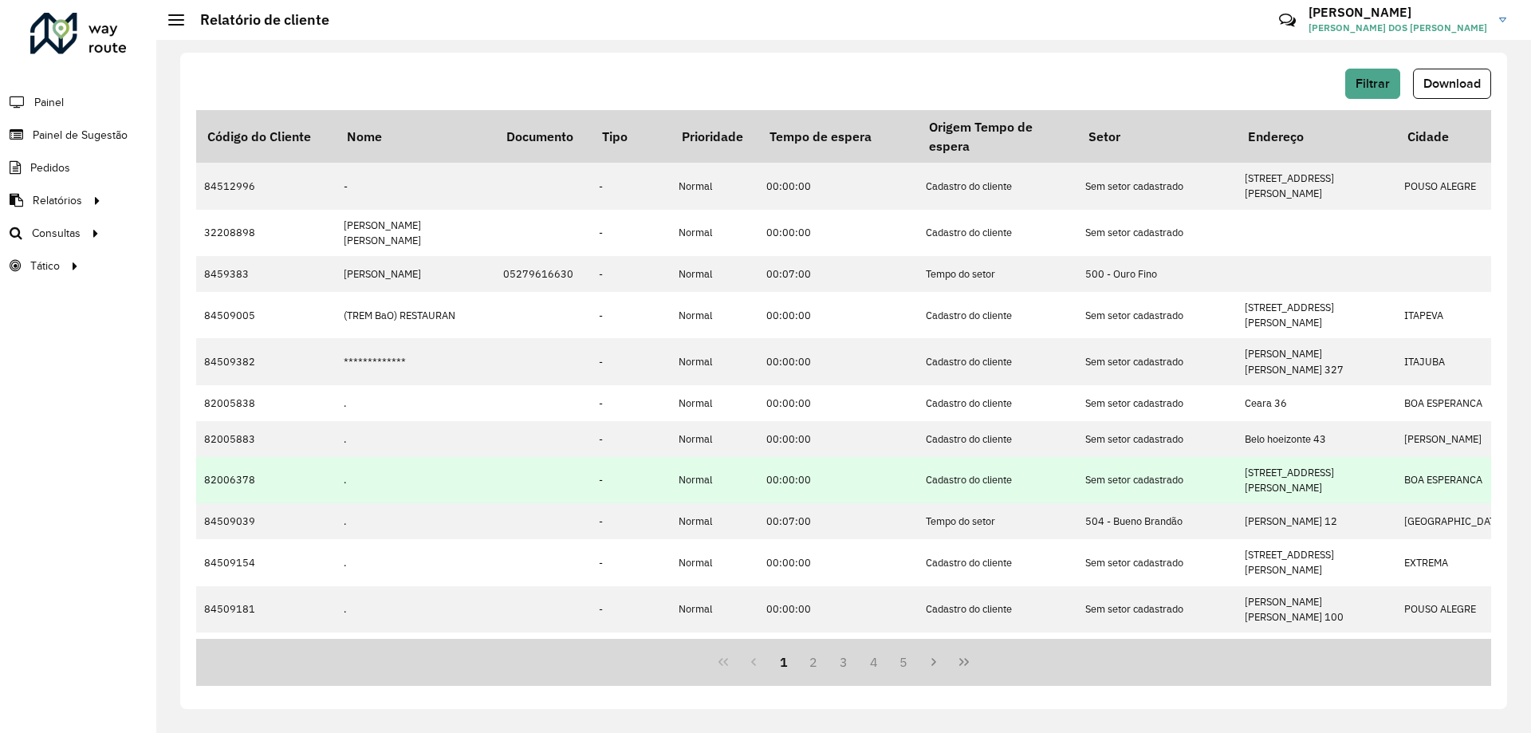
click at [671, 457] on td "Normal" at bounding box center [715, 480] width 88 height 46
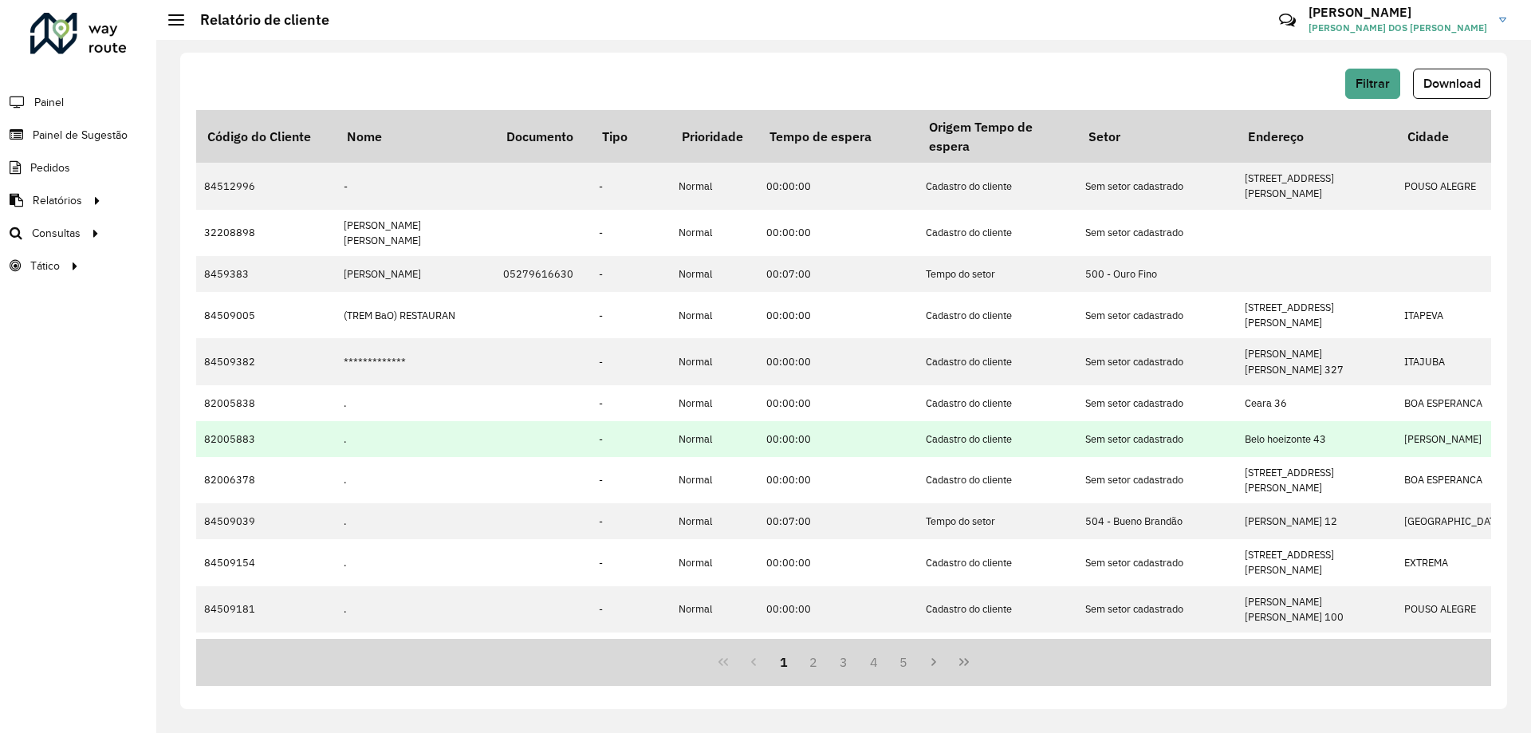
click at [810, 421] on td "00:00:00" at bounding box center [839, 439] width 160 height 36
